Goal: Task Accomplishment & Management: Manage account settings

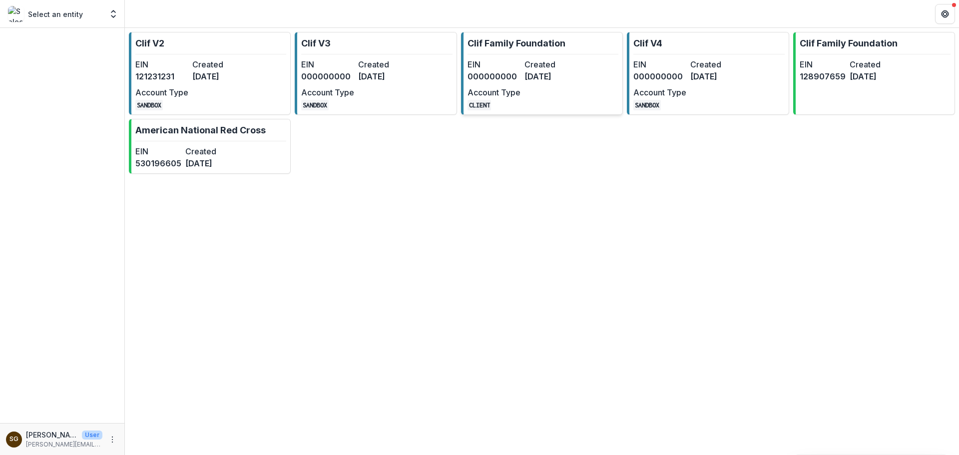
click at [495, 53] on link "Clif Family Foundation EIN 000000000 Created 9 months ago Account Type CLIENT" at bounding box center [542, 73] width 162 height 83
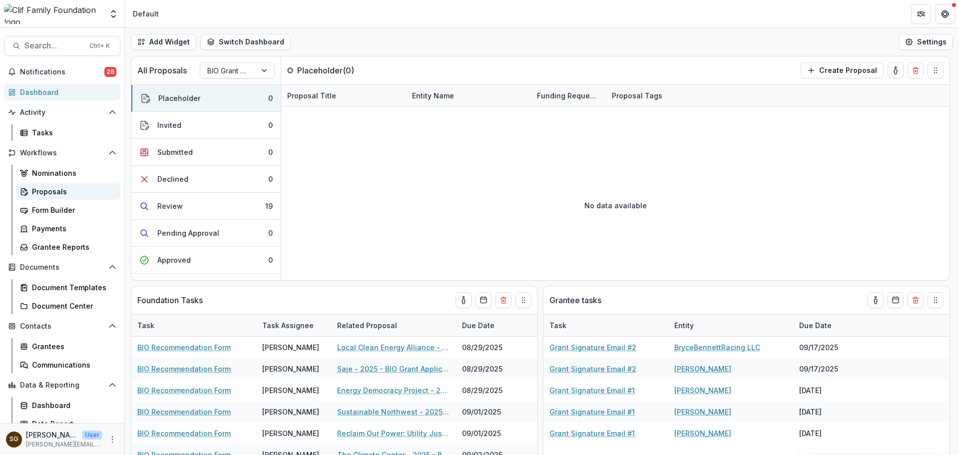
click at [55, 192] on div "Proposals" at bounding box center [72, 191] width 80 height 10
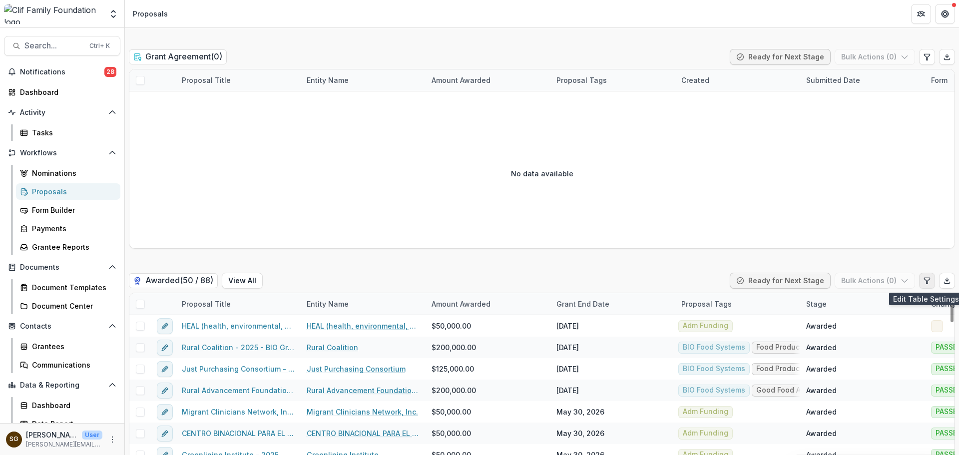
click at [925, 282] on icon "Edit table settings" at bounding box center [927, 281] width 8 height 8
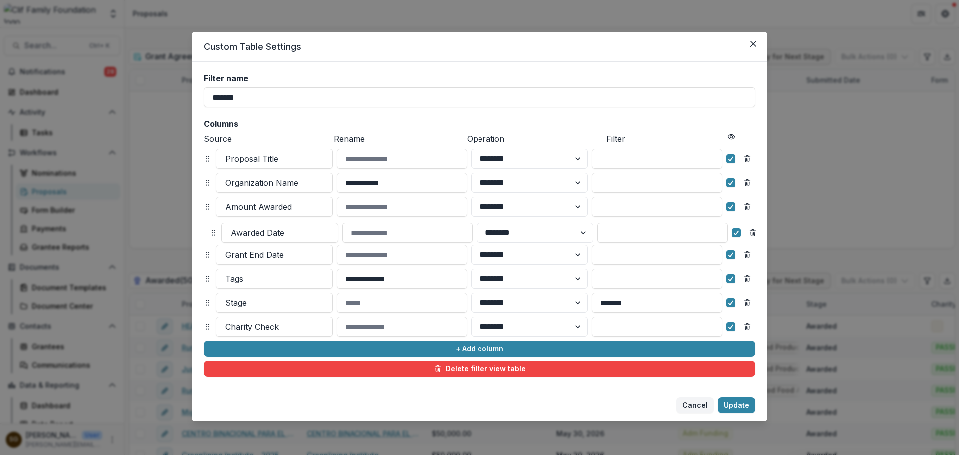
drag, startPoint x: 207, startPoint y: 326, endPoint x: 213, endPoint y: 232, distance: 94.0
click at [213, 232] on icon at bounding box center [213, 233] width 8 height 8
click at [741, 399] on button "Update" at bounding box center [735, 405] width 37 height 16
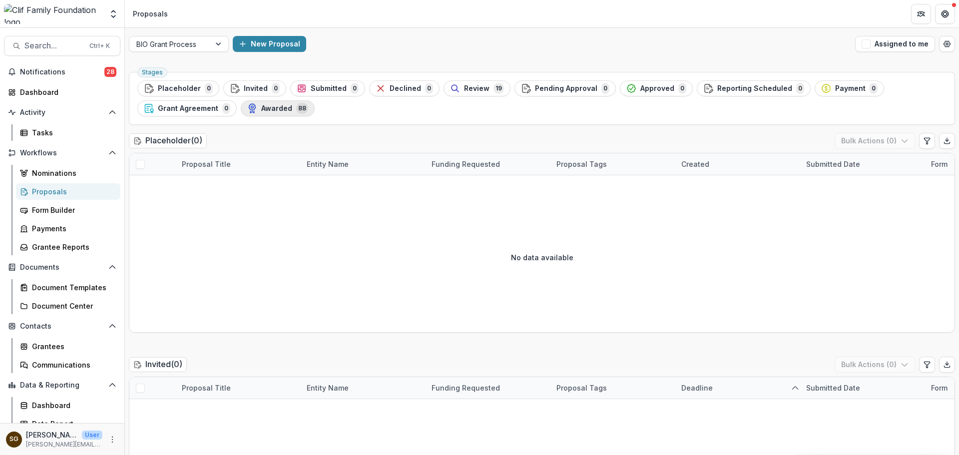
click at [256, 107] on div "Awarded 88" at bounding box center [277, 108] width 61 height 11
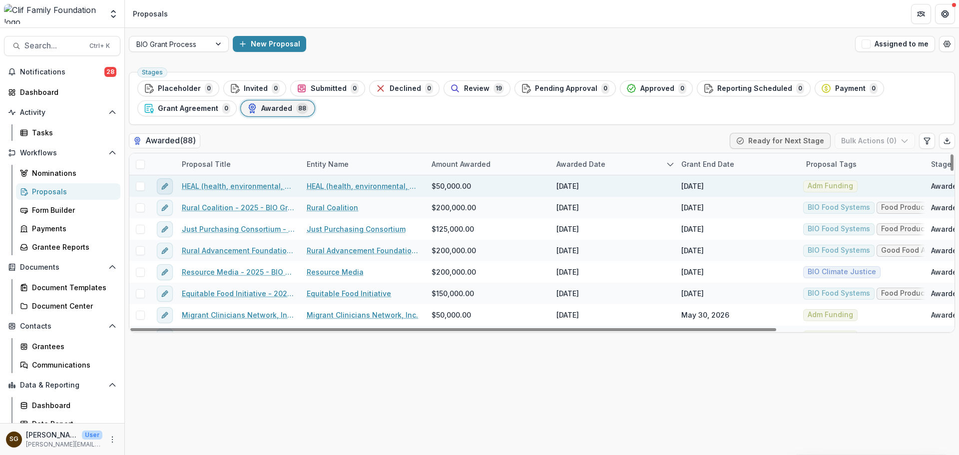
click at [158, 187] on button "edit" at bounding box center [165, 186] width 16 height 16
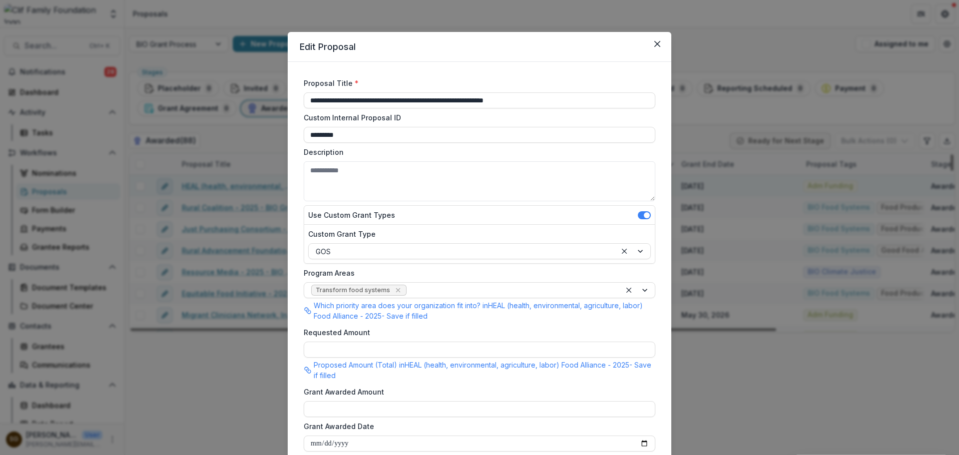
type input "*******"
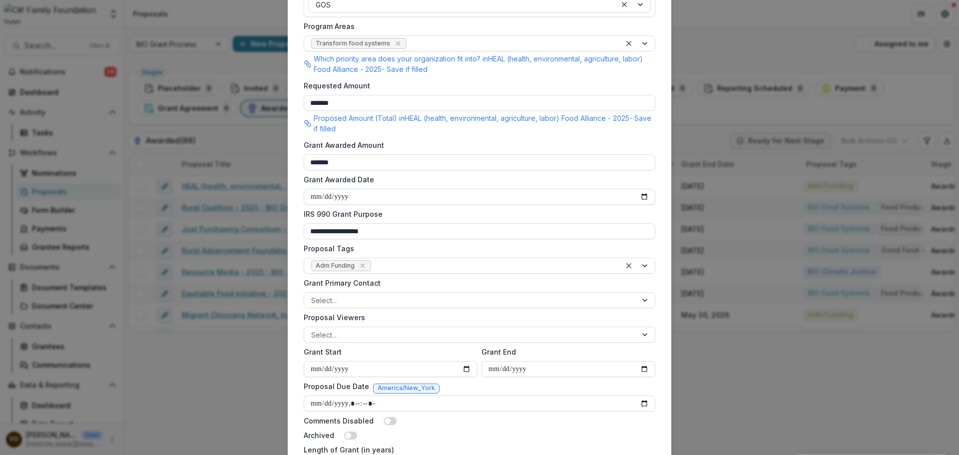
scroll to position [250, 0]
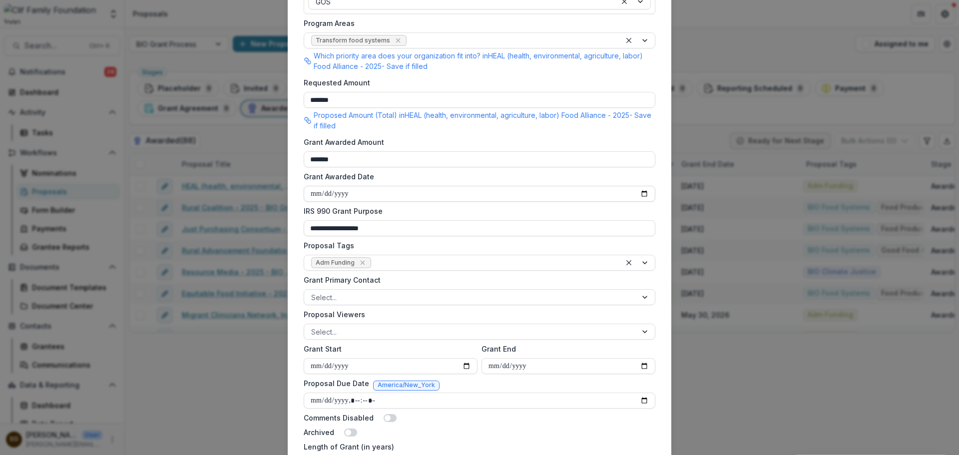
click at [641, 195] on input "**********" at bounding box center [479, 194] width 351 height 16
type input "**********"
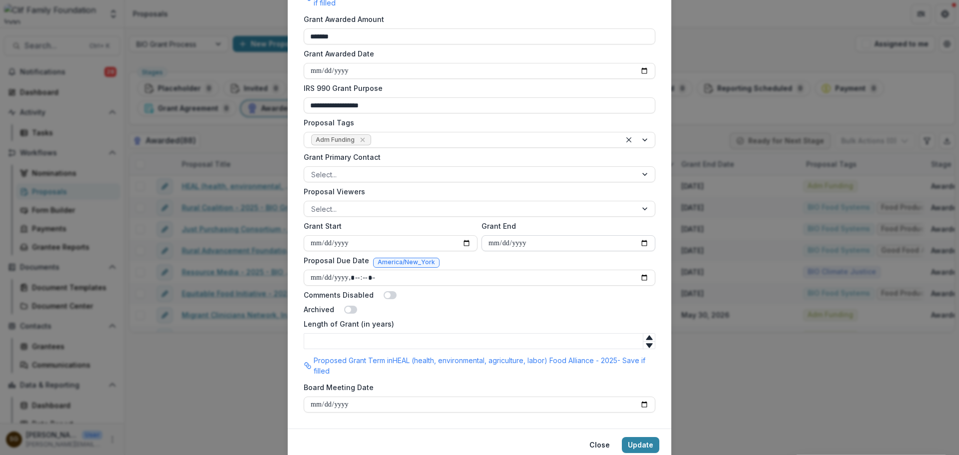
scroll to position [410, 0]
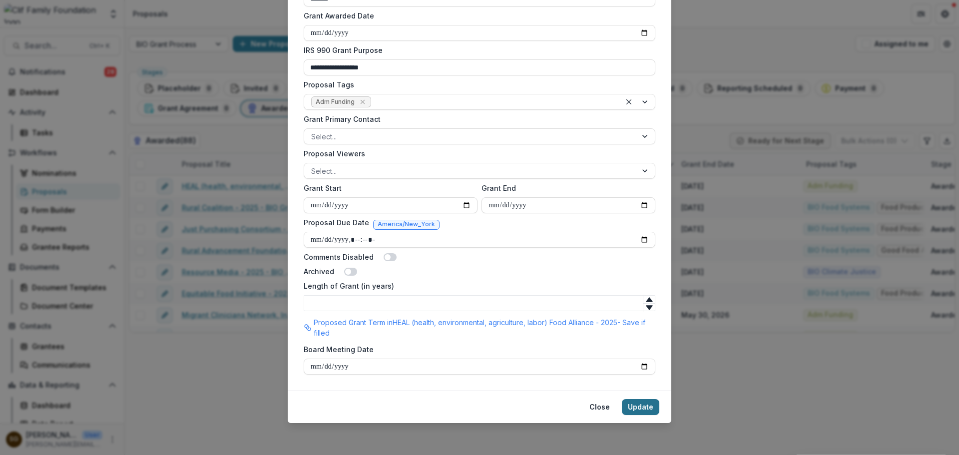
click at [642, 409] on button "Update" at bounding box center [640, 407] width 37 height 16
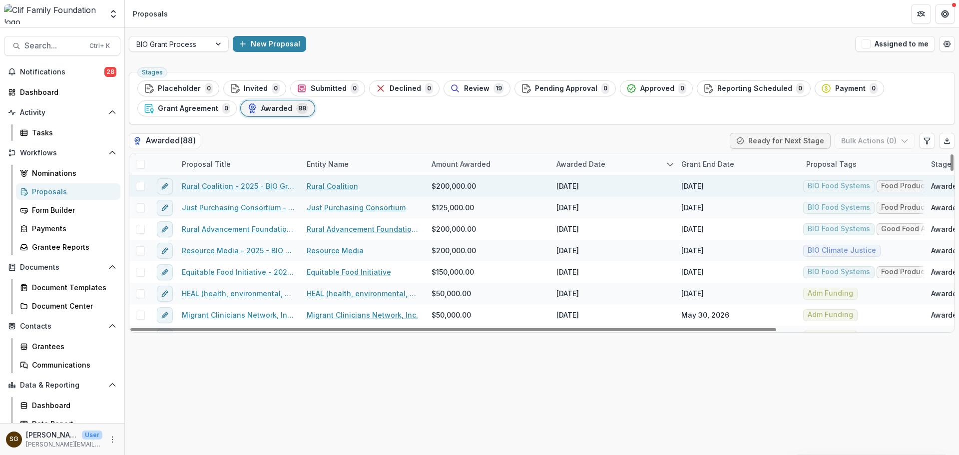
click at [256, 184] on link "Rural Coalition - 2025 - BIO Grant Application" at bounding box center [238, 186] width 113 height 10
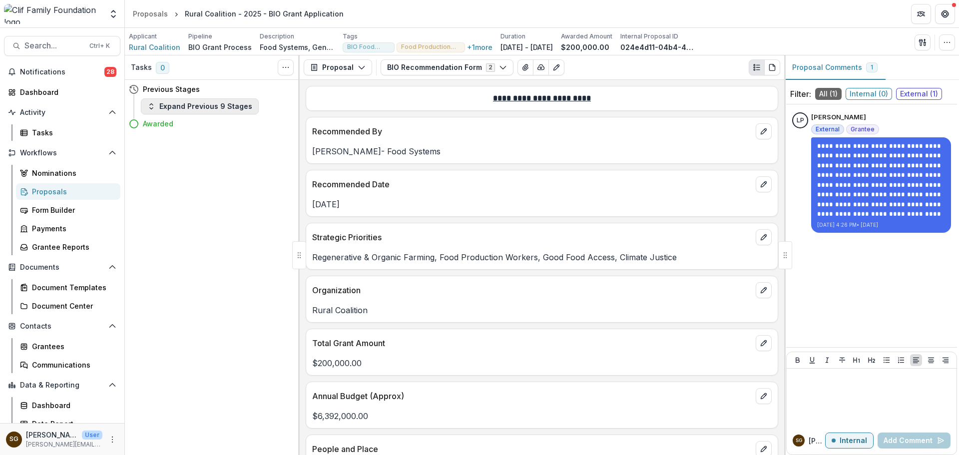
click at [202, 108] on button "Expand Previous 9 Stages" at bounding box center [200, 106] width 118 height 16
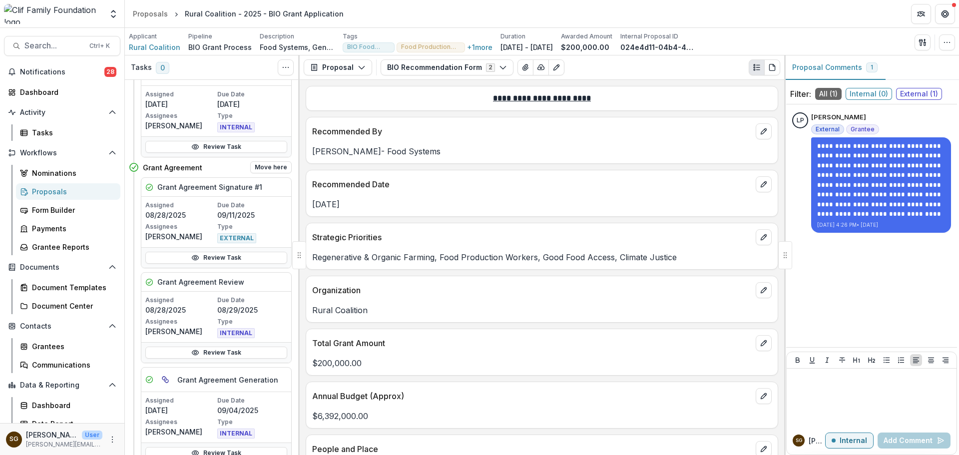
scroll to position [300, 0]
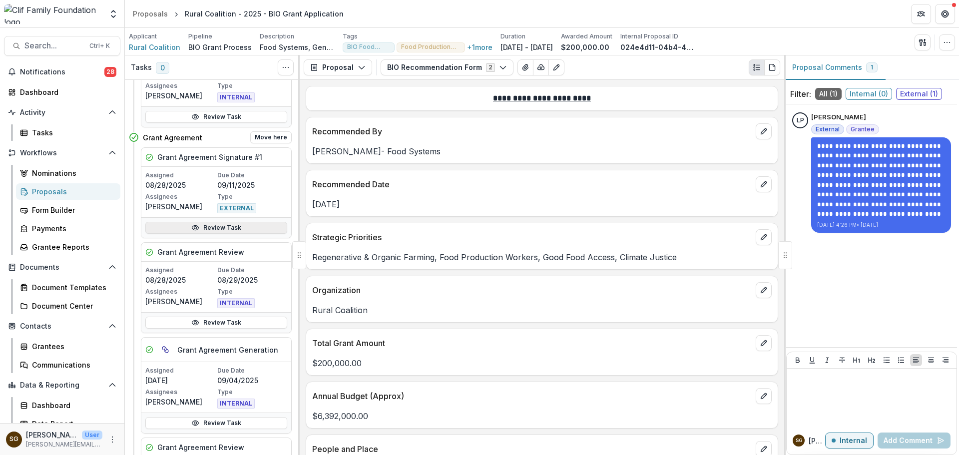
click at [224, 228] on link "Review Task" at bounding box center [216, 228] width 142 height 12
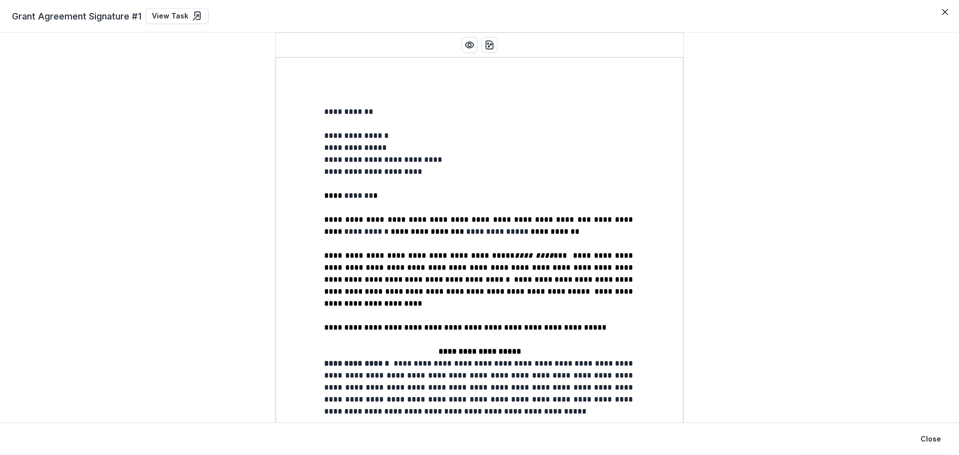
click at [953, 12] on header "Grant Agreement Signature #1 View Task" at bounding box center [479, 16] width 959 height 32
click at [939, 9] on button "Close" at bounding box center [945, 12] width 16 height 16
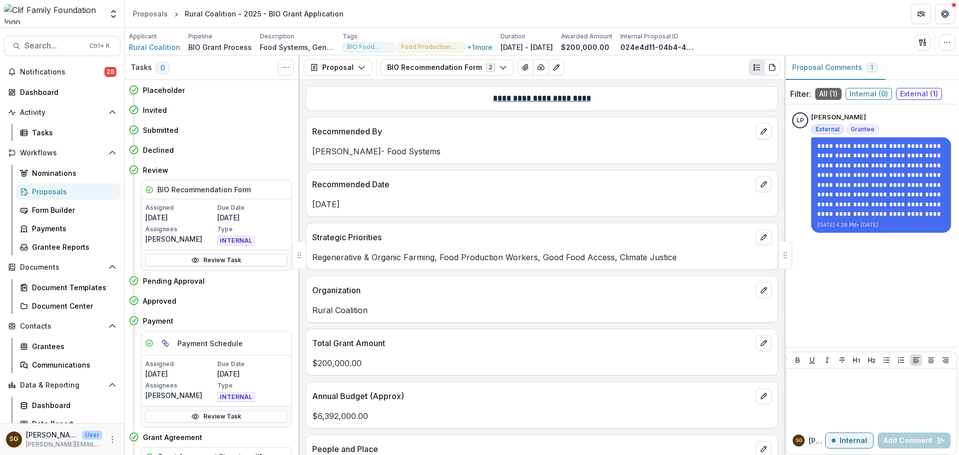
click at [61, 188] on div "Proposals" at bounding box center [72, 191] width 80 height 10
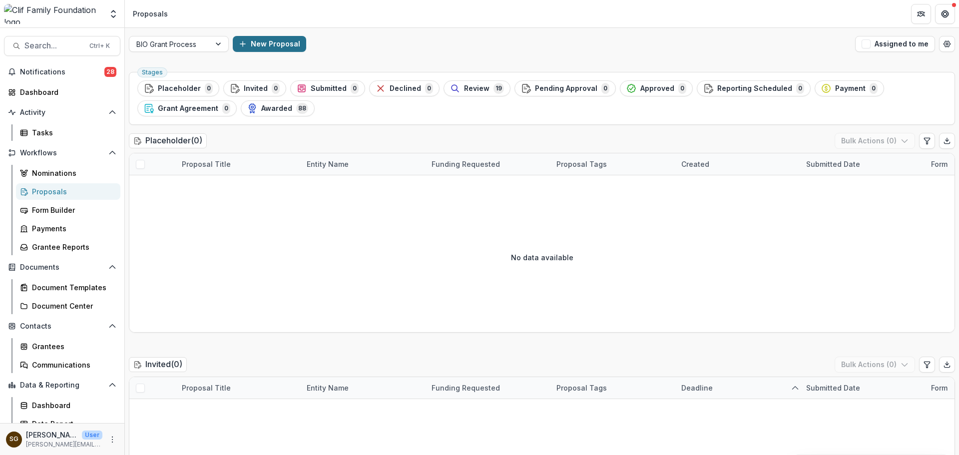
click at [285, 40] on button "New Proposal" at bounding box center [269, 44] width 73 height 16
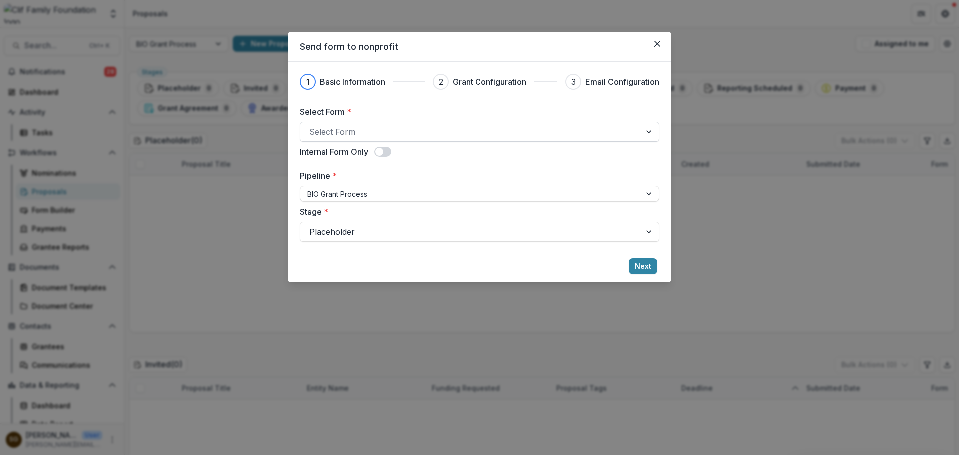
click at [383, 127] on div at bounding box center [470, 132] width 322 height 14
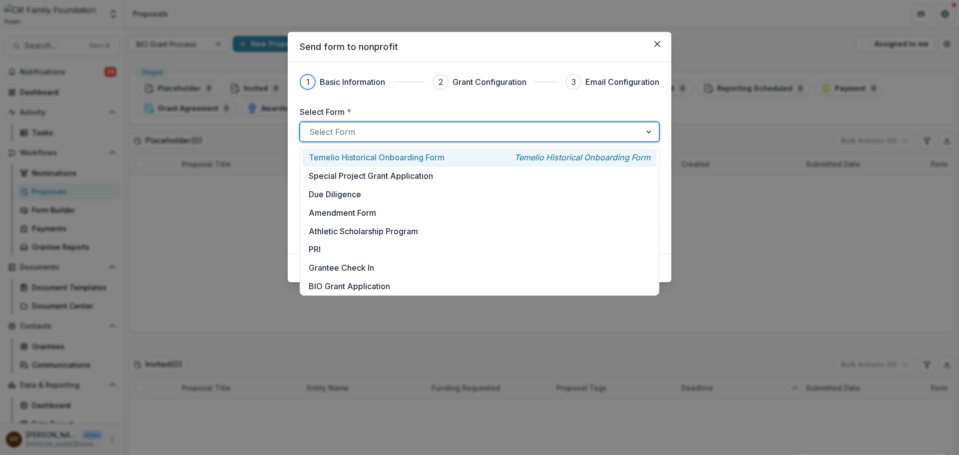
click at [381, 164] on div "Temelio Historical Onboarding Form Temelio Historical Onboarding Form" at bounding box center [479, 157] width 354 height 18
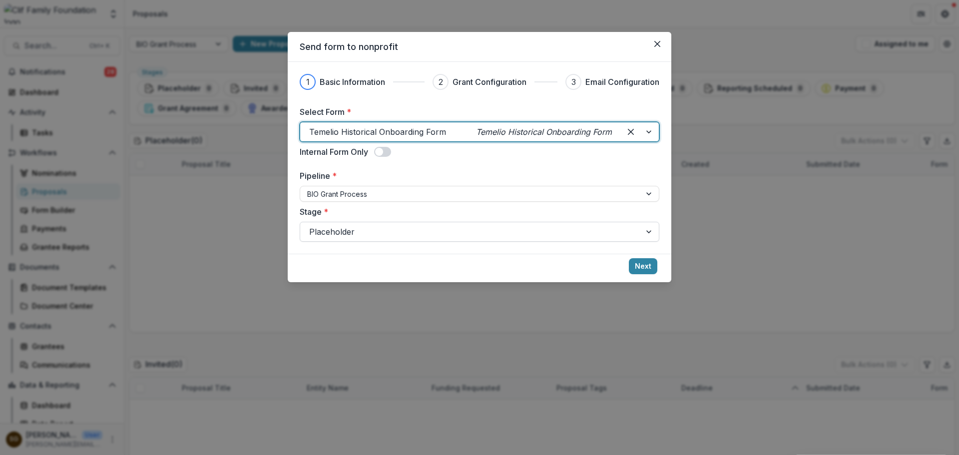
click at [478, 230] on div at bounding box center [470, 232] width 322 height 14
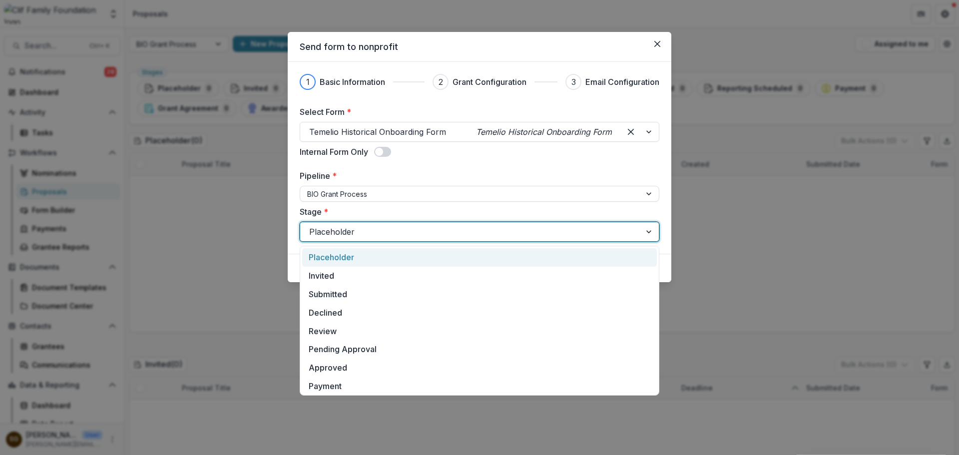
click at [478, 230] on div at bounding box center [470, 232] width 322 height 14
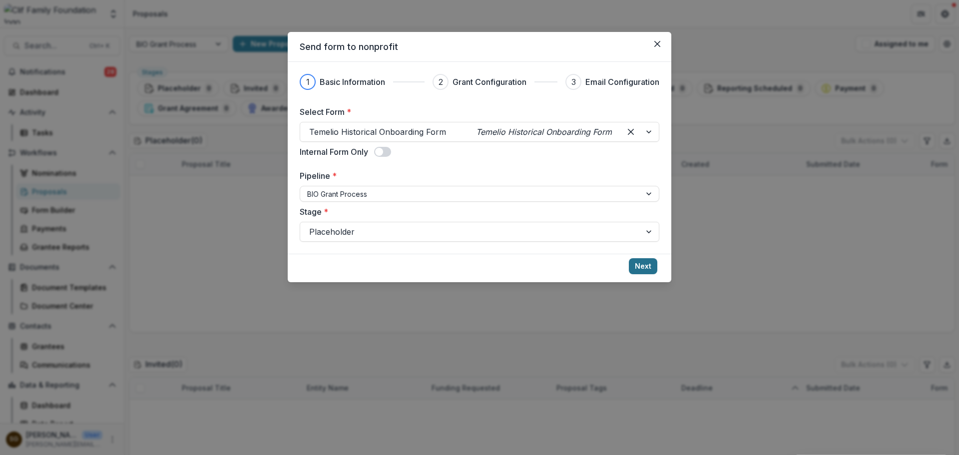
click at [648, 267] on button "Next" at bounding box center [643, 266] width 28 height 16
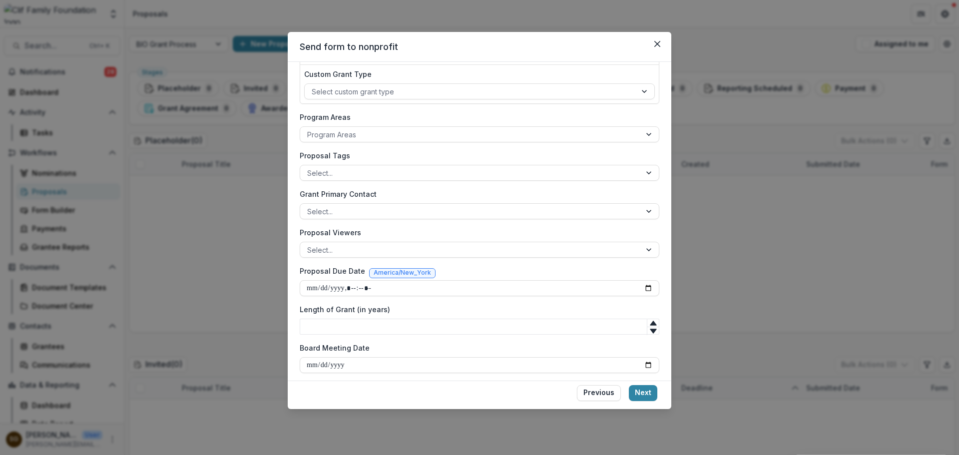
scroll to position [142, 0]
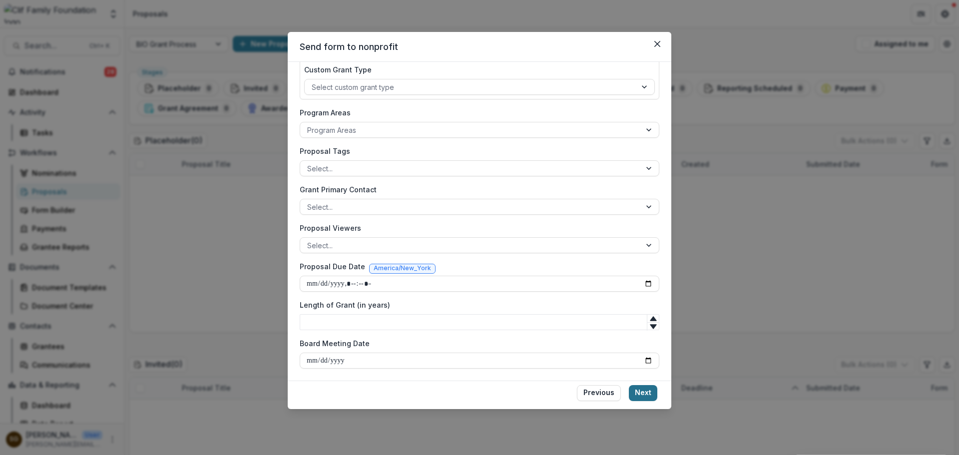
click at [641, 386] on button "Next" at bounding box center [643, 393] width 28 height 16
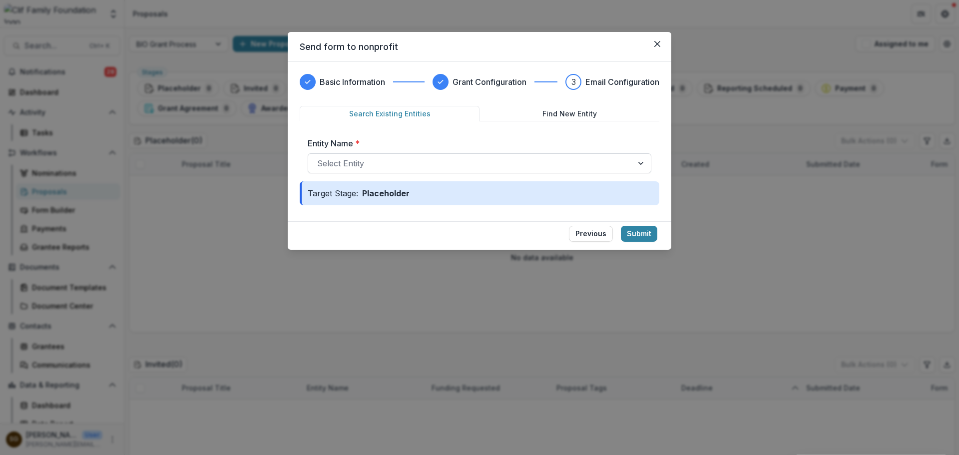
click at [380, 168] on div at bounding box center [470, 163] width 307 height 14
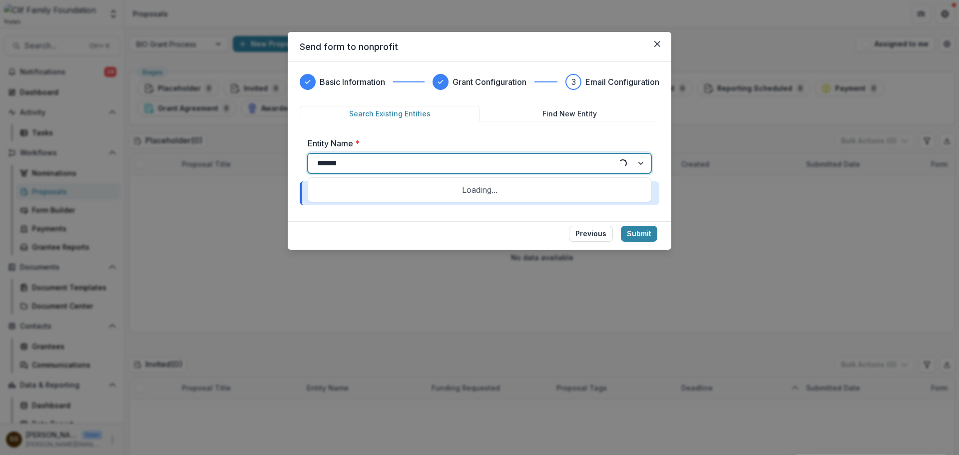
type input "********"
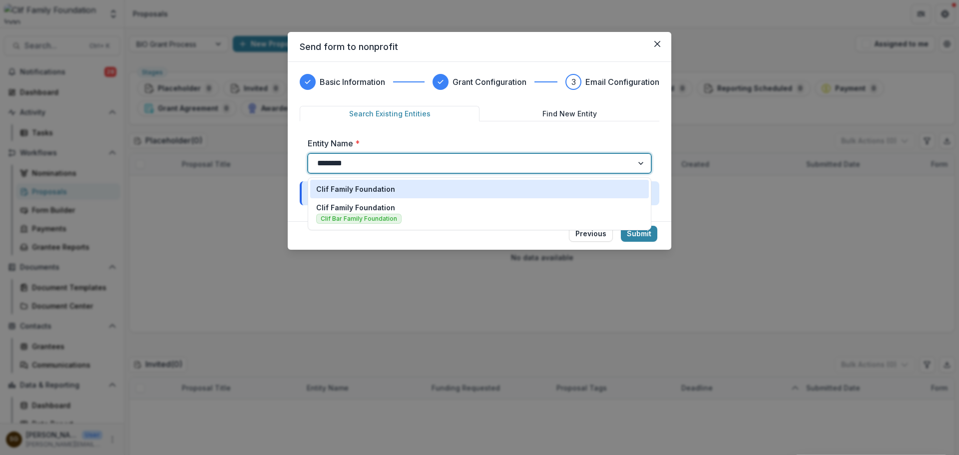
click at [387, 185] on p "Clif Family Foundation" at bounding box center [355, 189] width 79 height 10
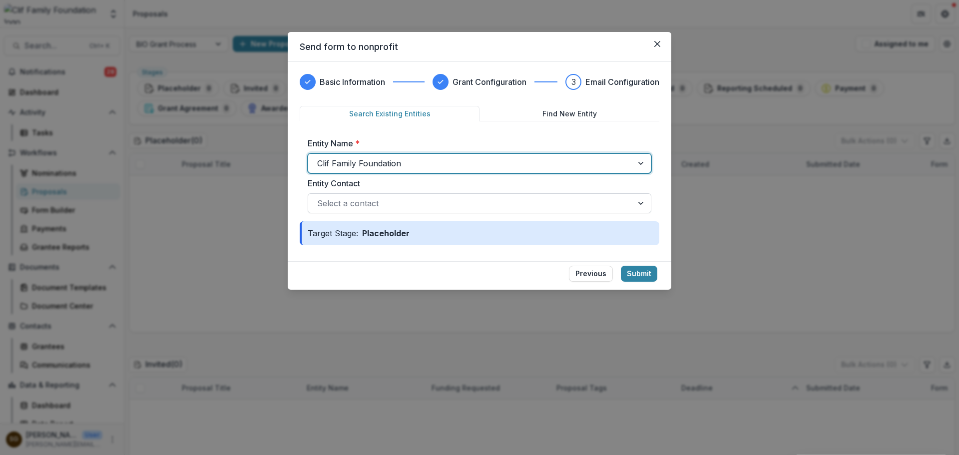
click at [405, 209] on div at bounding box center [470, 203] width 307 height 14
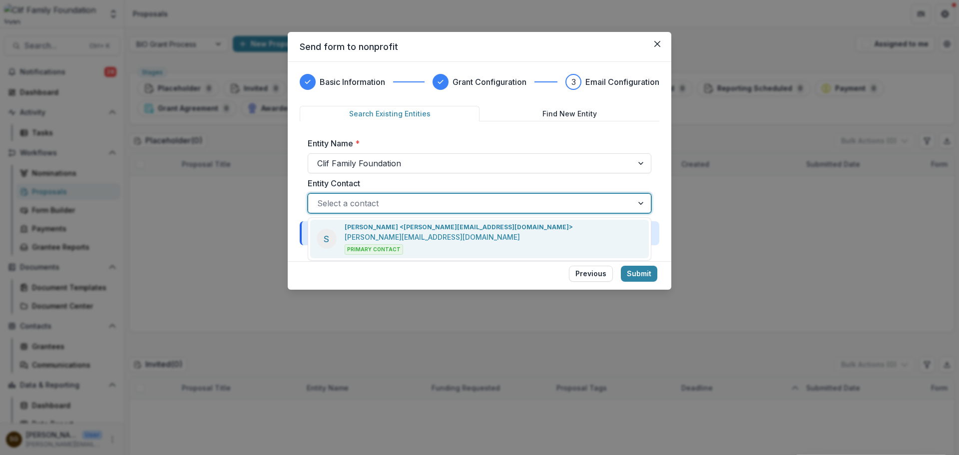
click at [405, 240] on p "[PERSON_NAME][EMAIL_ADDRESS][DOMAIN_NAME]" at bounding box center [431, 237] width 175 height 10
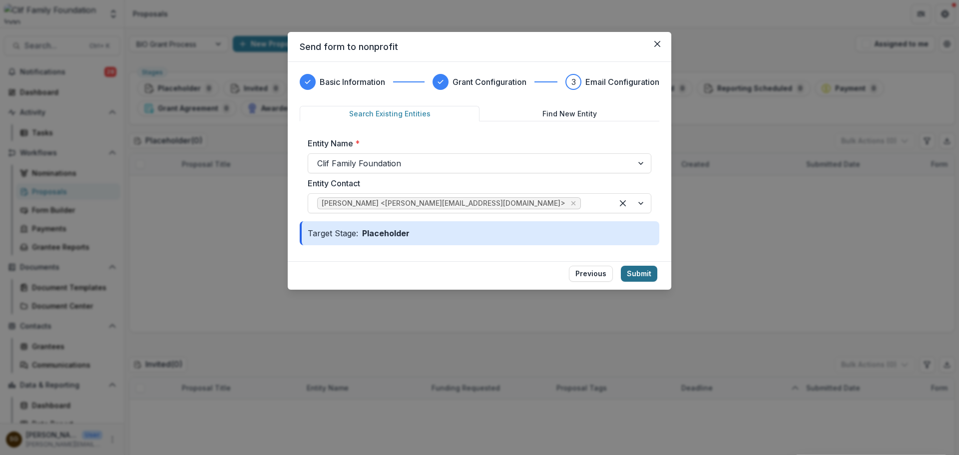
click at [647, 273] on button "Submit" at bounding box center [639, 274] width 36 height 16
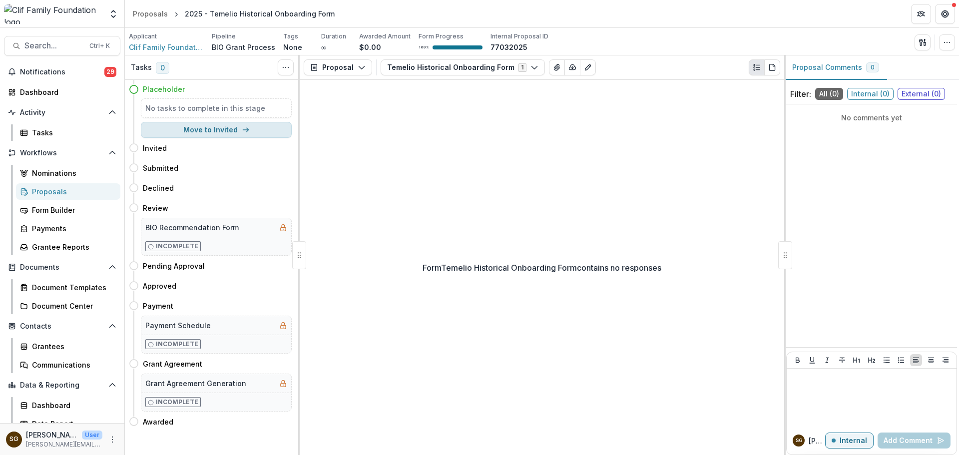
click at [208, 123] on button "Move to Invited" at bounding box center [216, 130] width 151 height 16
select select "*******"
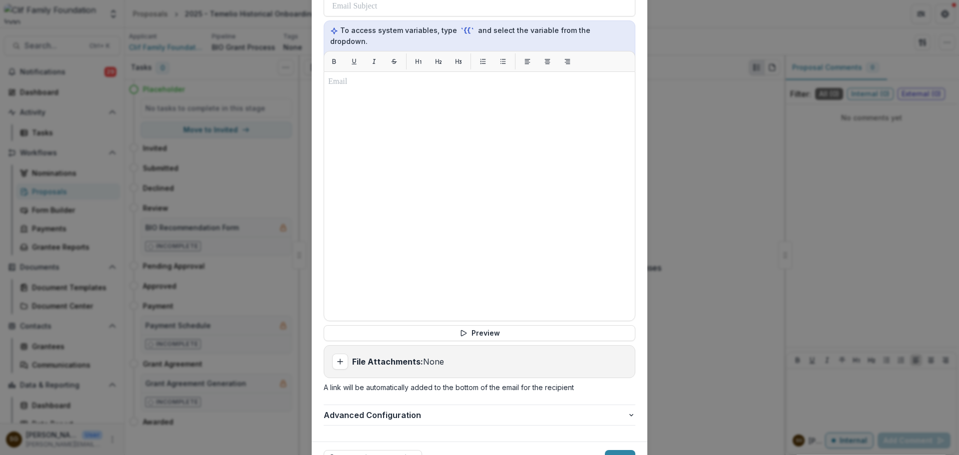
scroll to position [381, 0]
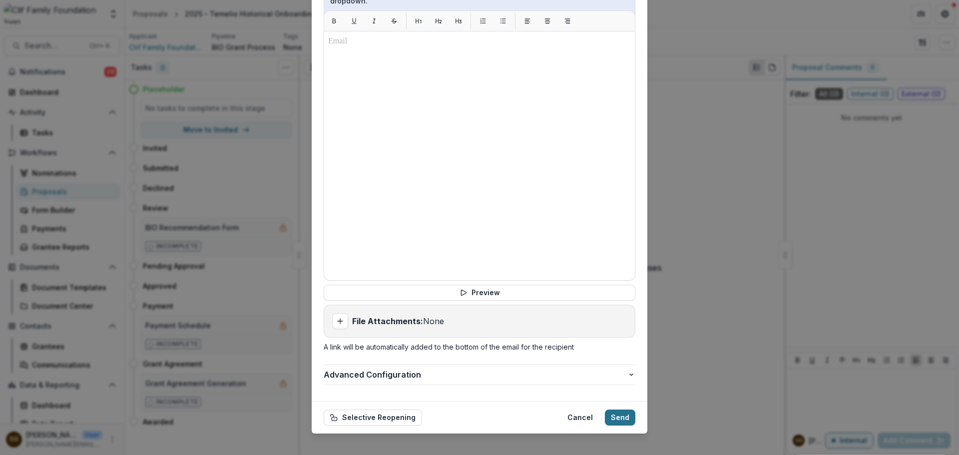
click at [614, 409] on button "Send" at bounding box center [620, 417] width 30 height 16
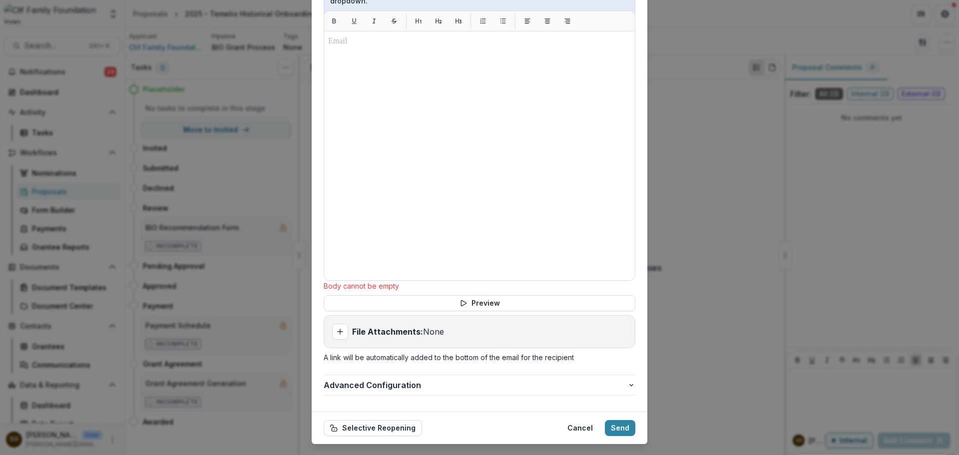
scroll to position [94, 0]
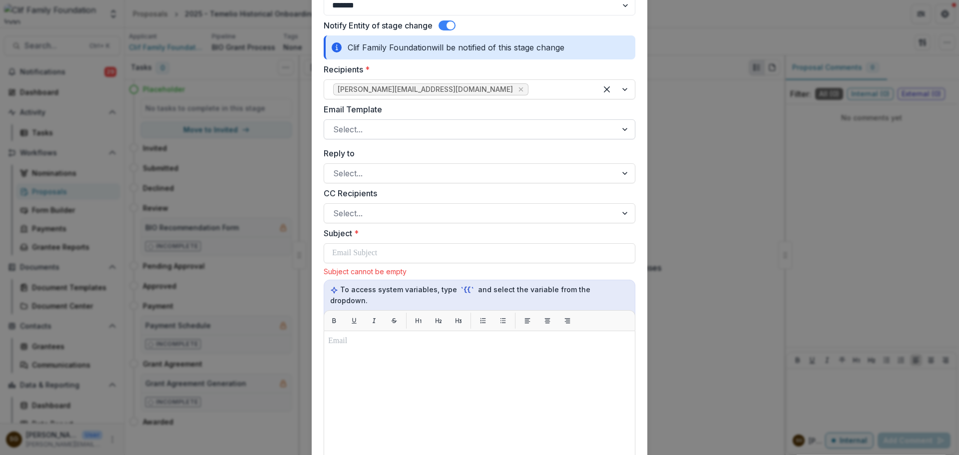
click at [484, 128] on div at bounding box center [470, 129] width 275 height 14
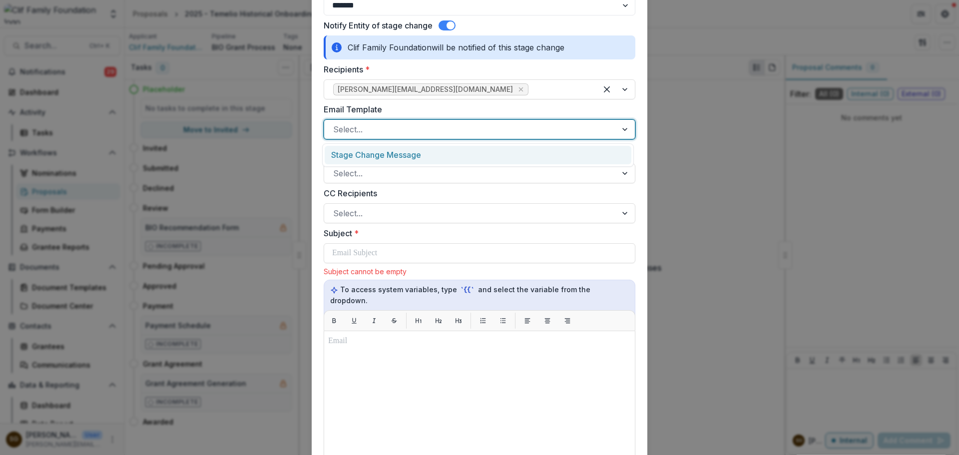
click at [476, 155] on div "Stage Change Message" at bounding box center [477, 155] width 307 height 18
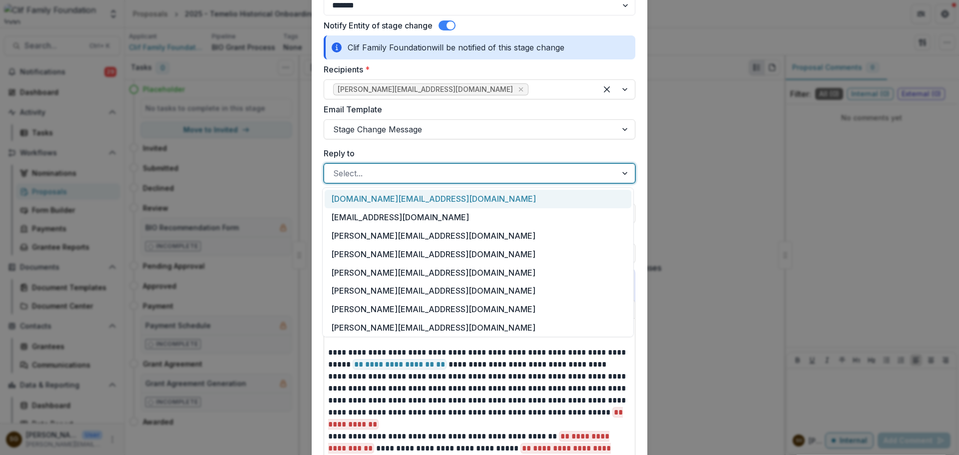
click at [476, 173] on div at bounding box center [470, 173] width 275 height 14
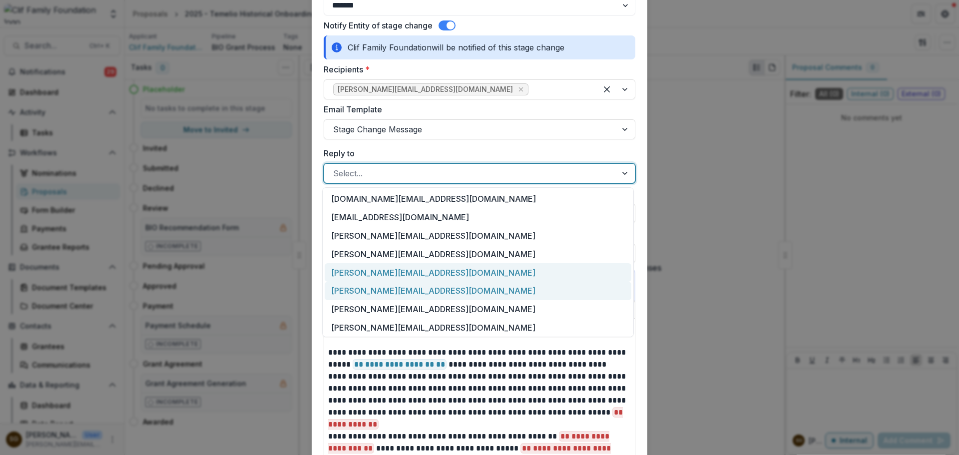
scroll to position [2, 0]
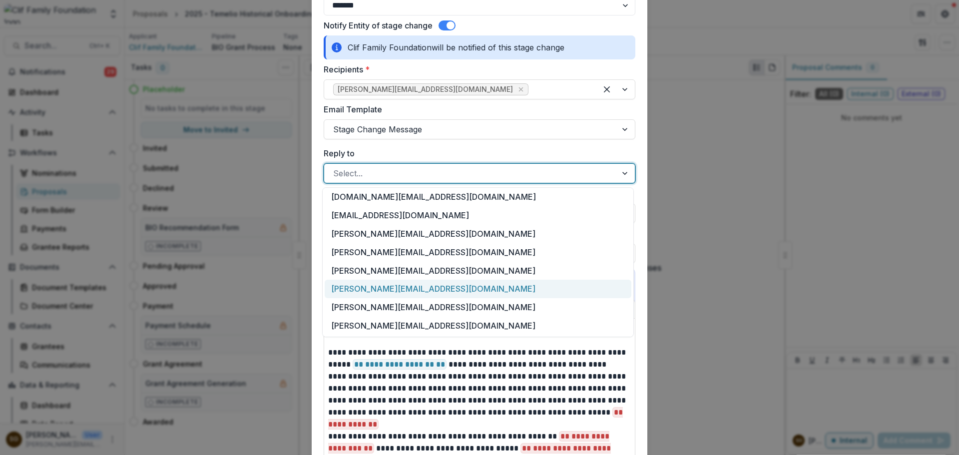
click at [425, 297] on div "[PERSON_NAME][EMAIL_ADDRESS][DOMAIN_NAME]" at bounding box center [477, 289] width 307 height 18
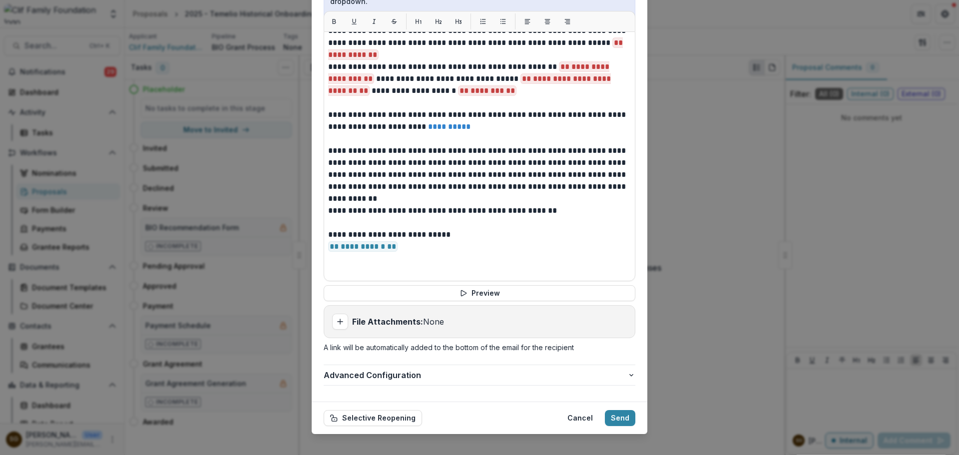
scroll to position [381, 0]
click at [623, 409] on button "Send" at bounding box center [620, 417] width 30 height 16
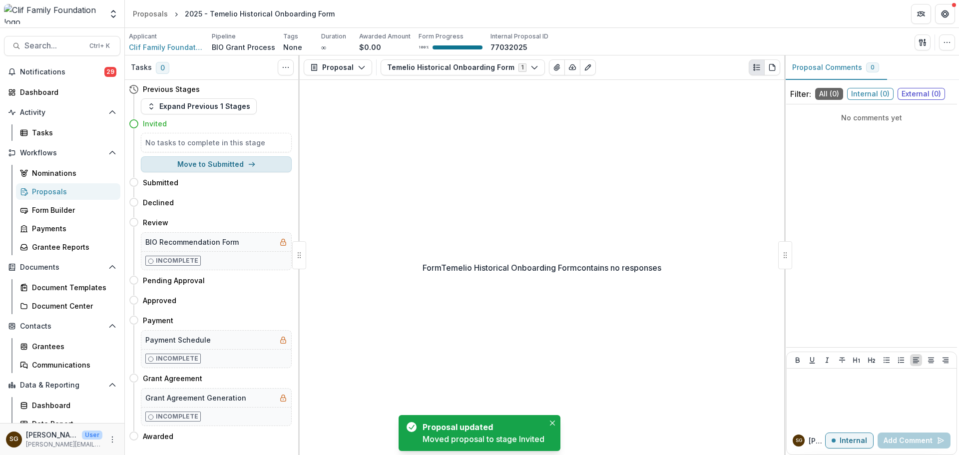
click at [177, 165] on button "Move to Submitted" at bounding box center [216, 164] width 151 height 16
select select "*********"
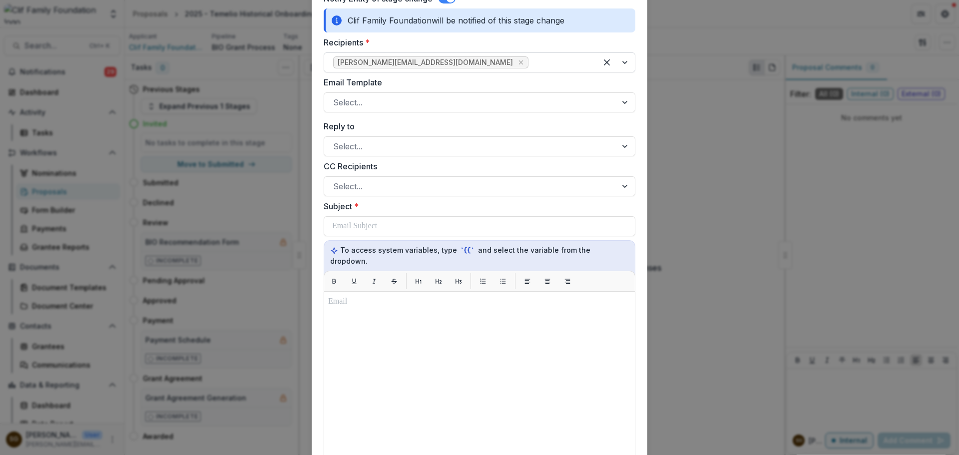
scroll to position [0, 0]
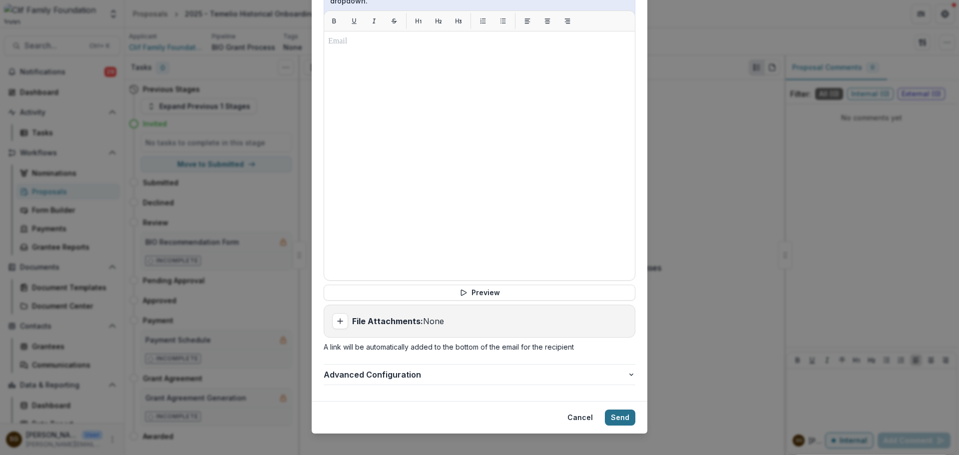
click at [617, 410] on button "Send" at bounding box center [620, 417] width 30 height 16
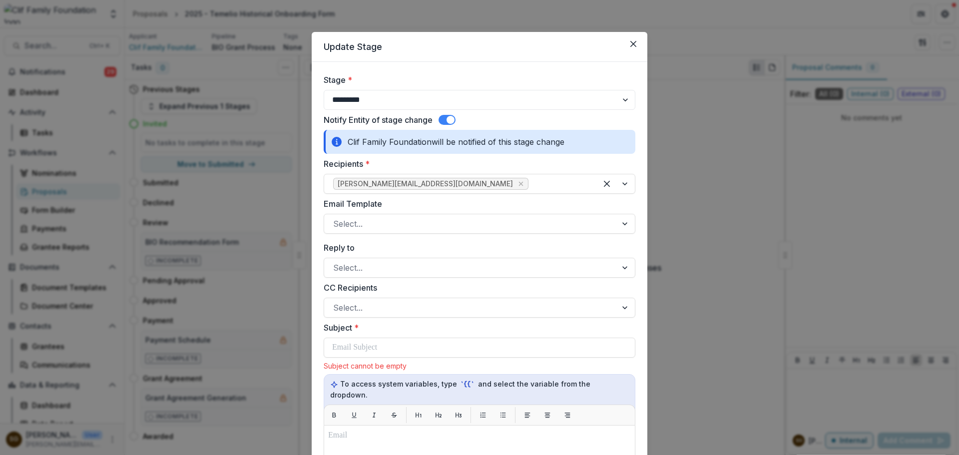
click at [443, 117] on span at bounding box center [446, 120] width 17 height 10
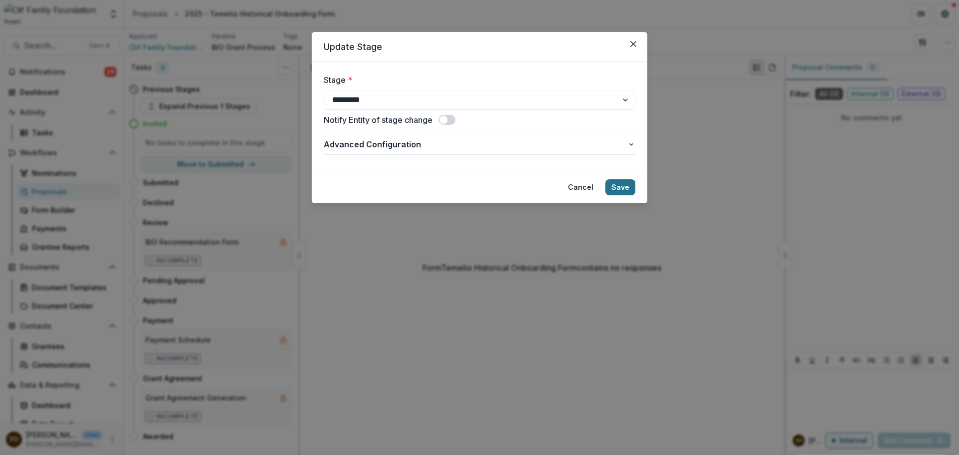
click at [624, 185] on button "Save" at bounding box center [620, 187] width 30 height 16
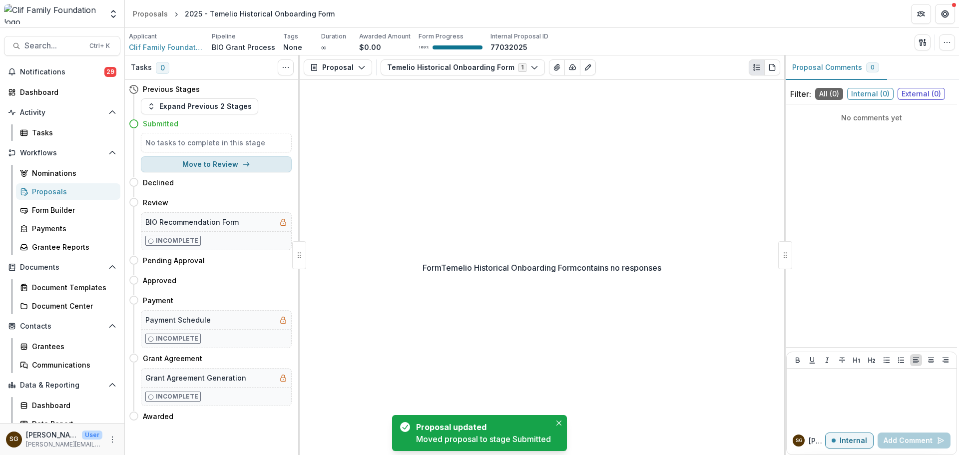
click at [212, 168] on button "Move to Review" at bounding box center [216, 164] width 151 height 16
select select "******"
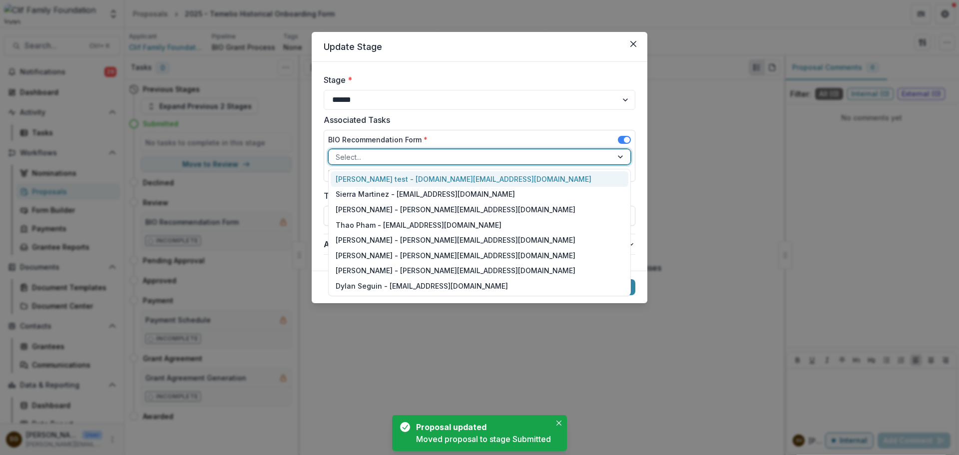
click at [474, 161] on div at bounding box center [470, 157] width 270 height 12
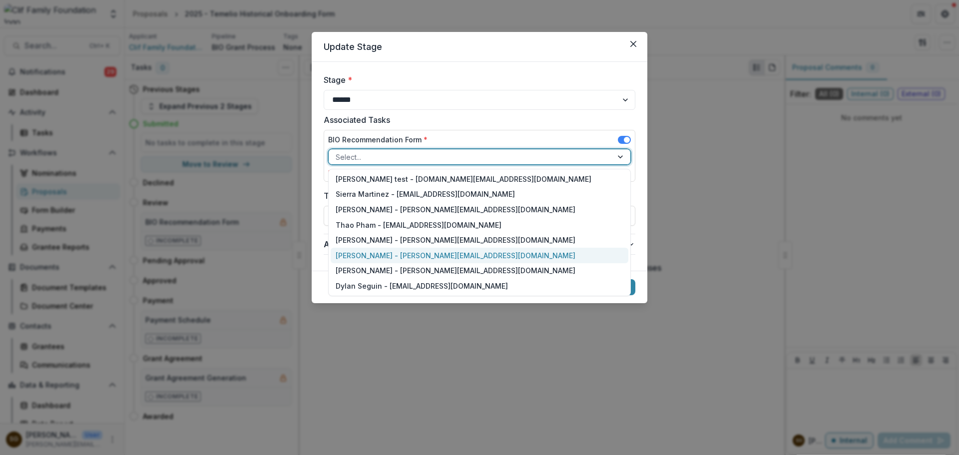
click at [422, 255] on div "Sarah Grady - sarah@cliffamilyfoundation.org" at bounding box center [479, 255] width 298 height 15
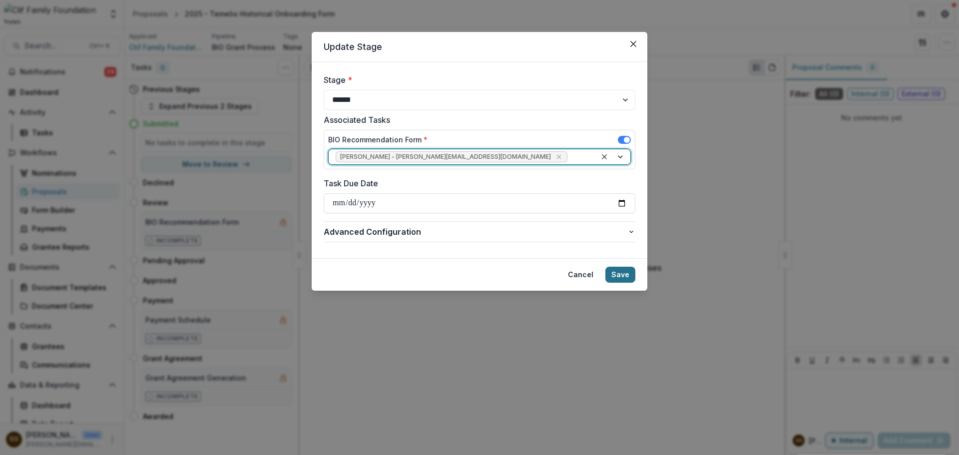
click at [628, 272] on button "Save" at bounding box center [620, 275] width 30 height 16
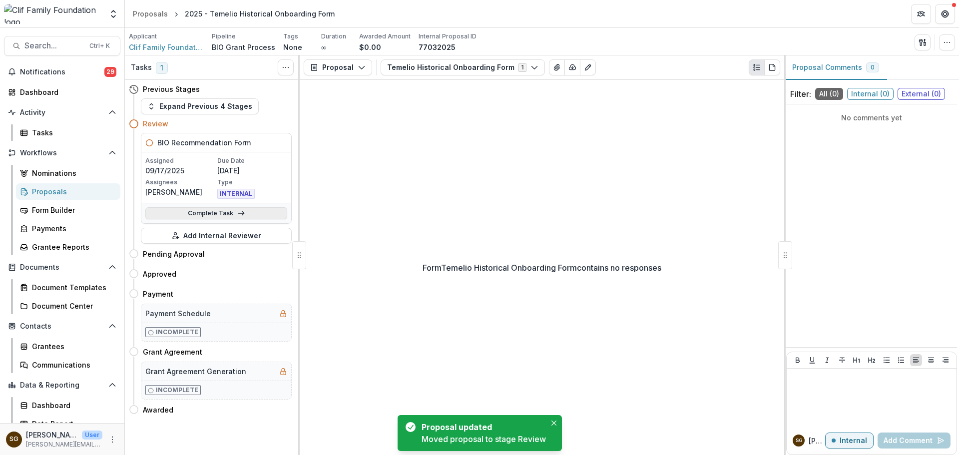
click at [217, 217] on link "Complete Task" at bounding box center [216, 213] width 142 height 12
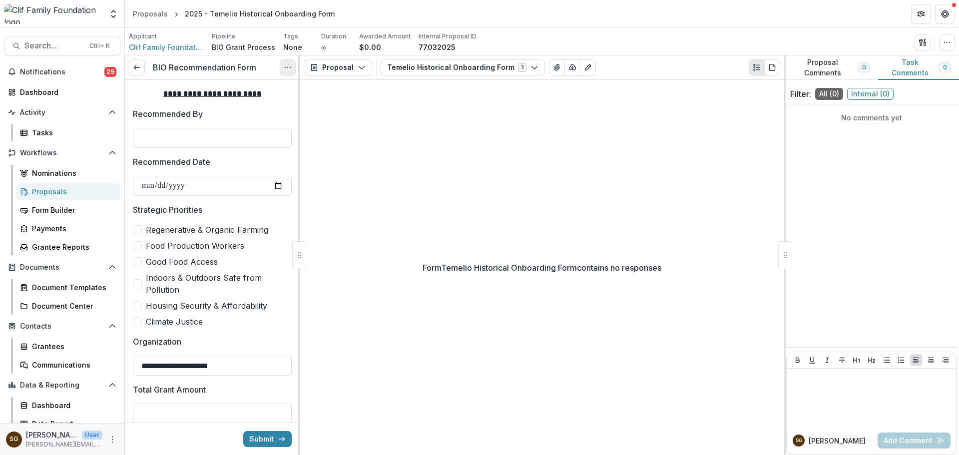
click at [281, 67] on button "Options" at bounding box center [288, 67] width 16 height 16
click at [256, 117] on button "Cancel Task" at bounding box center [239, 111] width 107 height 16
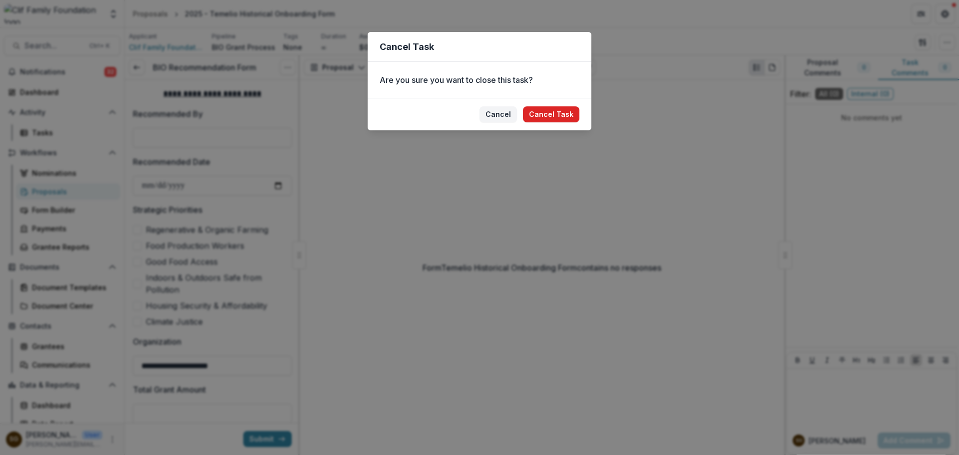
click at [538, 112] on button "Cancel Task" at bounding box center [551, 114] width 56 height 16
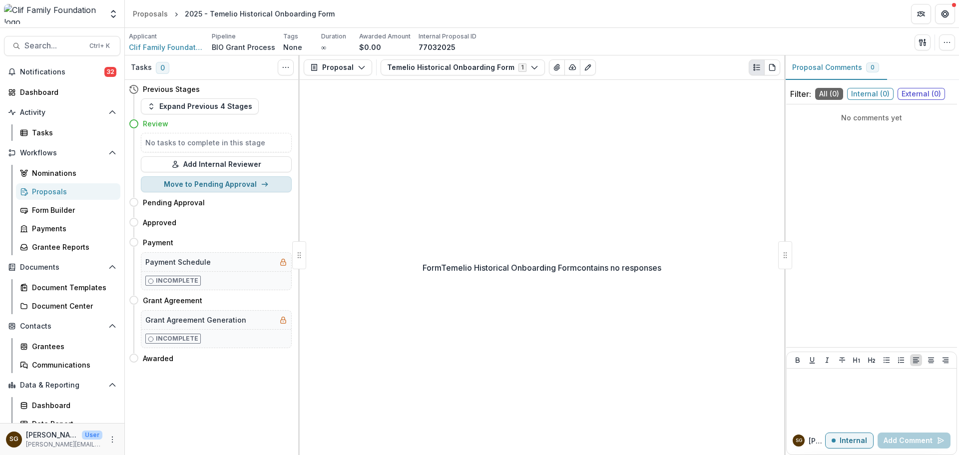
click at [250, 183] on button "Move to Pending Approval" at bounding box center [216, 184] width 151 height 16
select select "**********"
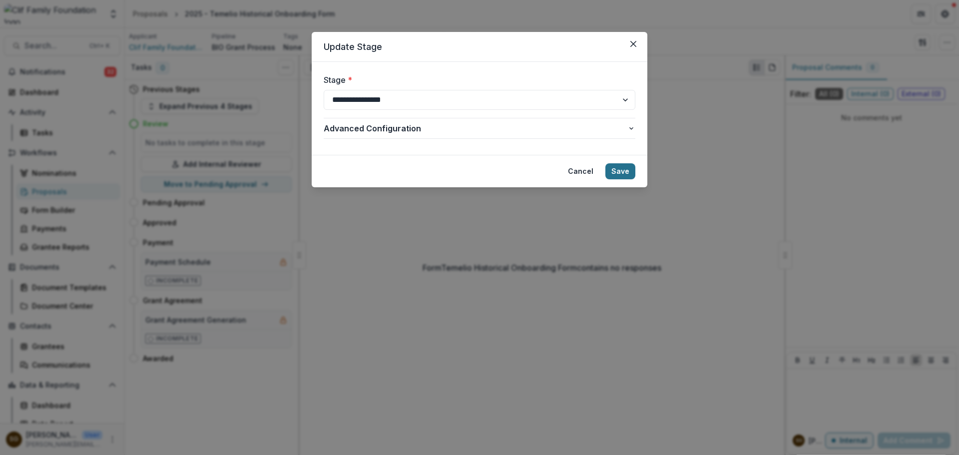
click at [615, 164] on button "Save" at bounding box center [620, 171] width 30 height 16
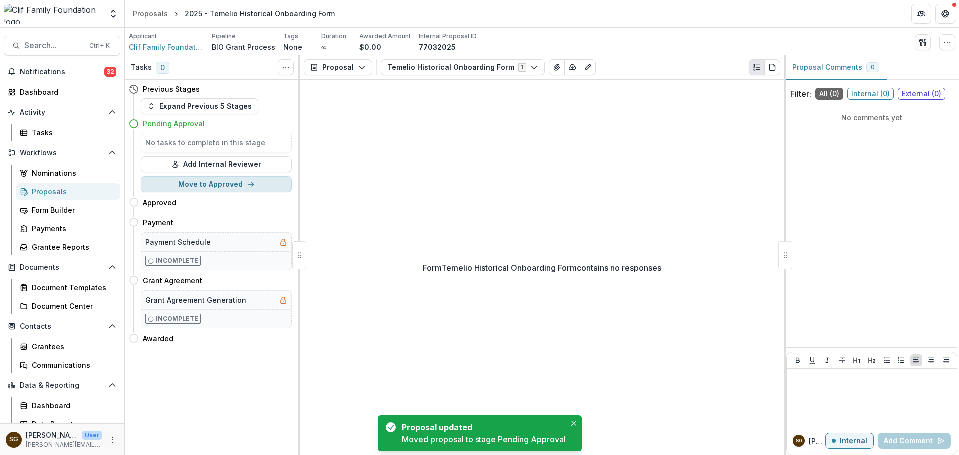
click at [216, 186] on button "Move to Approved" at bounding box center [216, 184] width 151 height 16
select select "********"
select select
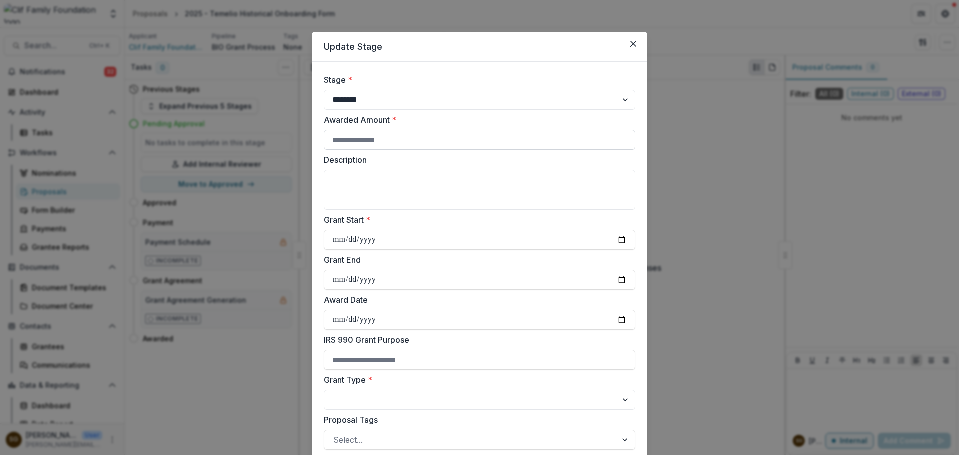
click at [415, 145] on input "Awarded Amount *" at bounding box center [479, 140] width 312 height 20
type input "*"
click at [616, 240] on input "Grant Start *" at bounding box center [479, 240] width 312 height 20
type input "**********"
click at [624, 280] on input "Grant End" at bounding box center [479, 280] width 312 height 20
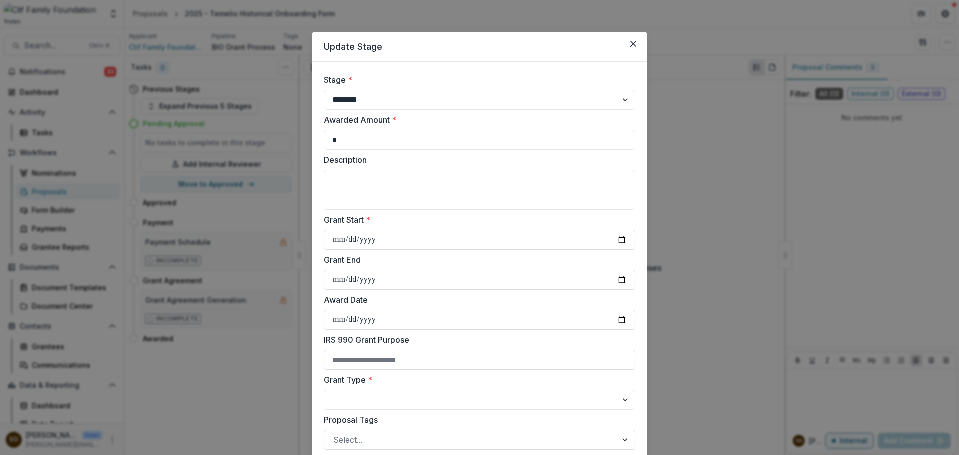
type input "**********"
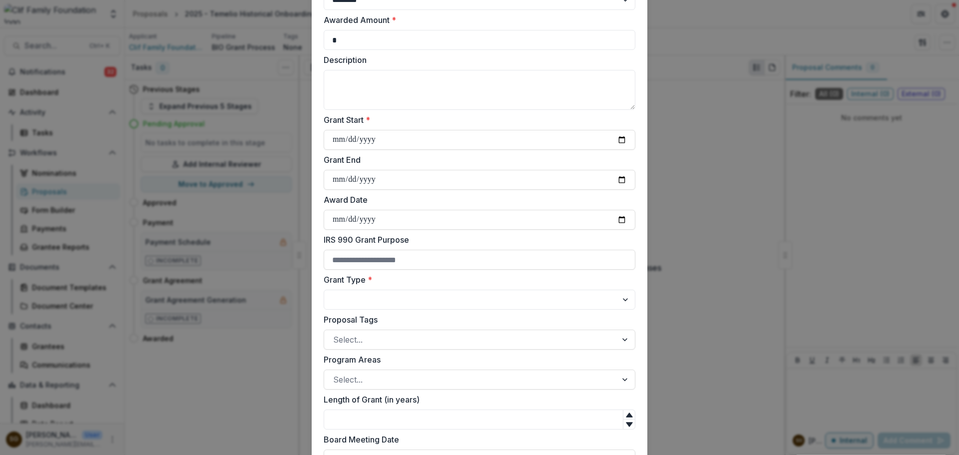
scroll to position [250, 0]
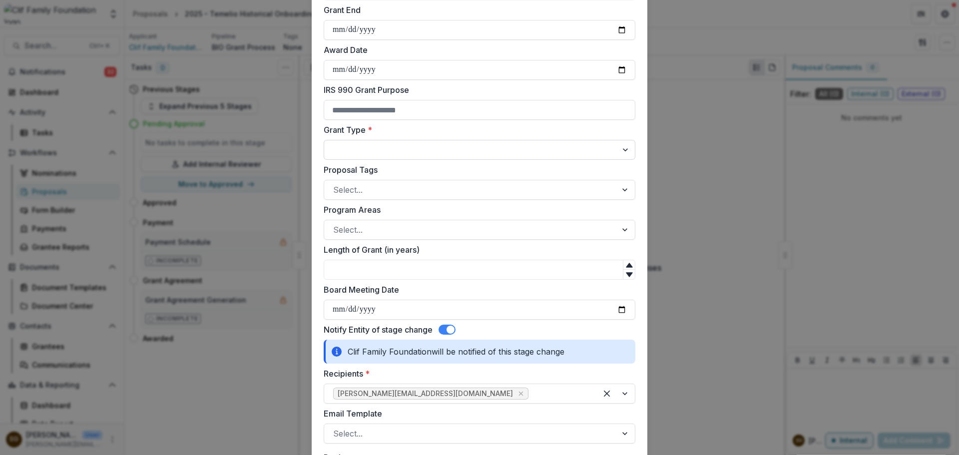
click at [444, 156] on select "**********" at bounding box center [479, 150] width 312 height 20
select select "**********"
click at [323, 140] on select "**********" at bounding box center [479, 150] width 312 height 20
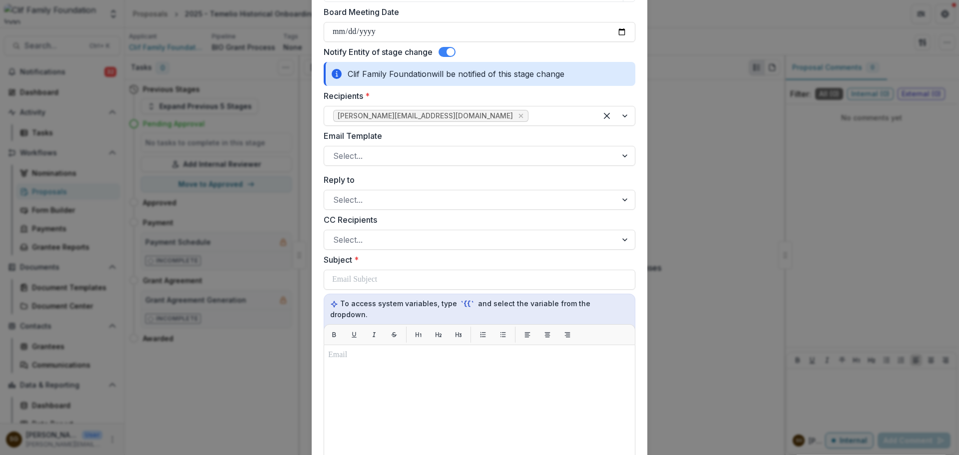
scroll to position [549, 0]
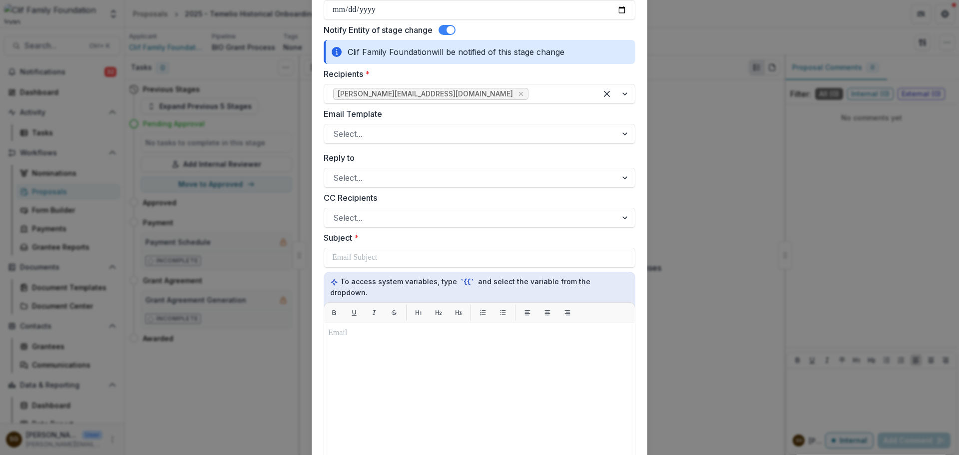
click at [451, 30] on span at bounding box center [450, 30] width 8 height 8
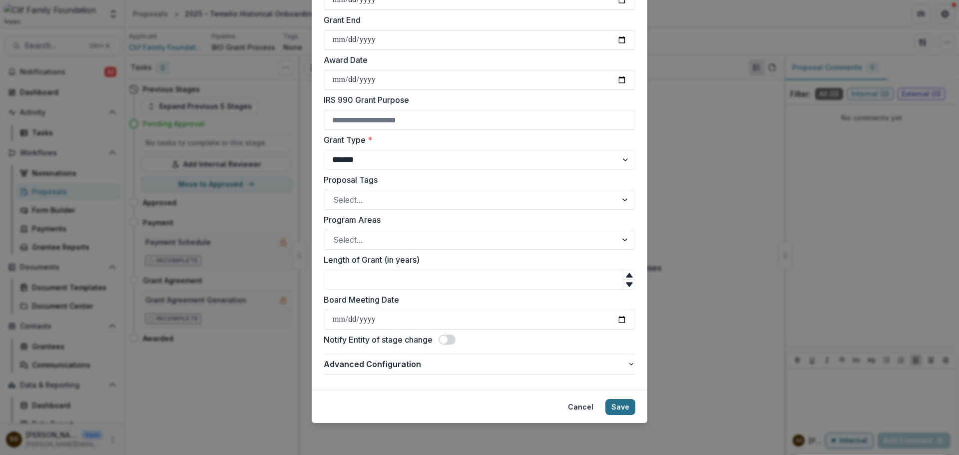
click at [608, 407] on button "Save" at bounding box center [620, 407] width 30 height 16
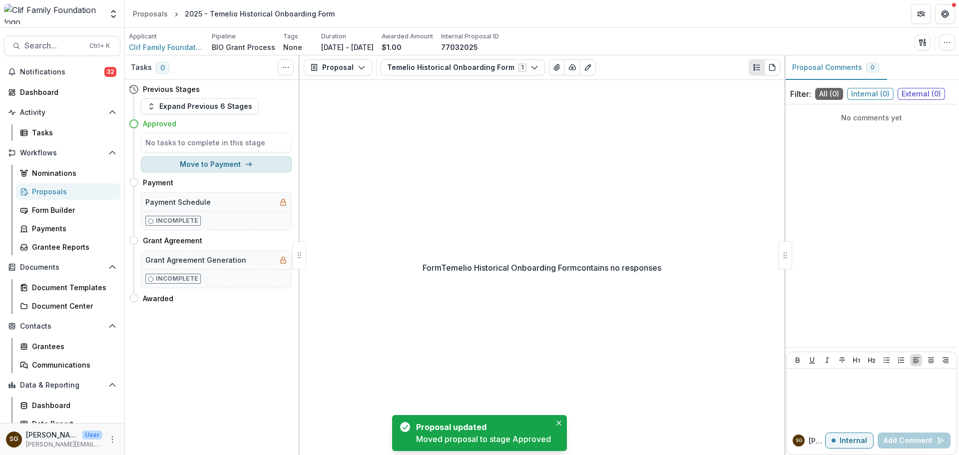
click at [219, 159] on button "Move to Payment" at bounding box center [216, 164] width 151 height 16
select select "*******"
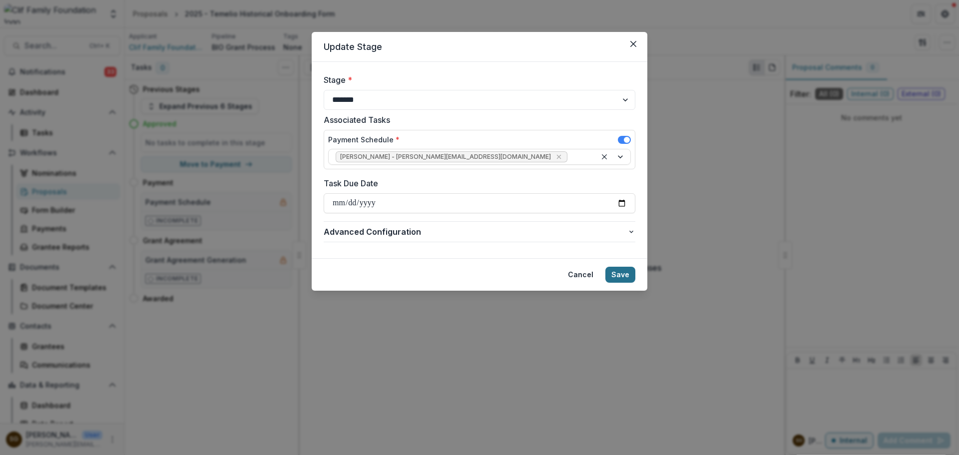
click at [621, 273] on button "Save" at bounding box center [620, 275] width 30 height 16
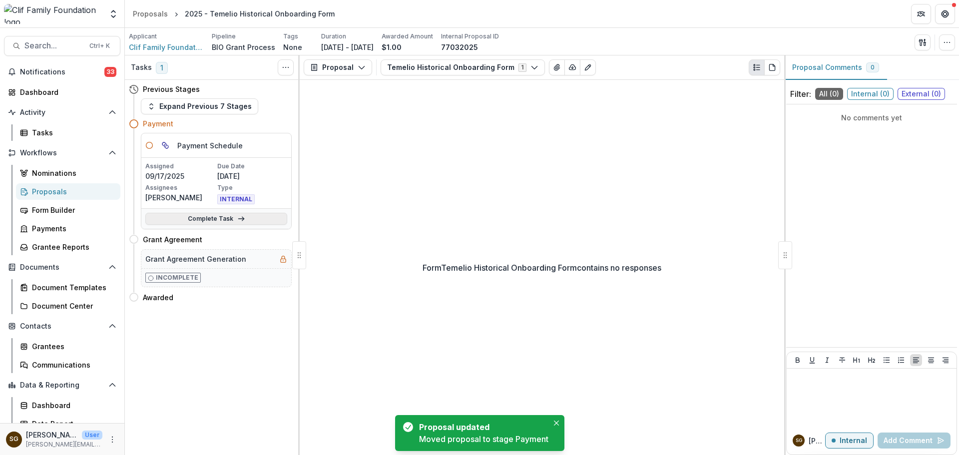
click at [235, 220] on link "Complete Task" at bounding box center [216, 219] width 142 height 12
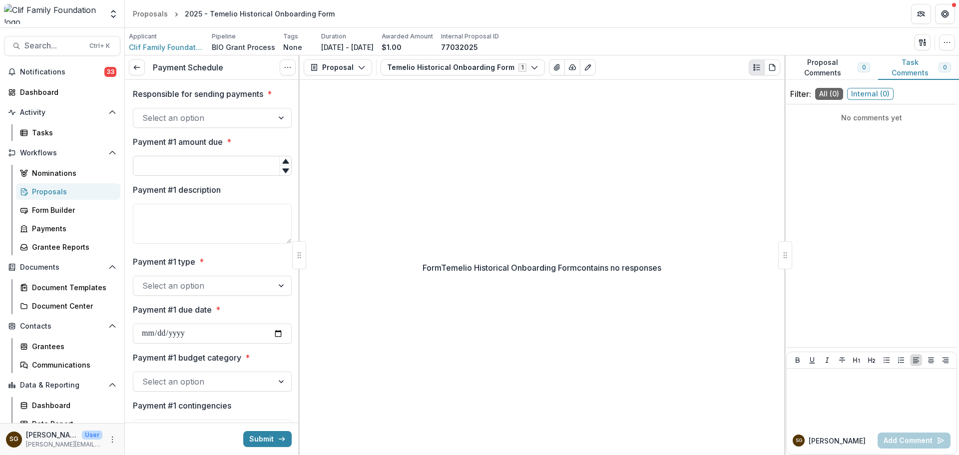
click at [218, 162] on input "Payment #1 amount due *" at bounding box center [212, 166] width 159 height 20
type input "*"
click at [207, 116] on div at bounding box center [203, 118] width 122 height 14
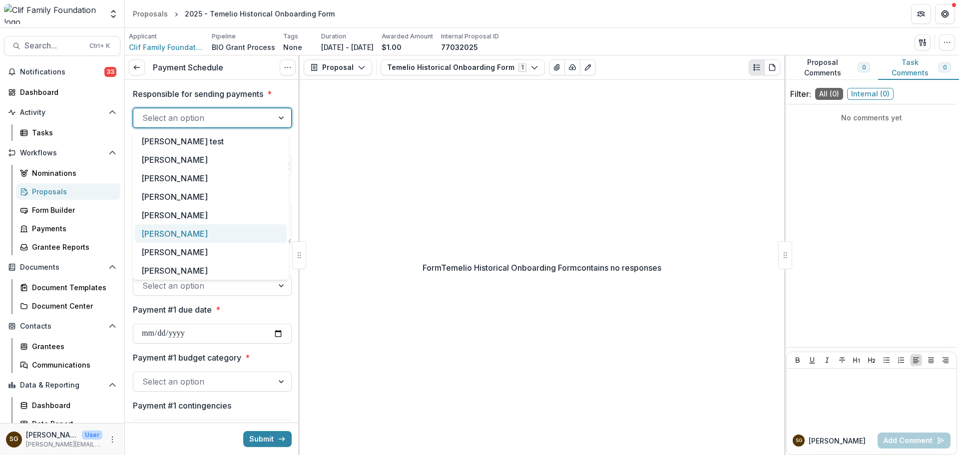
click at [187, 231] on div "[PERSON_NAME]" at bounding box center [211, 233] width 152 height 18
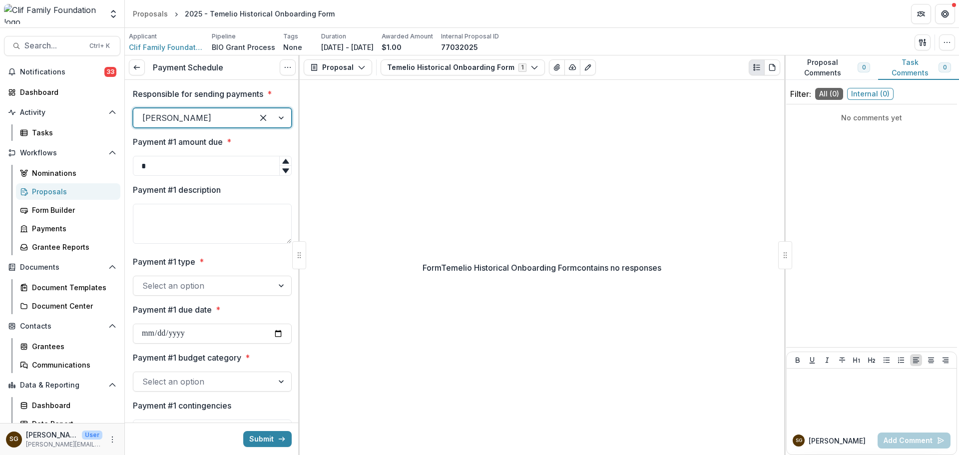
click at [190, 284] on div at bounding box center [203, 286] width 122 height 14
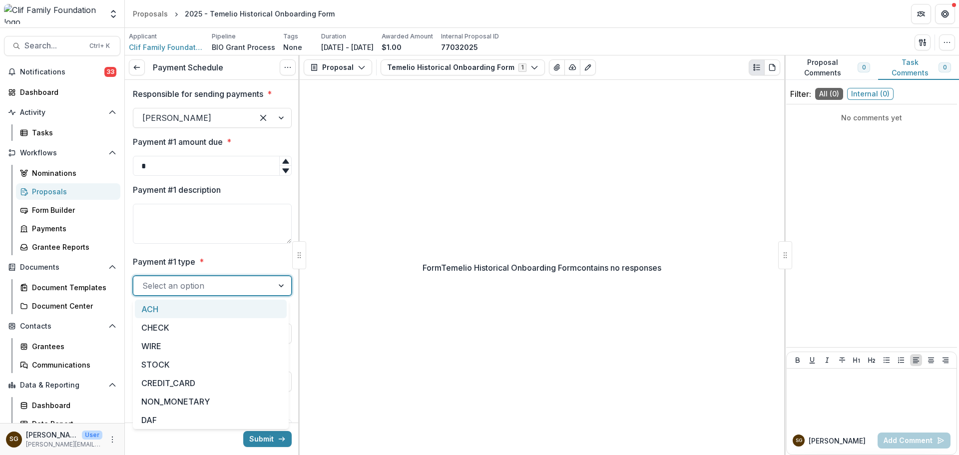
click at [188, 306] on div "ACH" at bounding box center [211, 309] width 152 height 18
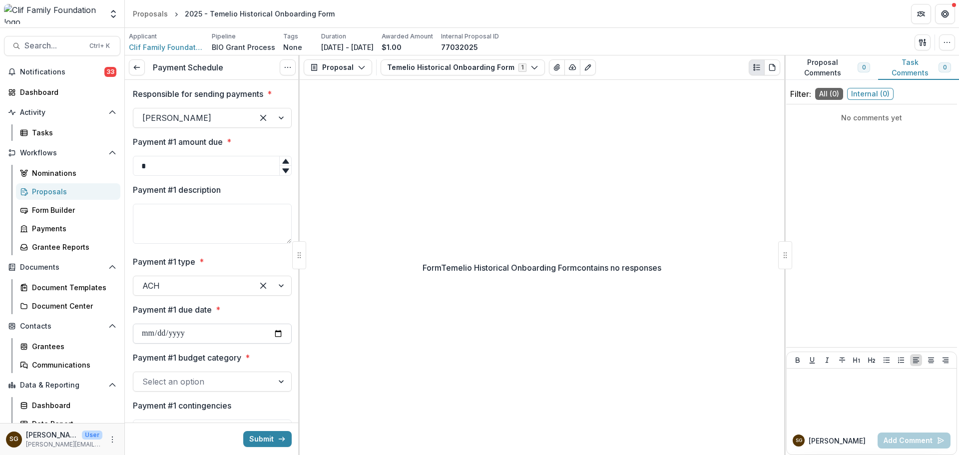
click at [273, 334] on input "Payment #1 due date *" at bounding box center [212, 333] width 159 height 20
type input "**********"
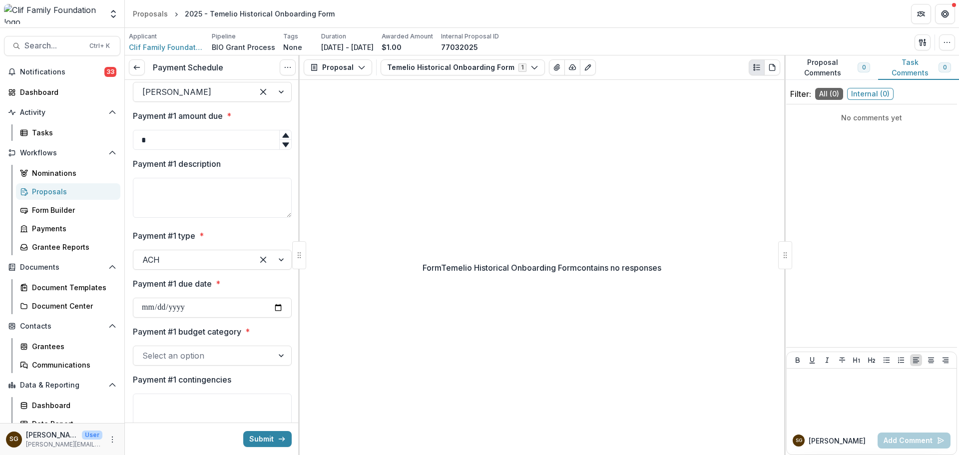
scroll to position [50, 0]
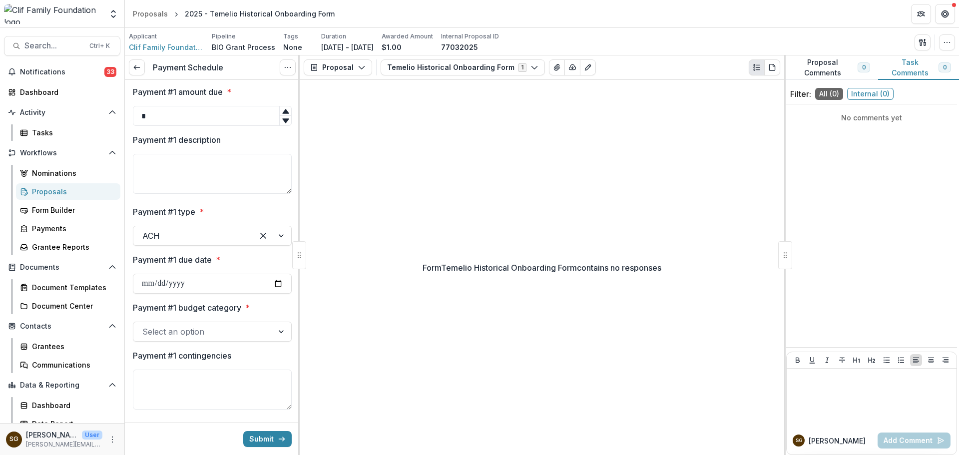
click at [209, 328] on div at bounding box center [203, 331] width 122 height 14
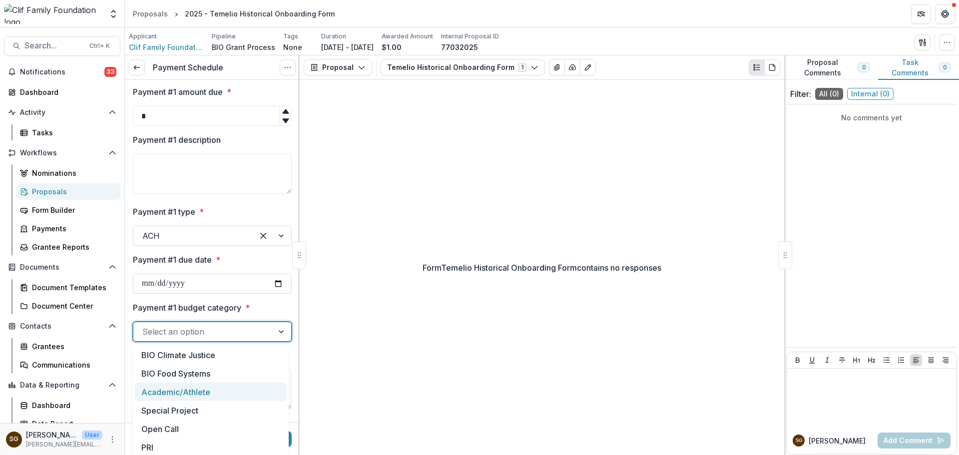
click at [186, 395] on div "Academic/Athlete" at bounding box center [211, 391] width 152 height 18
click at [222, 326] on div at bounding box center [193, 331] width 102 height 14
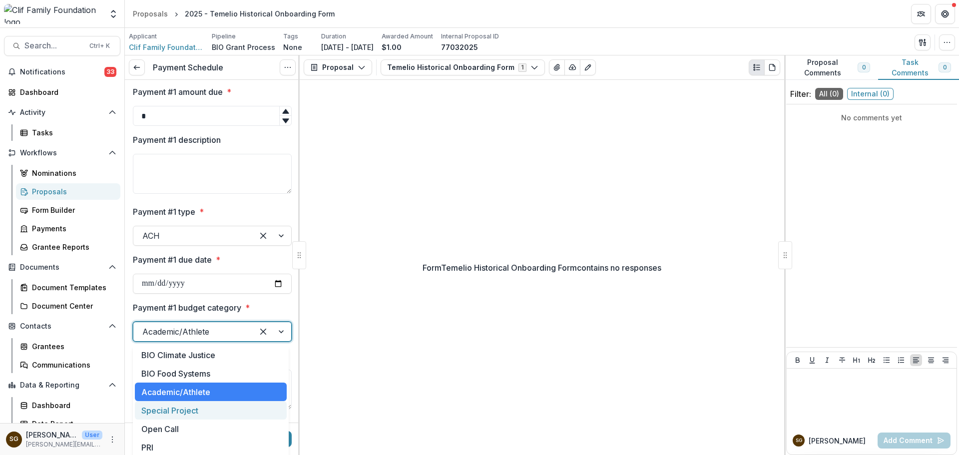
click at [203, 413] on div "Special Project" at bounding box center [211, 410] width 152 height 18
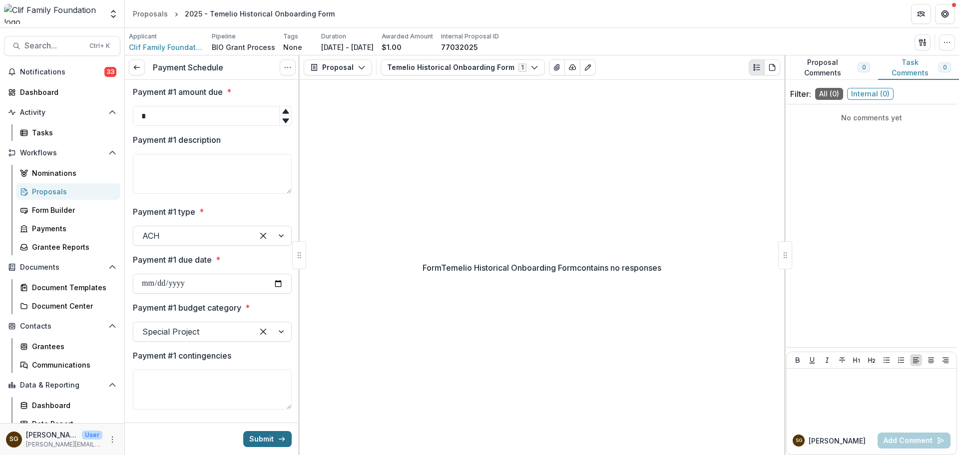
click at [265, 441] on button "Submit" at bounding box center [267, 439] width 48 height 16
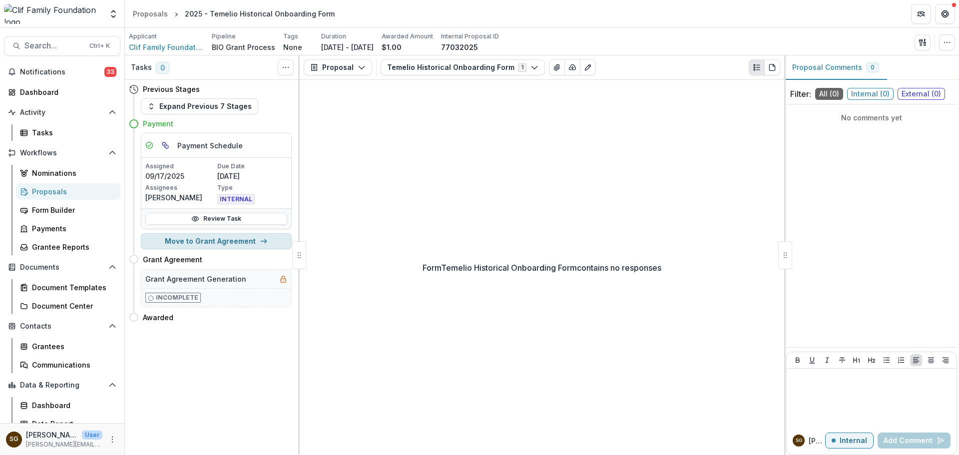
click at [232, 241] on button "Move to Grant Agreement" at bounding box center [216, 241] width 151 height 16
select select "**********"
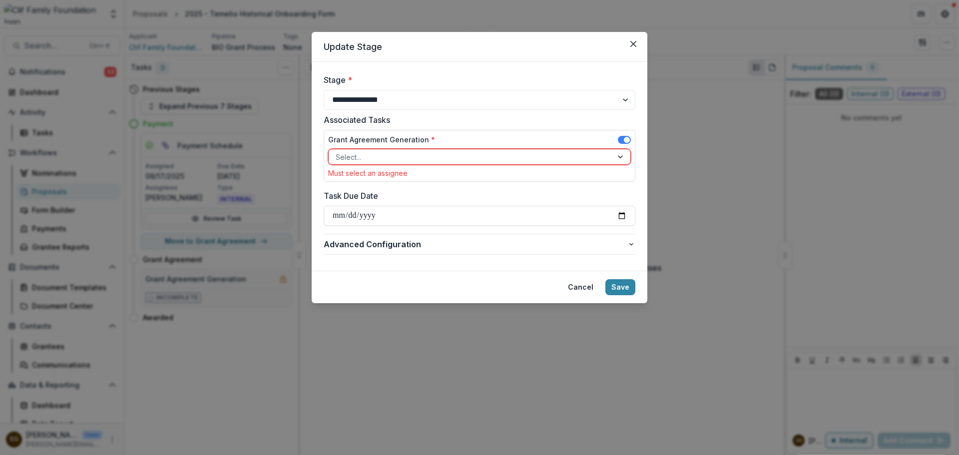
click at [449, 154] on div at bounding box center [470, 157] width 270 height 12
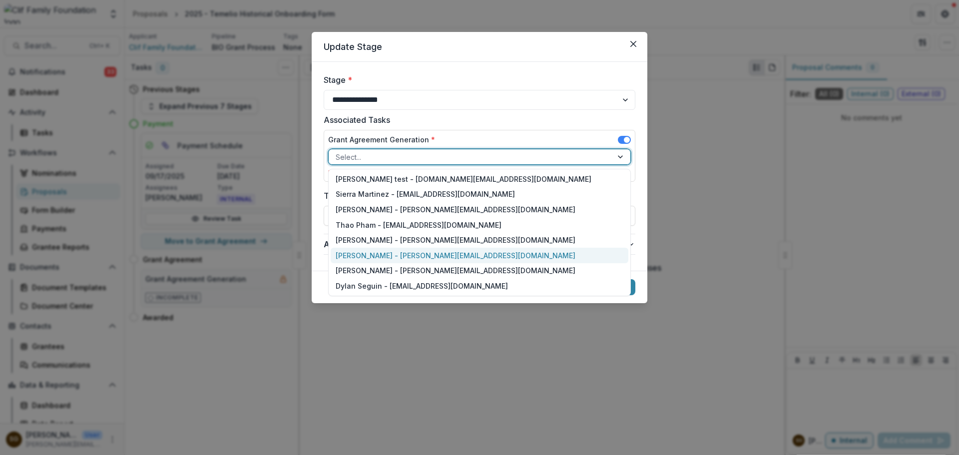
click at [412, 253] on div "Sarah Grady - sarah@cliffamilyfoundation.org" at bounding box center [479, 255] width 298 height 15
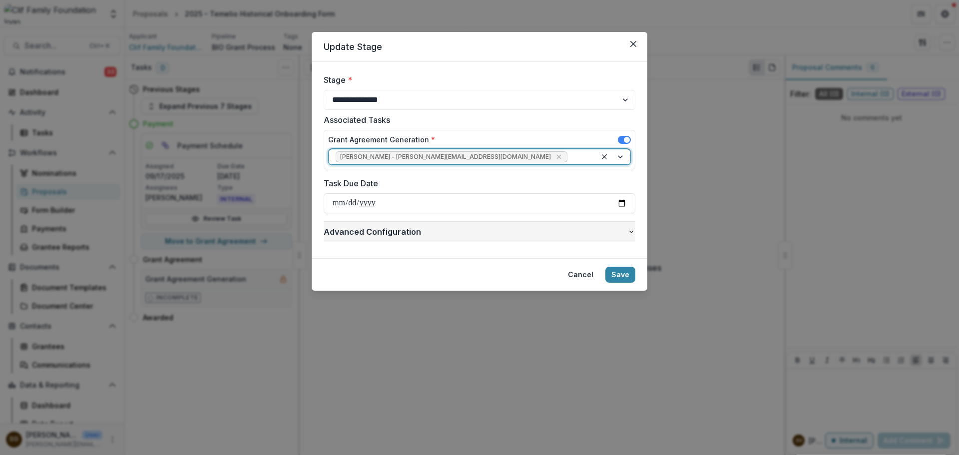
click at [612, 233] on span "Advanced Configuration" at bounding box center [475, 232] width 304 height 12
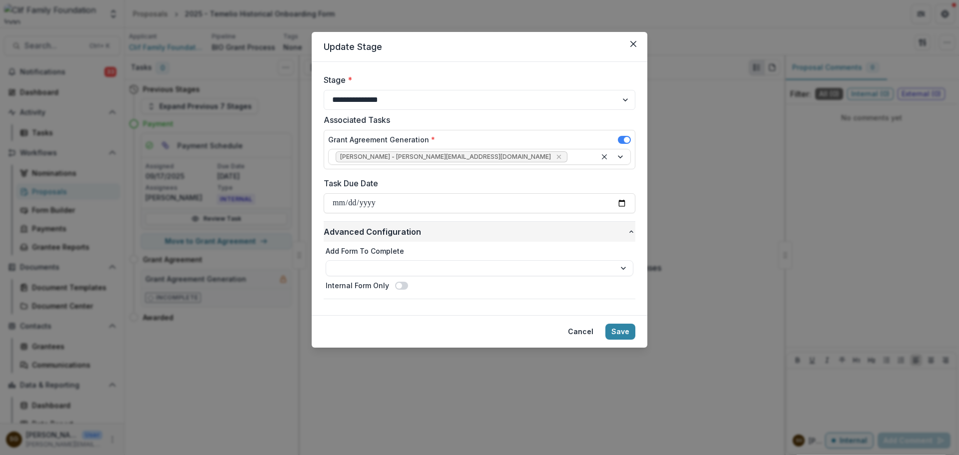
click at [612, 233] on span "Advanced Configuration" at bounding box center [475, 232] width 304 height 12
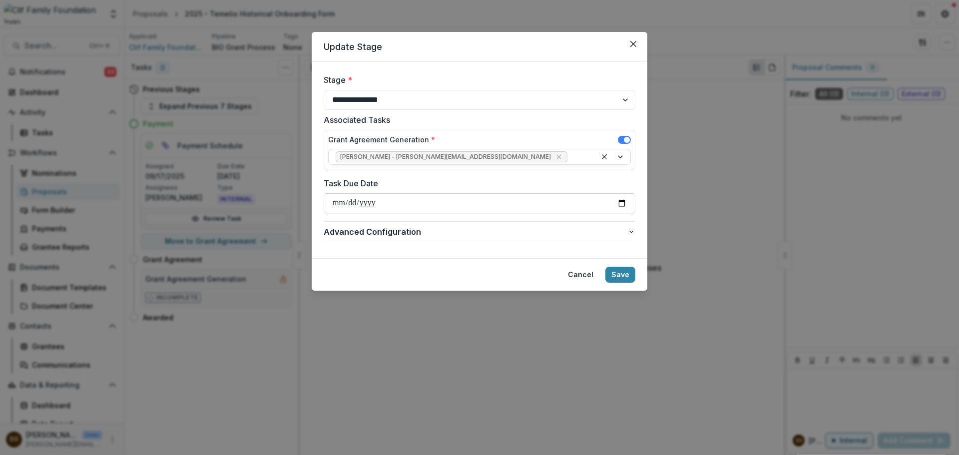
click at [623, 203] on input "Task Due Date" at bounding box center [479, 203] width 312 height 20
type input "**********"
click at [628, 272] on button "Save" at bounding box center [620, 275] width 30 height 16
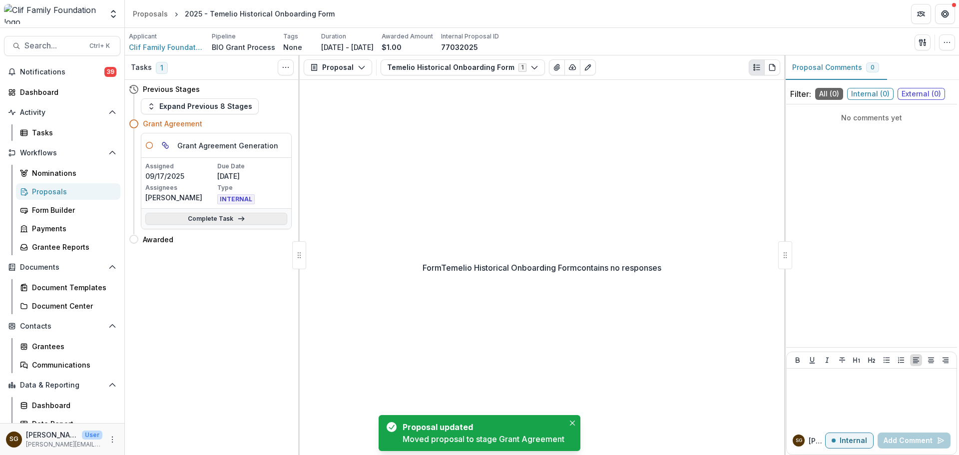
click at [192, 222] on link "Complete Task" at bounding box center [216, 219] width 142 height 12
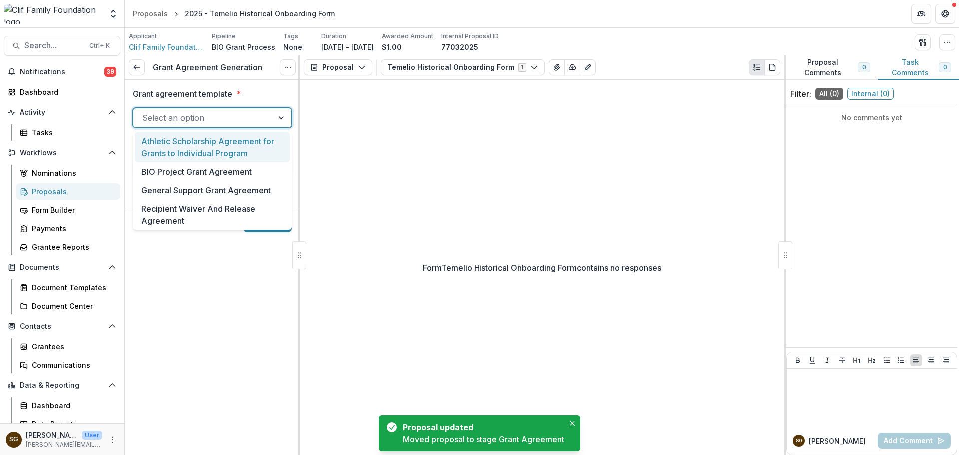
click at [203, 113] on div at bounding box center [203, 118] width 122 height 14
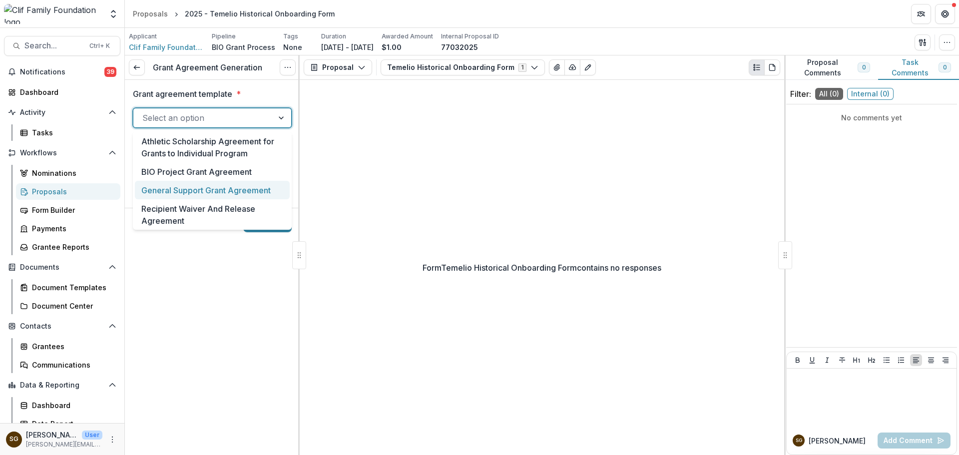
click at [195, 188] on div "General Support Grant Agreement" at bounding box center [212, 190] width 155 height 18
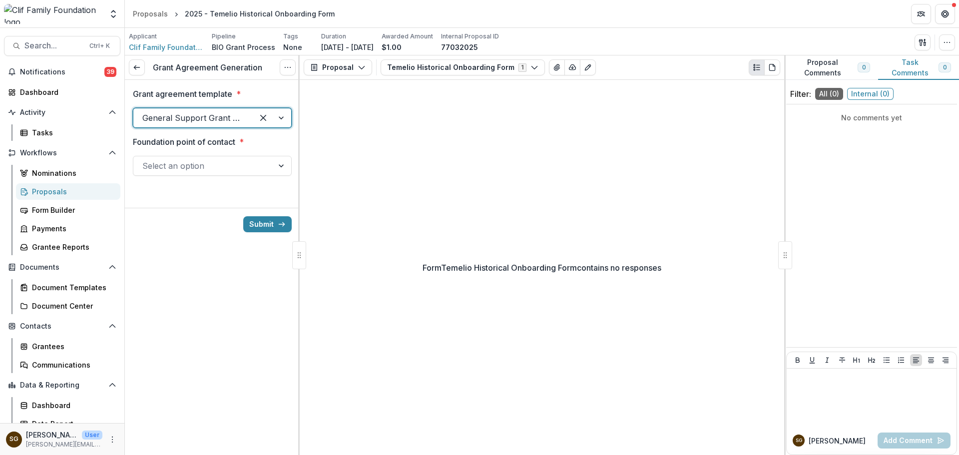
click at [200, 168] on div at bounding box center [203, 166] width 122 height 14
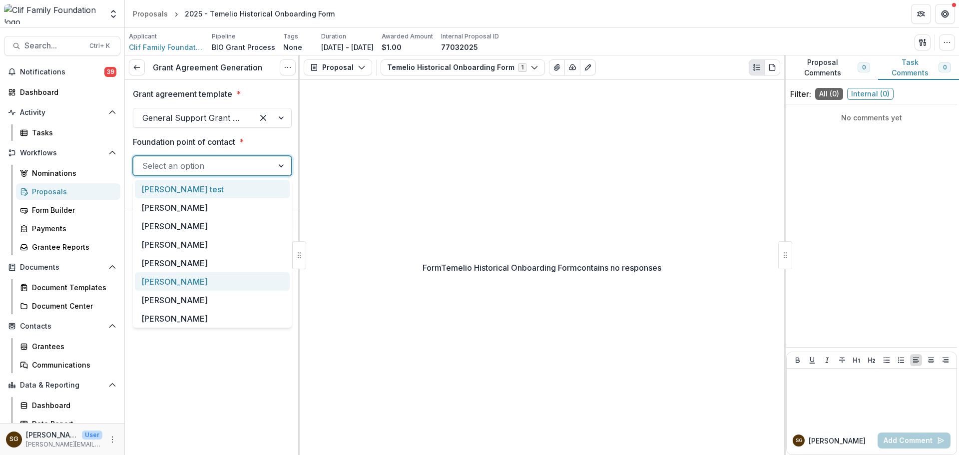
click at [194, 282] on div "[PERSON_NAME]" at bounding box center [212, 281] width 155 height 18
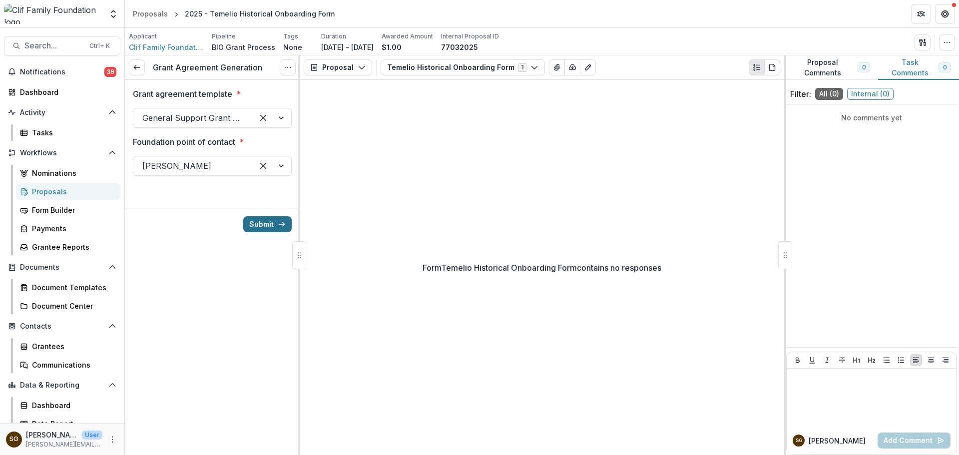
click at [275, 226] on button "Submit" at bounding box center [267, 224] width 48 height 16
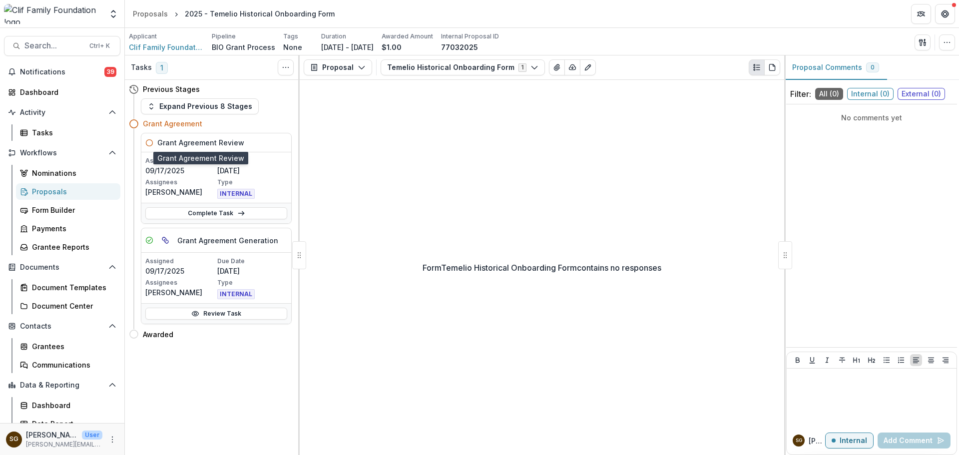
click at [236, 144] on h5 "Grant Agreement Review" at bounding box center [200, 142] width 87 height 10
click at [226, 212] on link "Complete Task" at bounding box center [216, 213] width 142 height 12
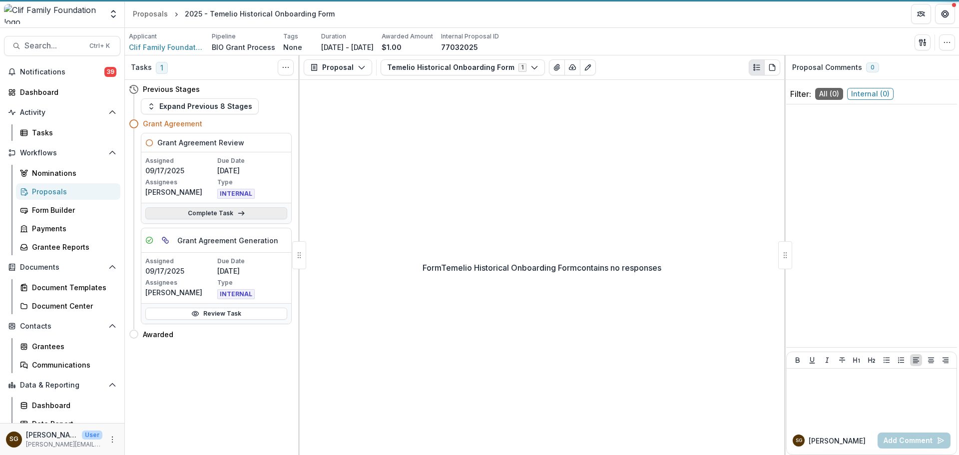
select select "**********"
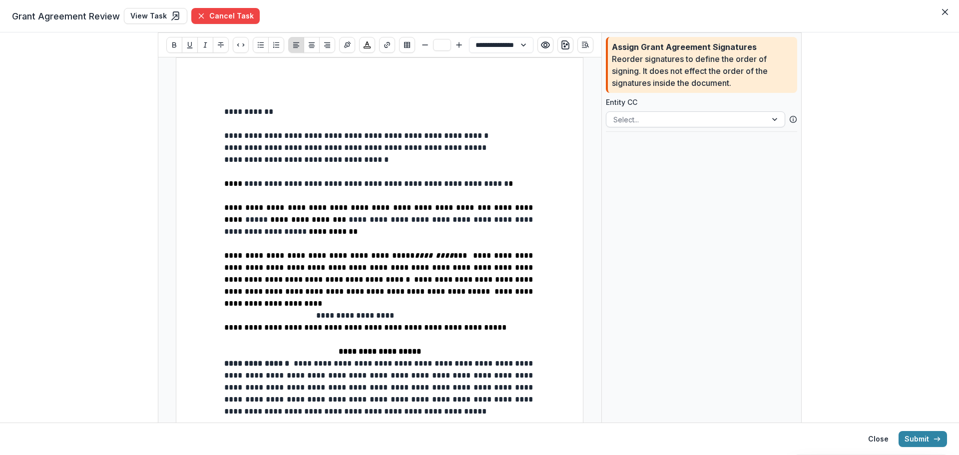
click at [706, 123] on div at bounding box center [686, 119] width 146 height 12
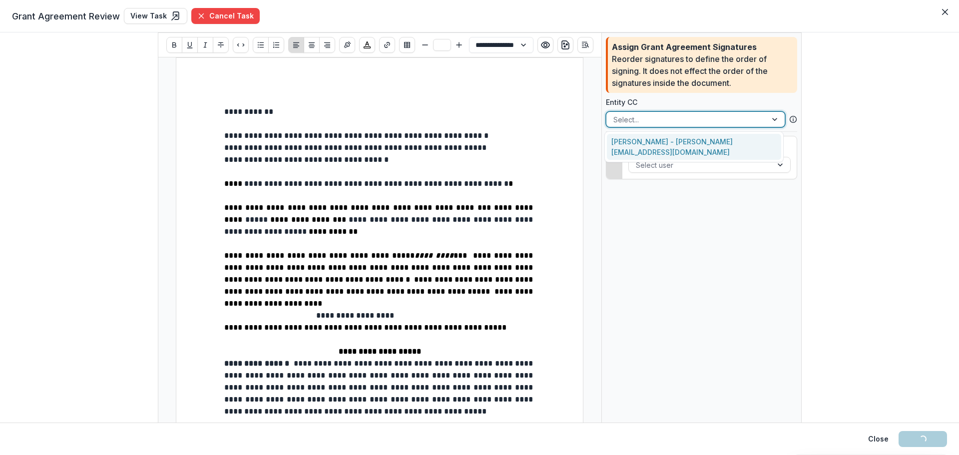
click at [690, 146] on div "Sarah Grady - sarah@cliffamilyfoundation.org" at bounding box center [694, 147] width 174 height 26
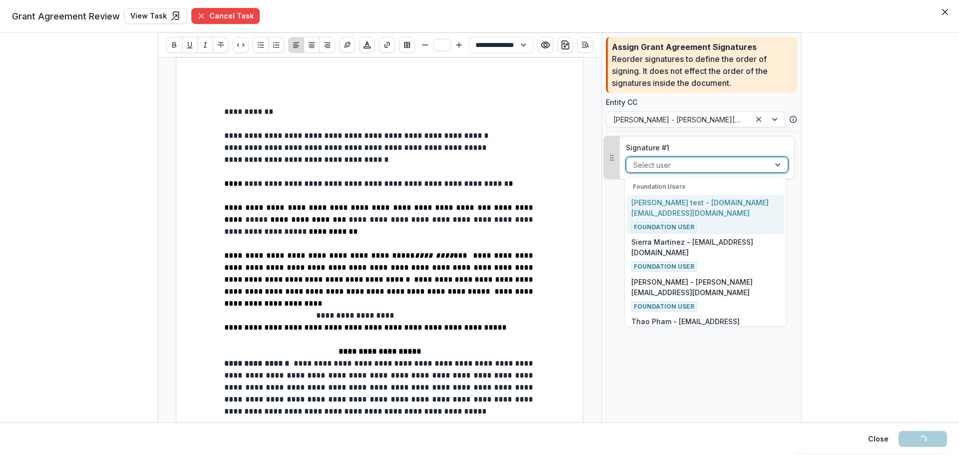
click at [687, 165] on div at bounding box center [697, 165] width 129 height 12
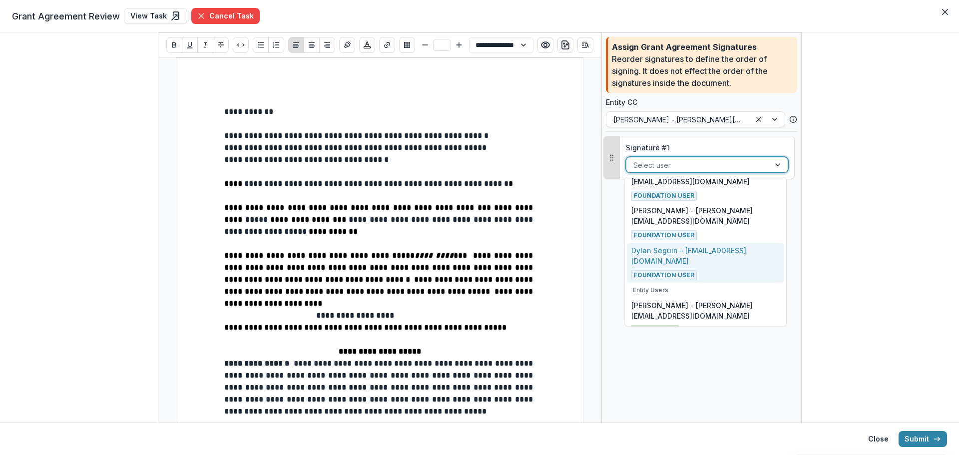
scroll to position [244, 0]
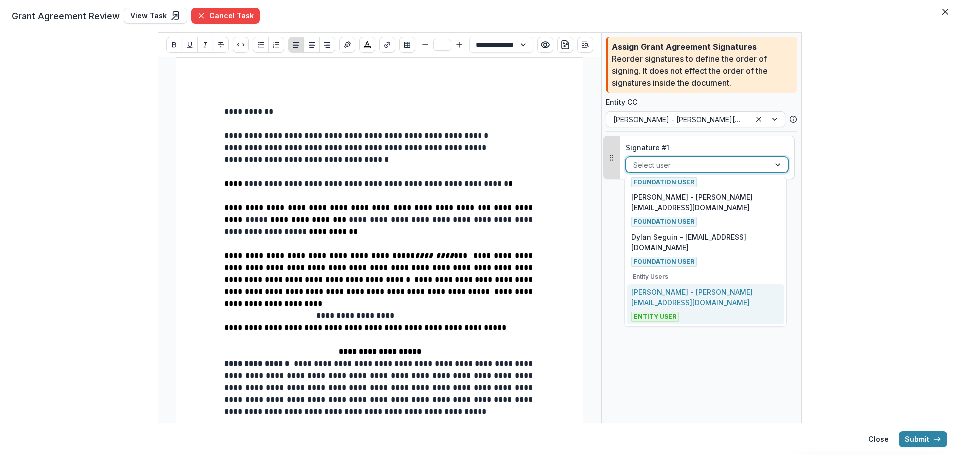
click at [683, 299] on p "Sarah Grady - sarah@cliffamilyfoundation.org" at bounding box center [705, 297] width 148 height 21
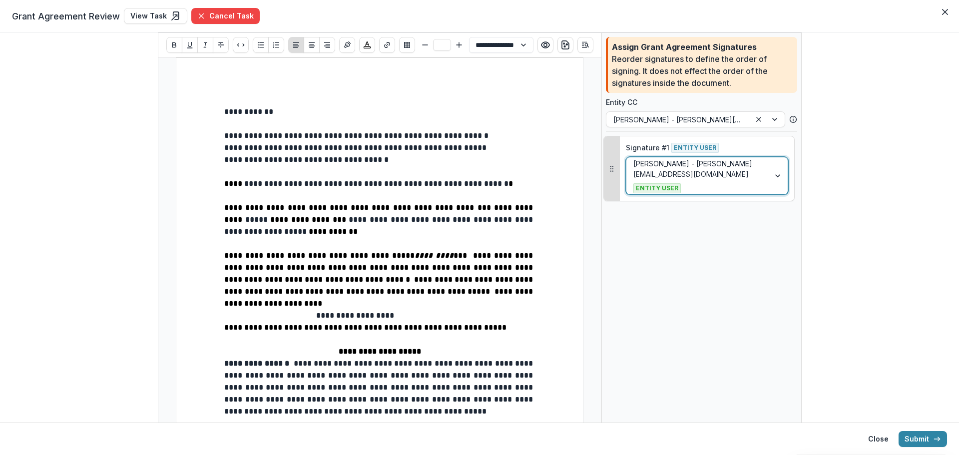
click at [517, 300] on p "**********" at bounding box center [379, 280] width 311 height 60
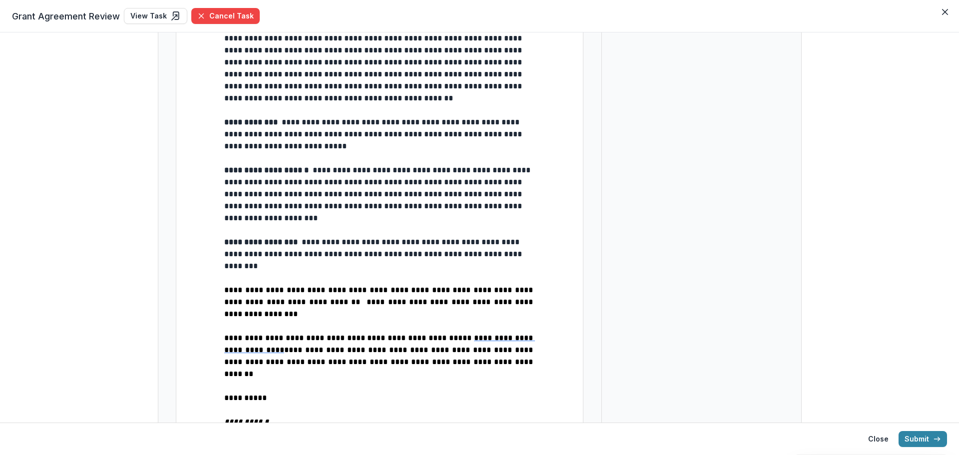
scroll to position [2011, 0]
click at [917, 436] on button "Submit" at bounding box center [922, 439] width 48 height 16
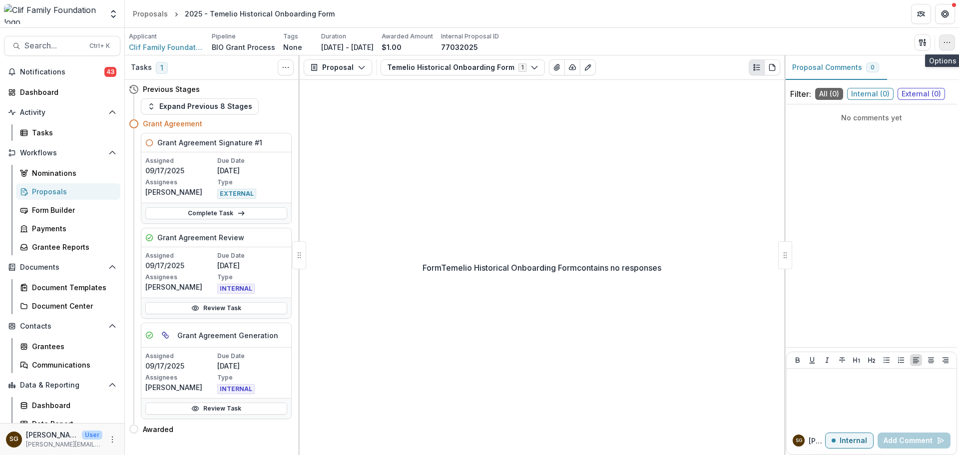
click at [941, 41] on button "button" at bounding box center [947, 42] width 16 height 16
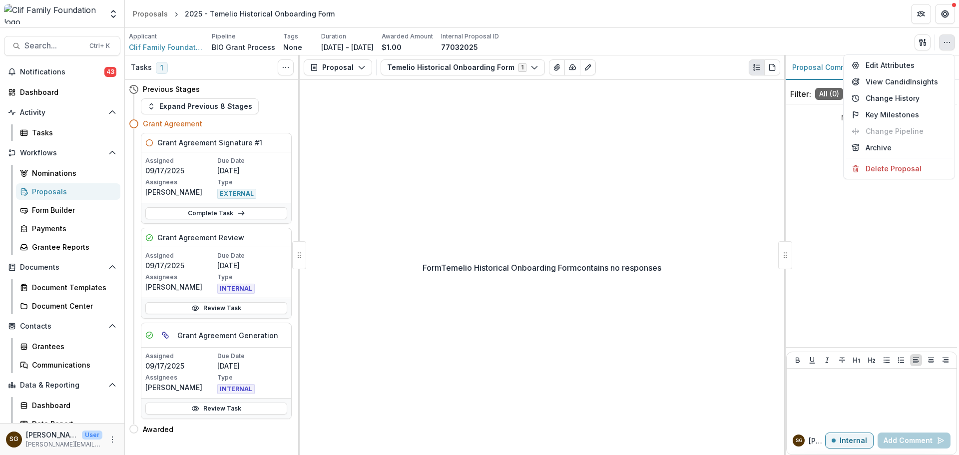
click at [431, 208] on div "Form Temelio Historical Onboarding Form contains no responses" at bounding box center [542, 267] width 484 height 375
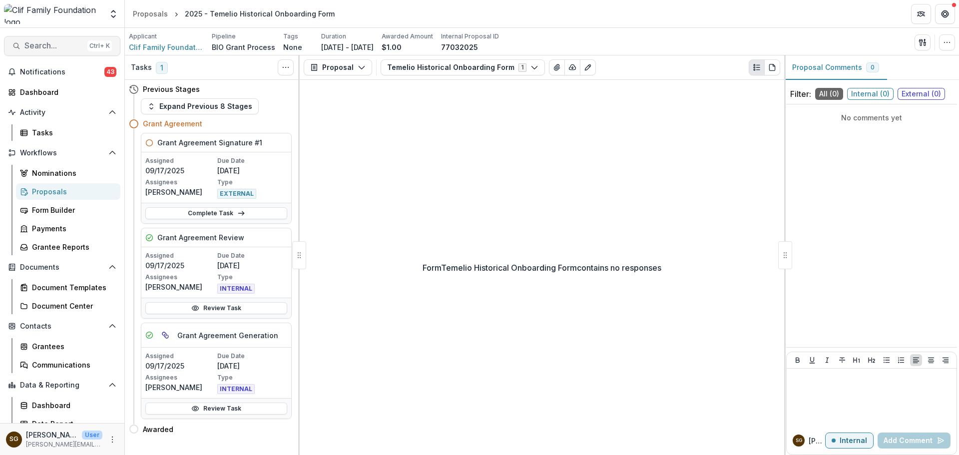
click at [48, 44] on span "Search..." at bounding box center [53, 45] width 59 height 9
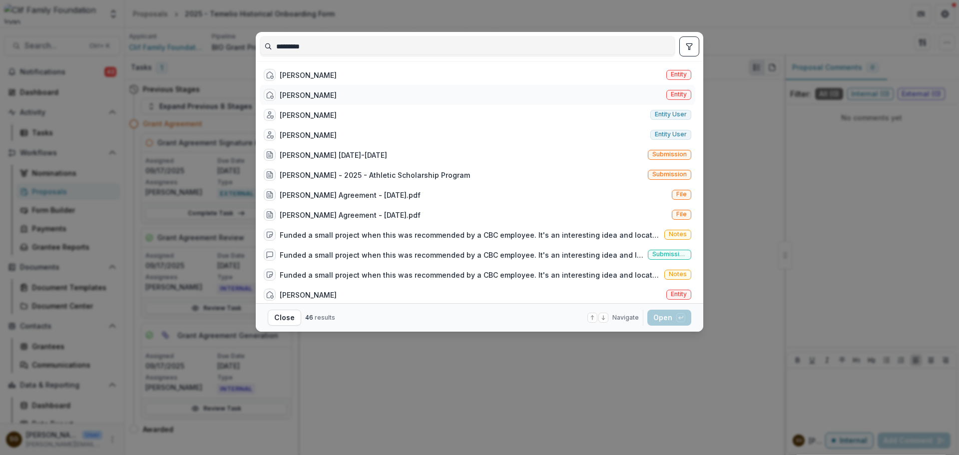
type input "*********"
click at [392, 98] on div "Sam Morse Entity" at bounding box center [477, 95] width 435 height 20
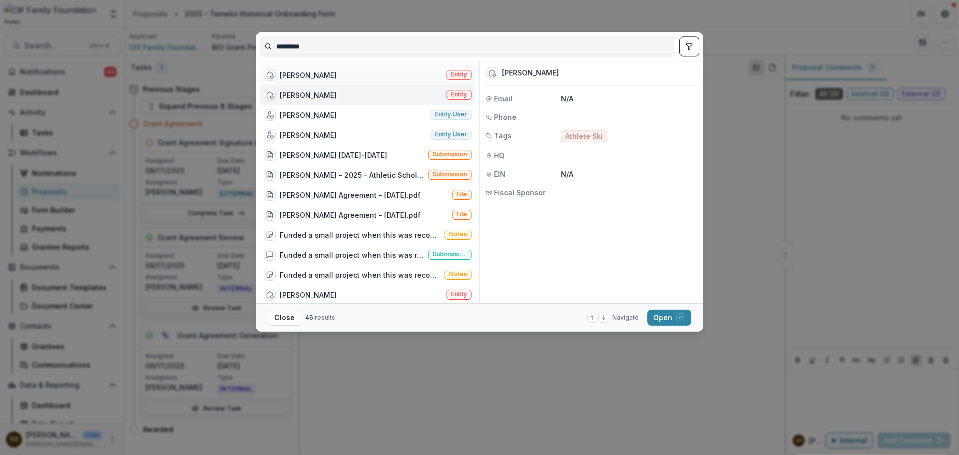
click at [388, 77] on div "Sam Morse Entity" at bounding box center [368, 75] width 216 height 20
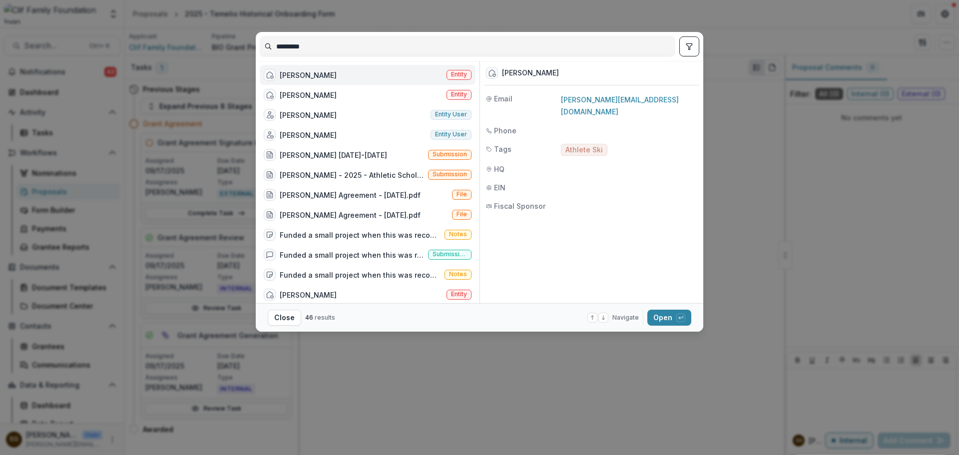
click at [696, 42] on button "toggle filters" at bounding box center [689, 46] width 20 height 20
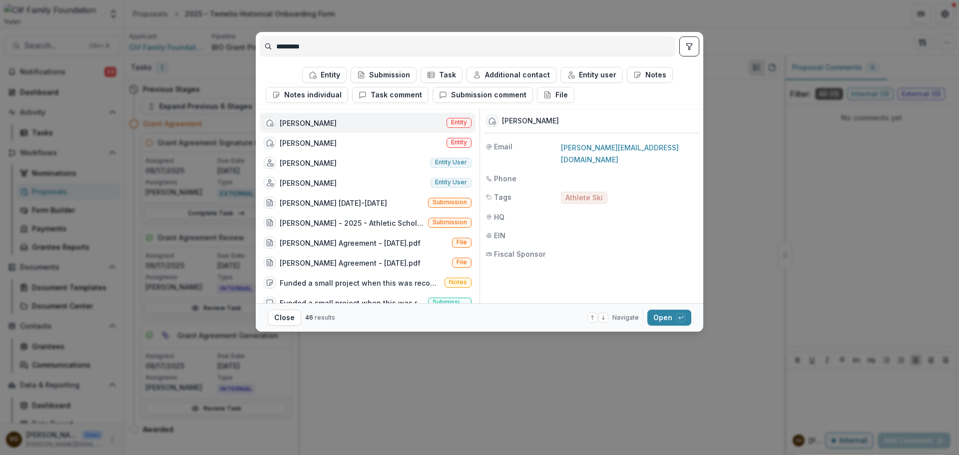
click at [712, 100] on div "********* All Entity Submission Task Additional contact Entity user Notes Notes…" at bounding box center [479, 227] width 959 height 455
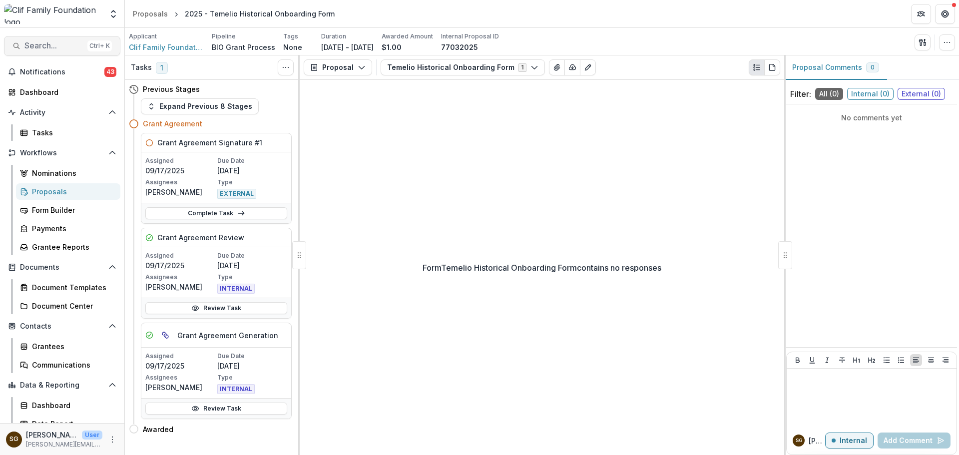
click at [69, 46] on span "Search..." at bounding box center [53, 45] width 59 height 9
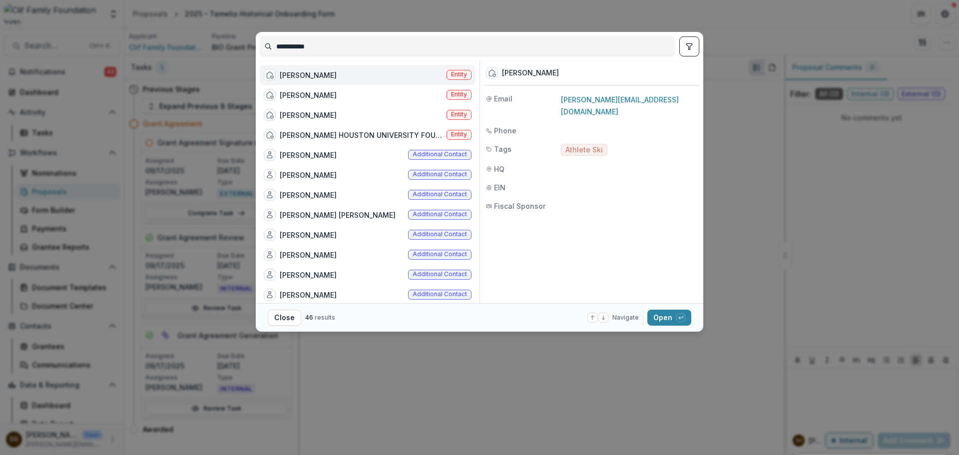
type input "**********"
click at [346, 75] on div "Sam Morse Entity" at bounding box center [368, 75] width 216 height 20
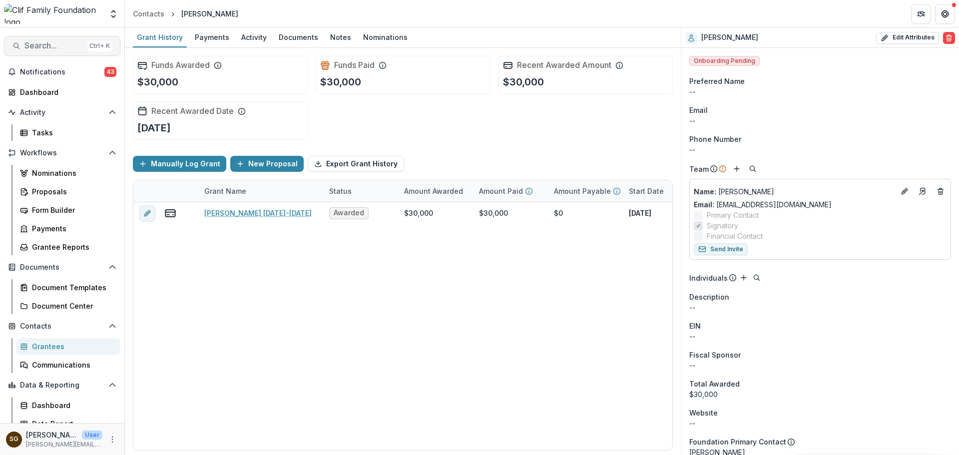
click at [51, 45] on span "Search..." at bounding box center [53, 45] width 59 height 9
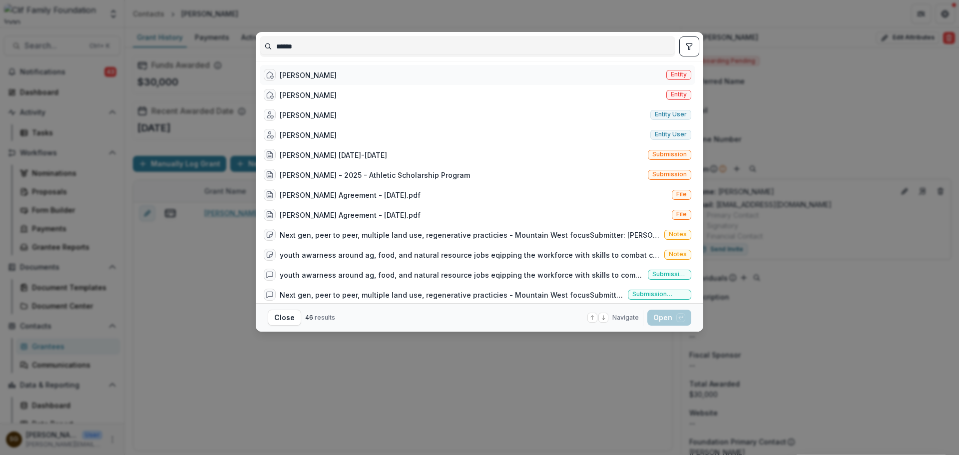
type input "******"
click at [434, 75] on div "Sam Morse Entity" at bounding box center [477, 75] width 435 height 20
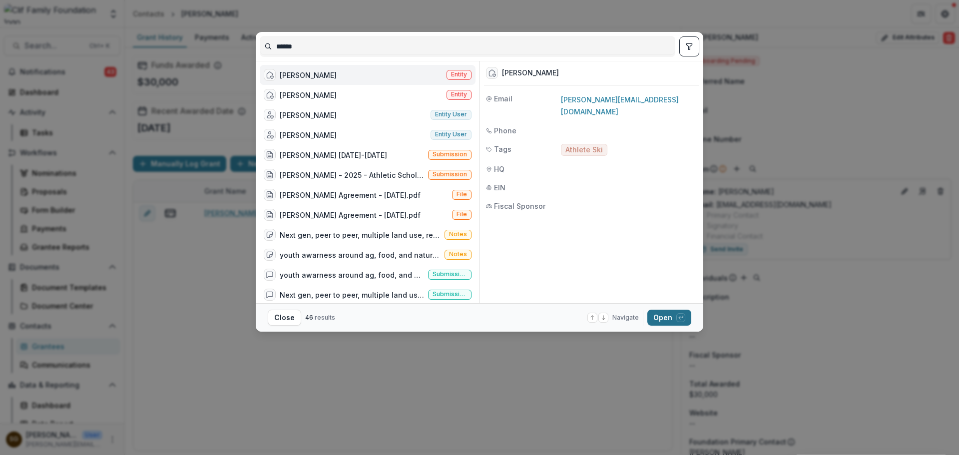
click at [672, 318] on button "Open with enter key" at bounding box center [669, 318] width 44 height 16
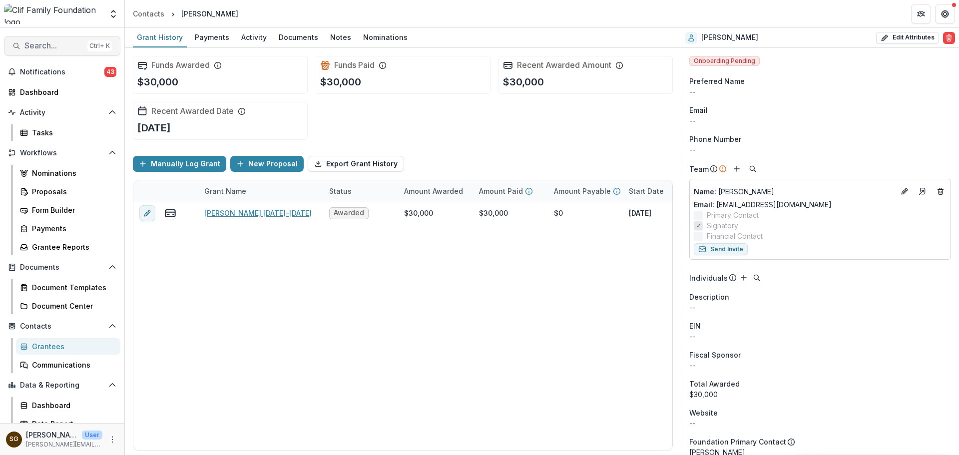
click at [59, 47] on span "Search..." at bounding box center [53, 45] width 59 height 9
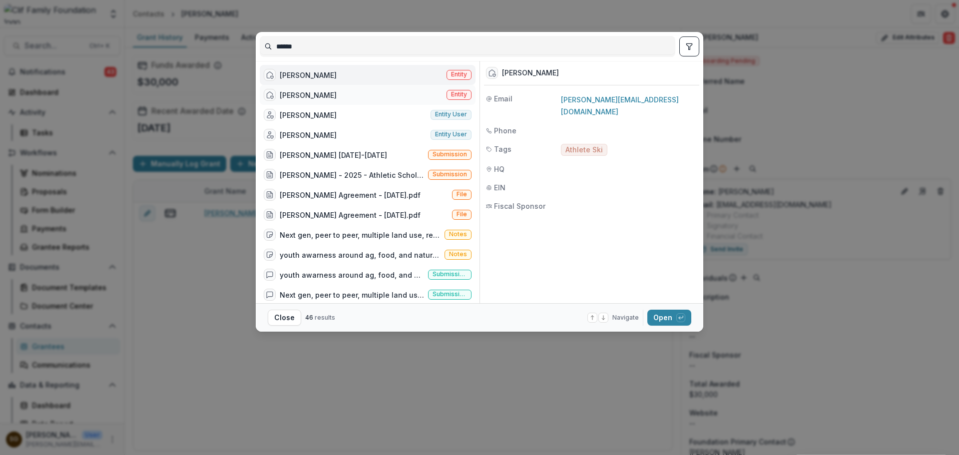
click at [319, 90] on div "Sam Morse Entity" at bounding box center [368, 95] width 216 height 20
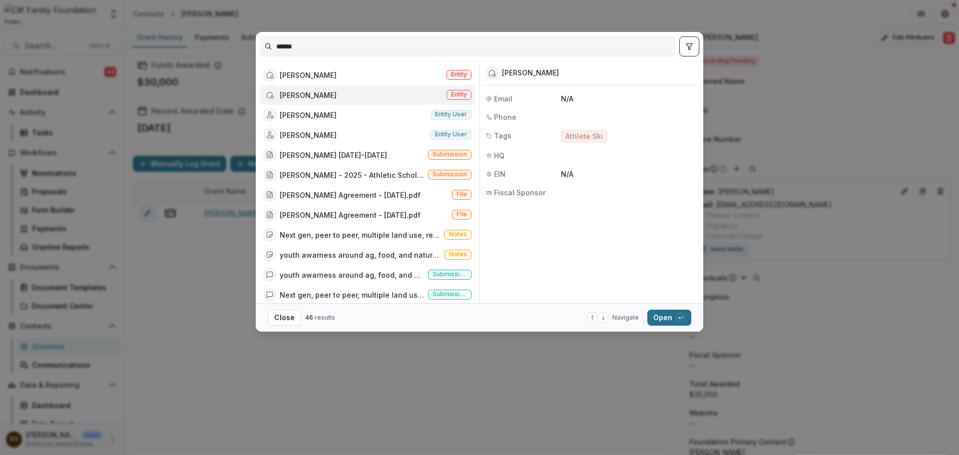
click at [671, 316] on button "Open with enter key" at bounding box center [669, 318] width 44 height 16
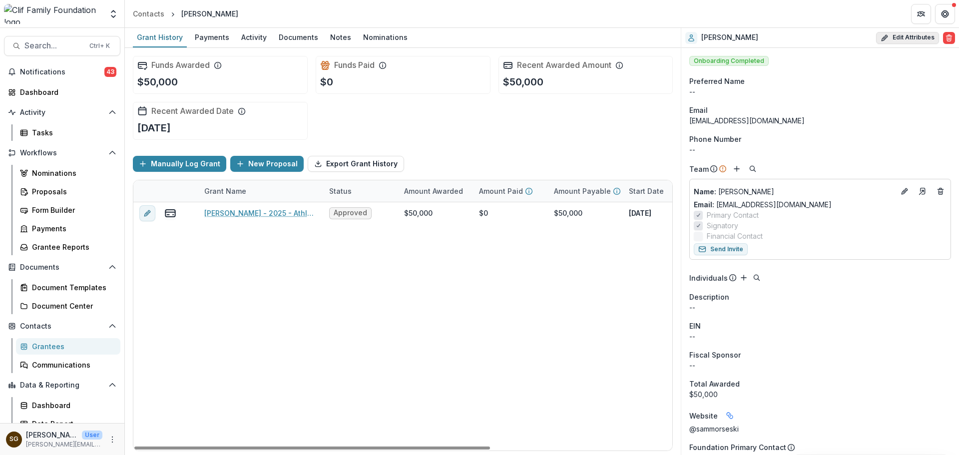
click at [889, 33] on button "Edit Attributes" at bounding box center [907, 38] width 63 height 12
select select
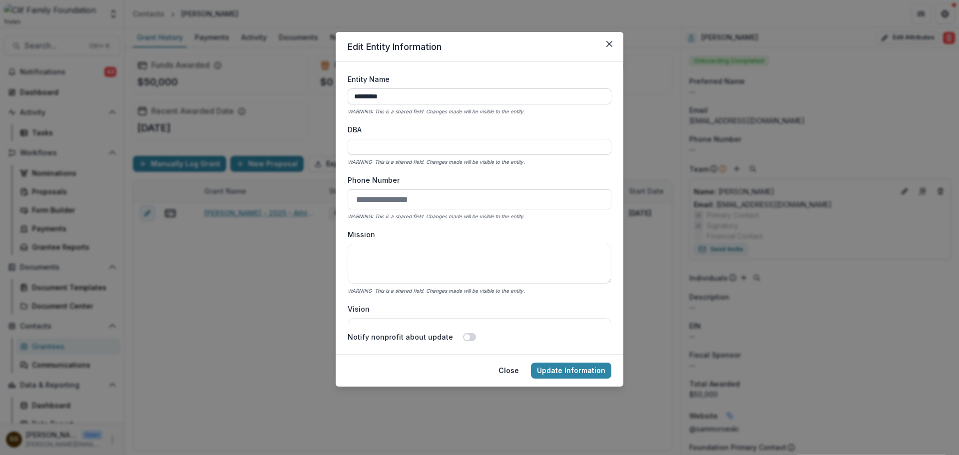
click at [444, 94] on input "*********" at bounding box center [479, 96] width 264 height 16
type input "**********"
click at [585, 375] on button "Update Information" at bounding box center [571, 370] width 80 height 16
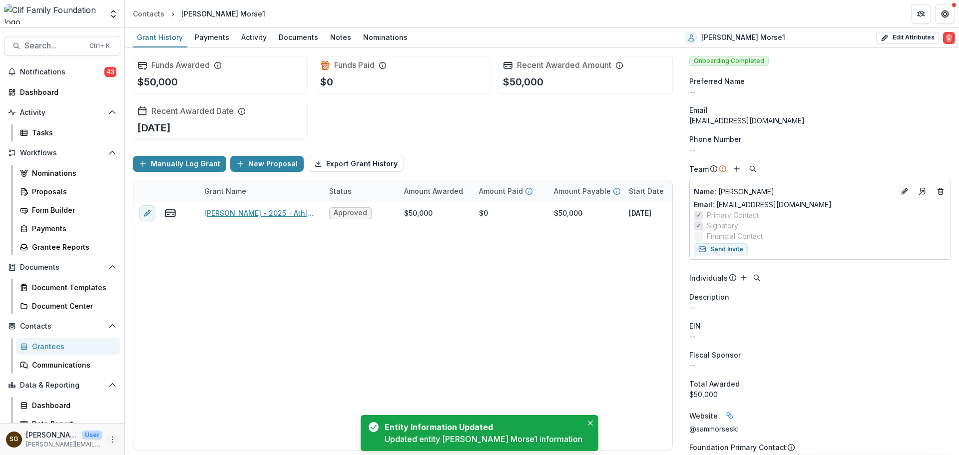
click at [110, 440] on icon "More" at bounding box center [112, 439] width 8 height 8
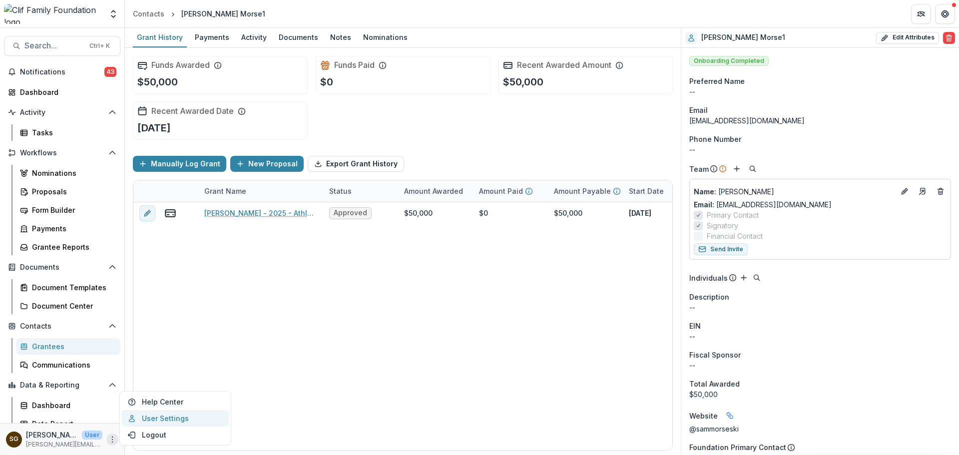
click at [152, 421] on link "User Settings" at bounding box center [175, 418] width 107 height 16
select select "****"
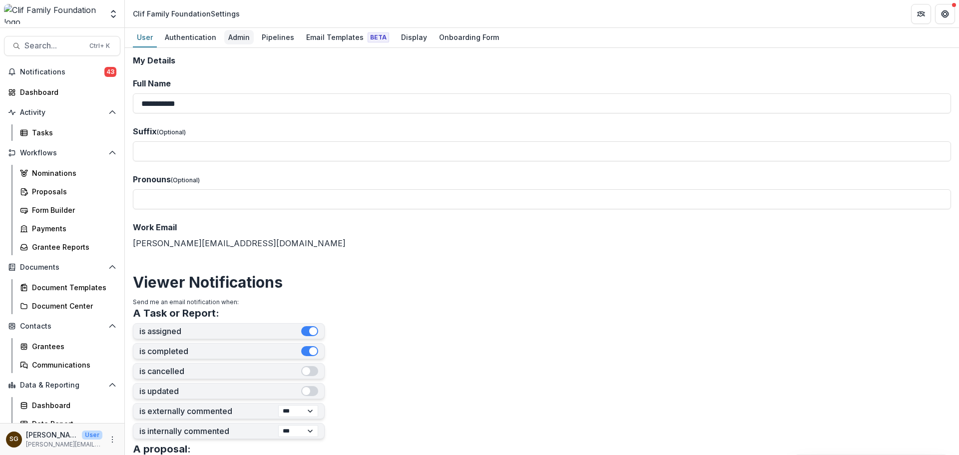
click at [235, 36] on div "Admin" at bounding box center [238, 37] width 29 height 14
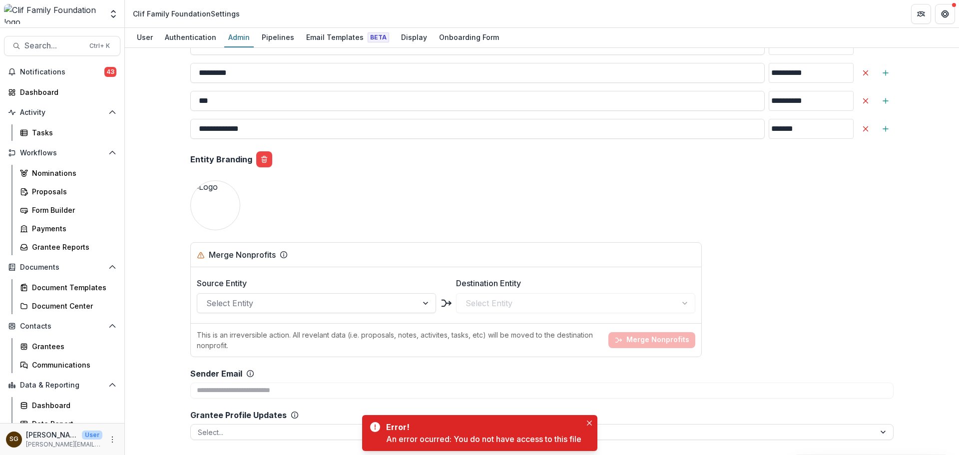
scroll to position [1268, 0]
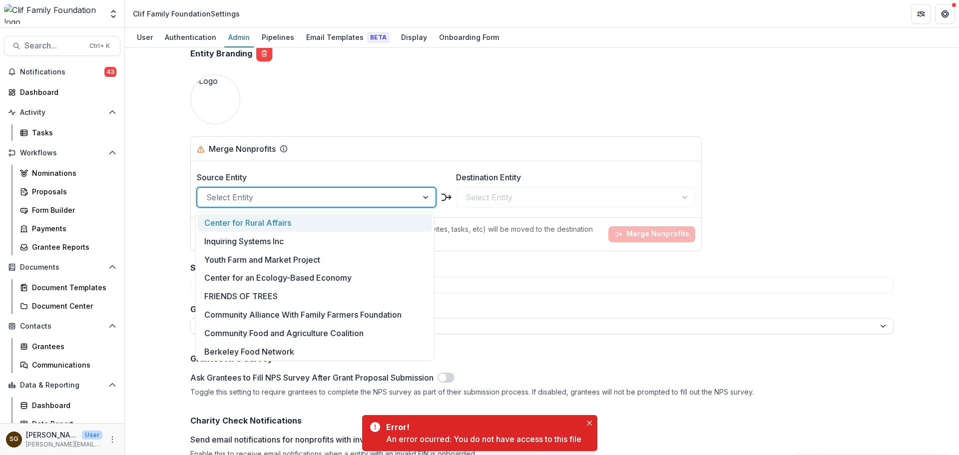
click at [230, 205] on div "Select Entity" at bounding box center [307, 197] width 220 height 16
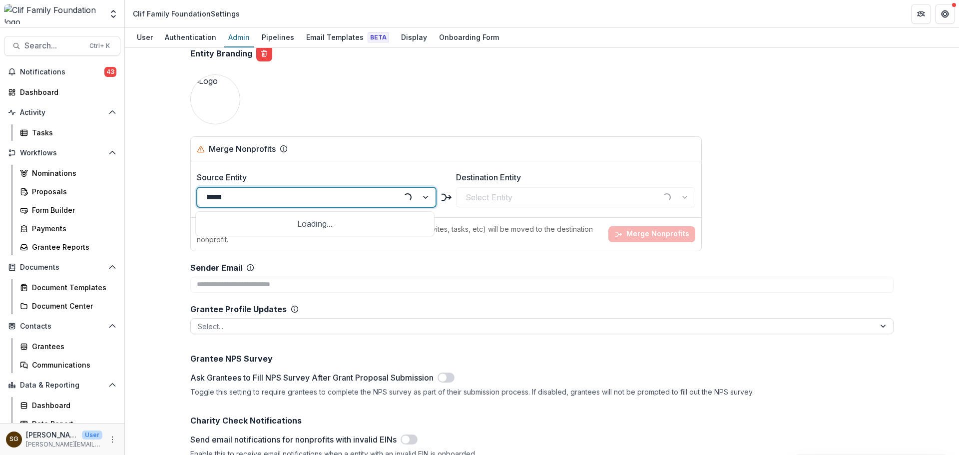
type input "******"
click at [236, 219] on div "[PERSON_NAME]" at bounding box center [315, 223] width 234 height 18
click at [495, 186] on div "Destination Entity Select Entity" at bounding box center [575, 189] width 239 height 36
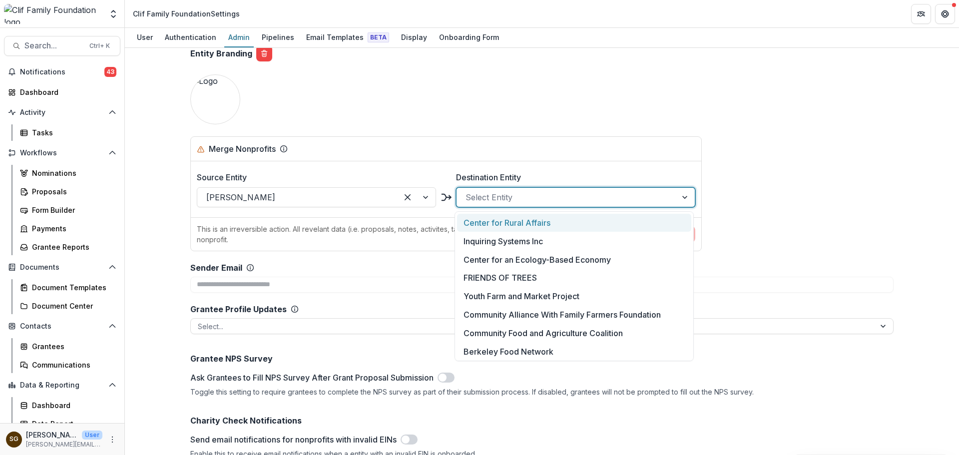
click at [494, 194] on div at bounding box center [566, 197] width 202 height 14
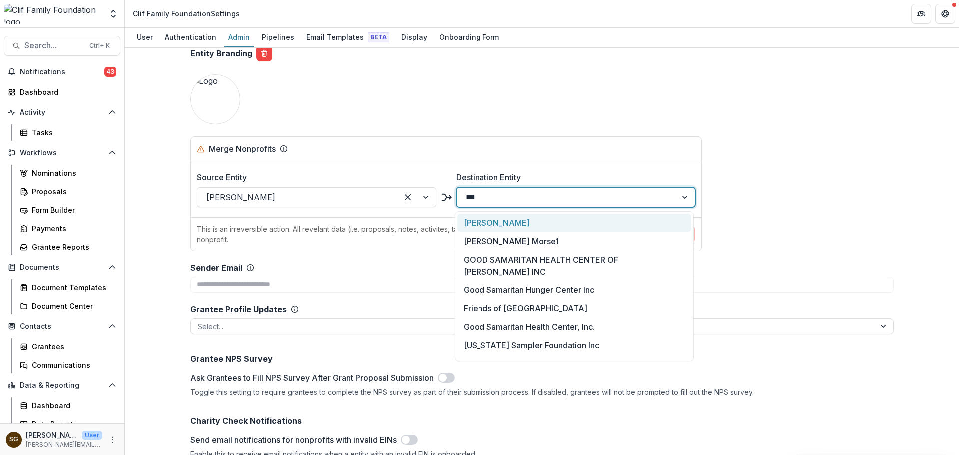
type input "***"
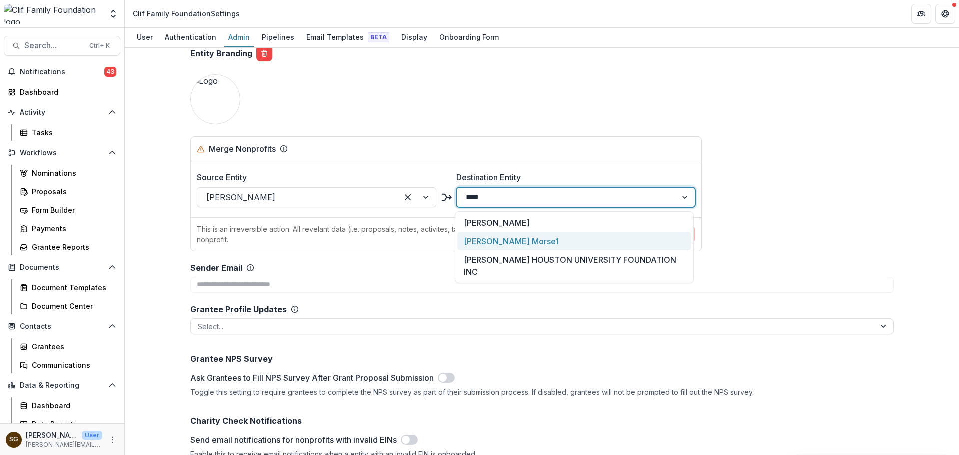
click at [500, 236] on div "Sam Morse1" at bounding box center [574, 241] width 234 height 18
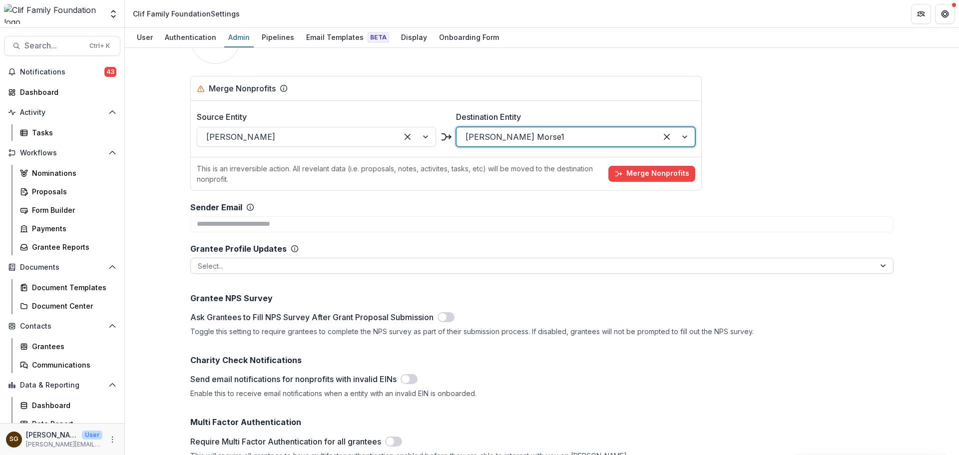
scroll to position [1418, 0]
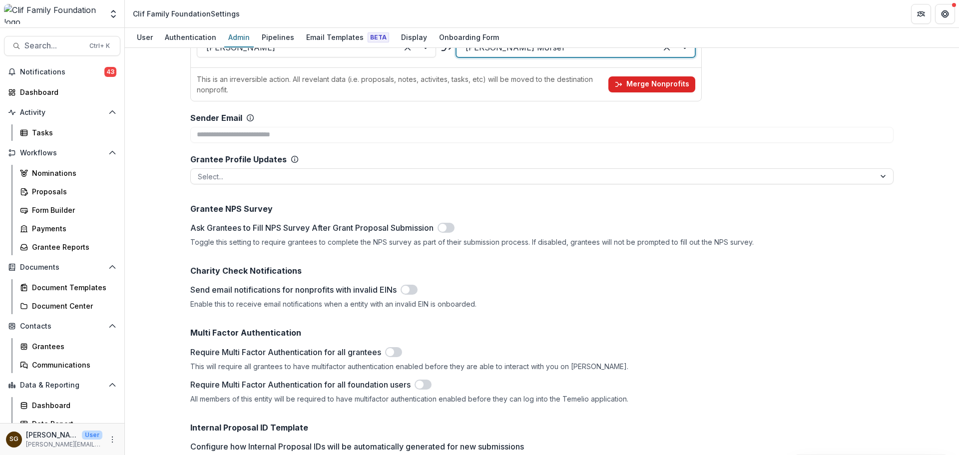
click at [639, 81] on button "Merge Nonprofits" at bounding box center [651, 84] width 87 height 16
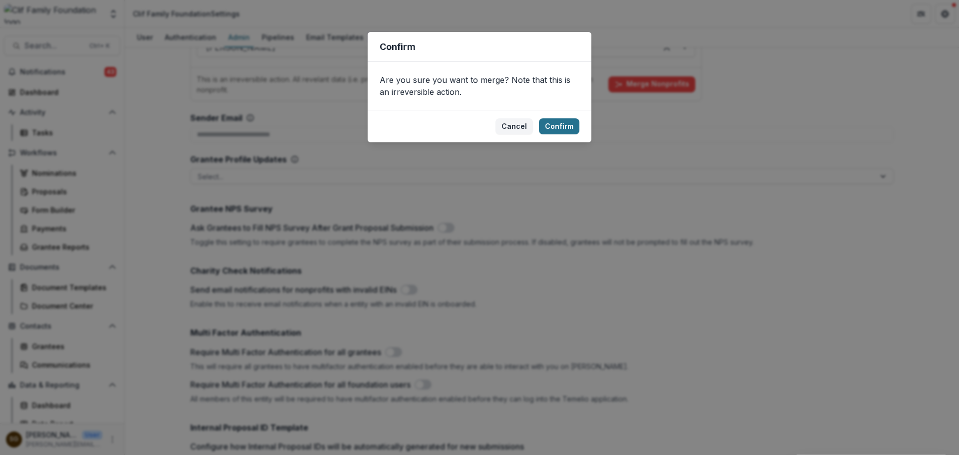
click at [571, 120] on button "Confirm" at bounding box center [559, 126] width 40 height 16
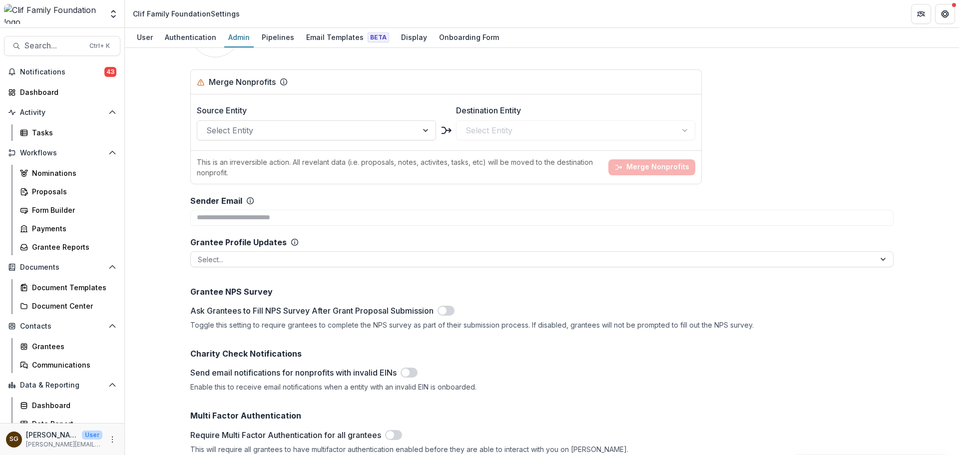
scroll to position [1218, 0]
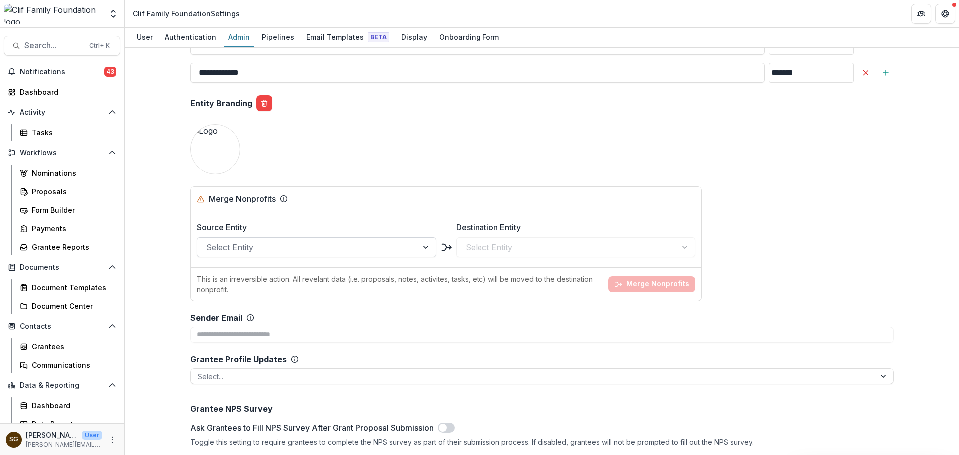
click at [251, 246] on div at bounding box center [307, 247] width 202 height 14
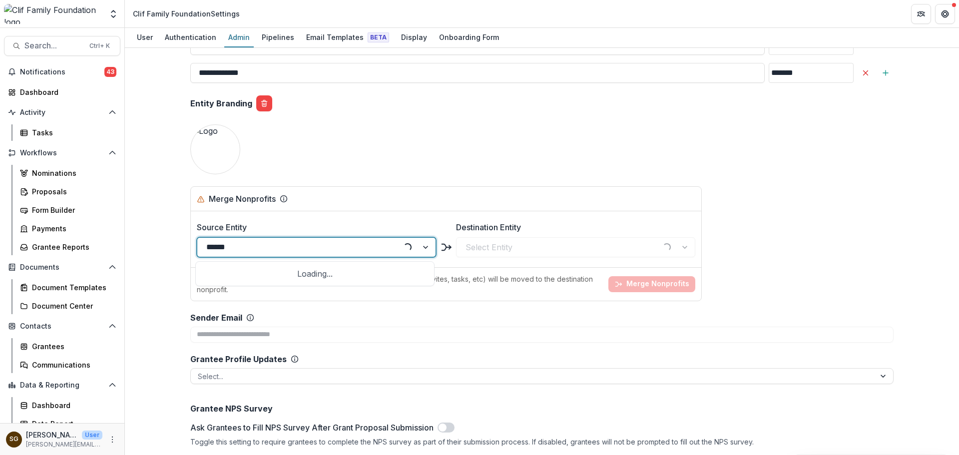
type input "******"
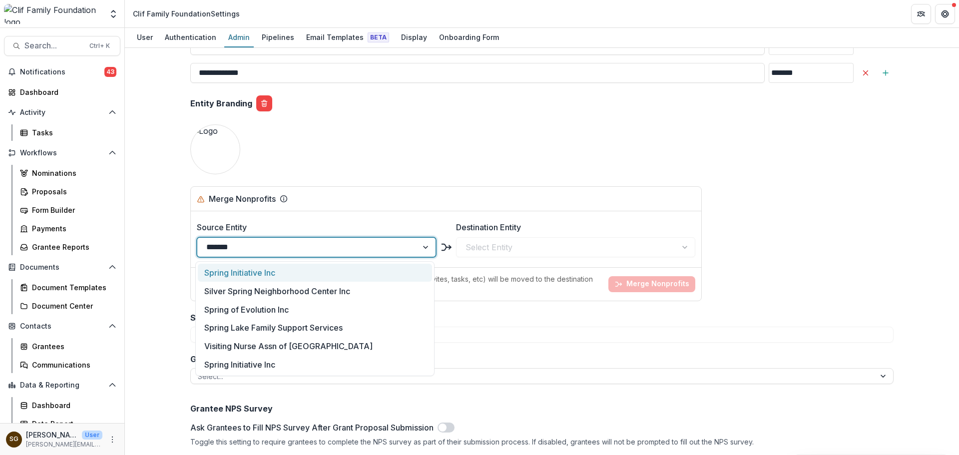
click at [257, 271] on div "Spring Initiative Inc" at bounding box center [315, 273] width 234 height 18
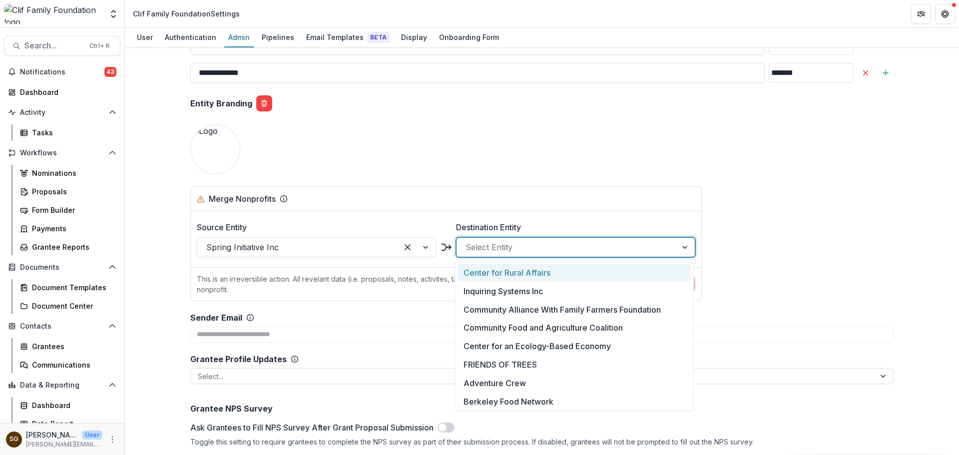
click at [541, 247] on div at bounding box center [566, 247] width 202 height 14
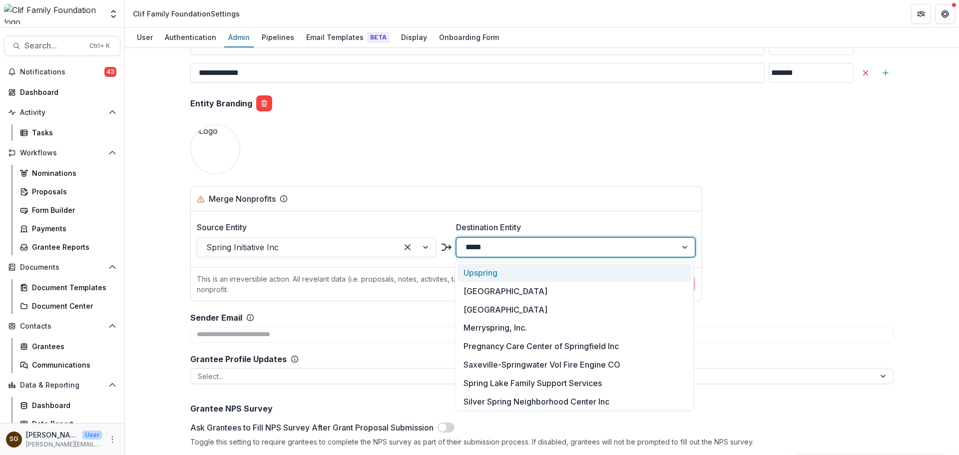
type input "******"
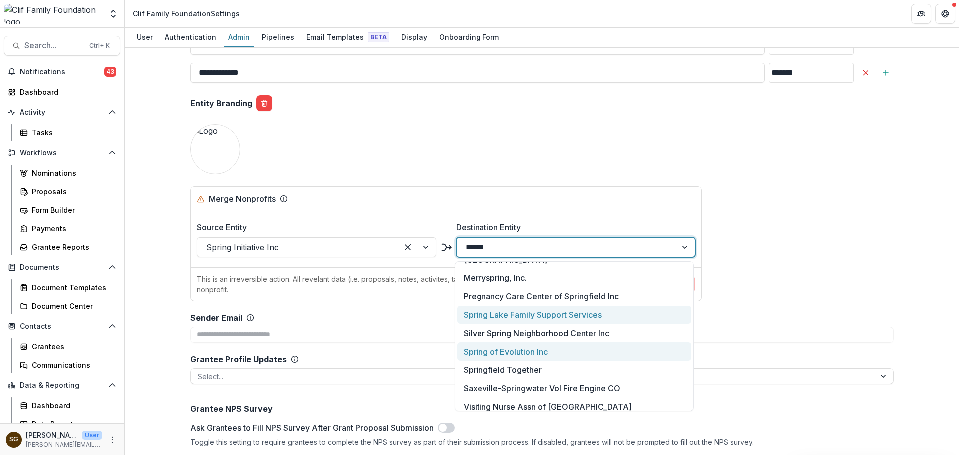
scroll to position [94, 0]
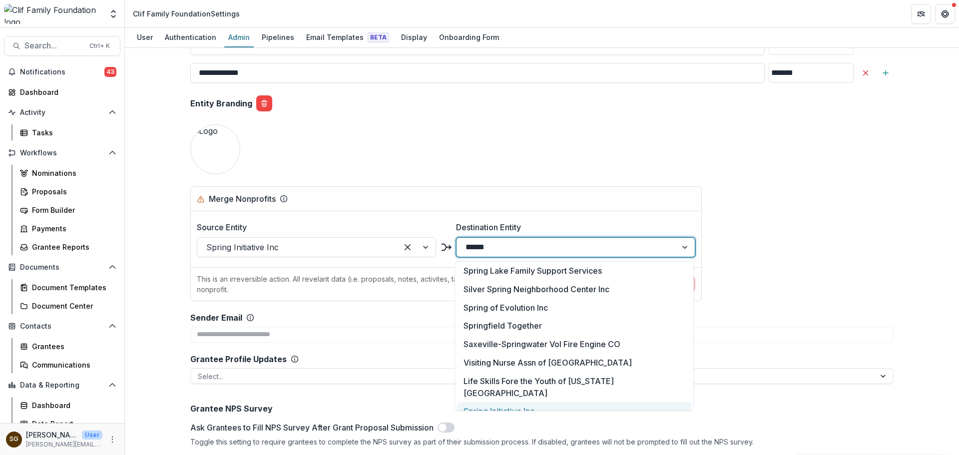
click at [545, 402] on div "Spring Initiative Inc" at bounding box center [574, 411] width 234 height 18
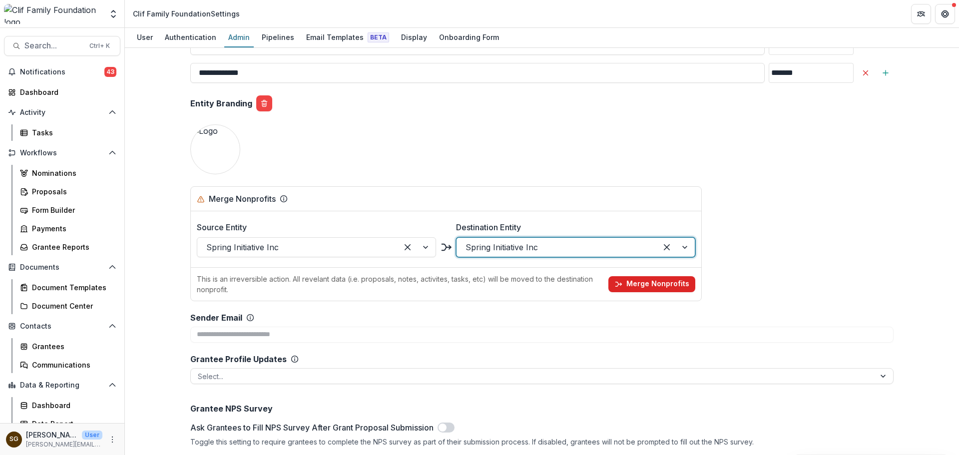
click at [635, 285] on button "Merge Nonprofits" at bounding box center [651, 284] width 87 height 16
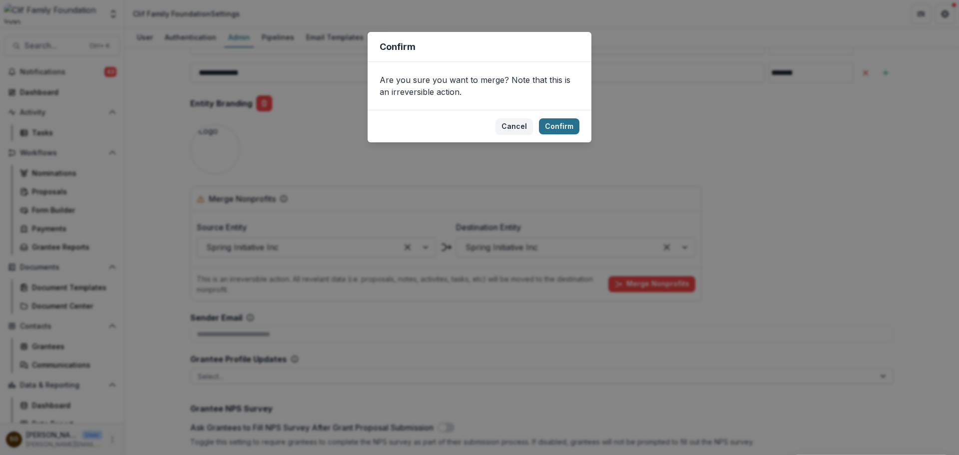
click at [576, 125] on button "Confirm" at bounding box center [559, 126] width 40 height 16
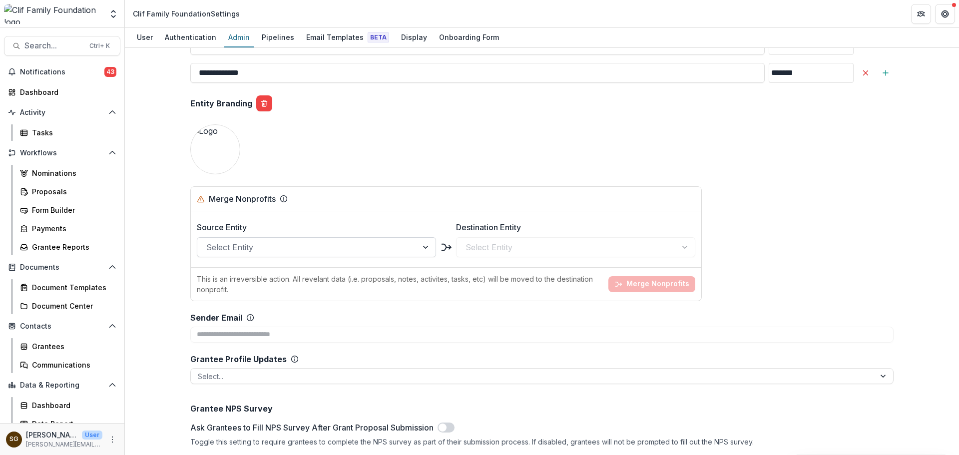
click at [225, 246] on div at bounding box center [307, 247] width 202 height 14
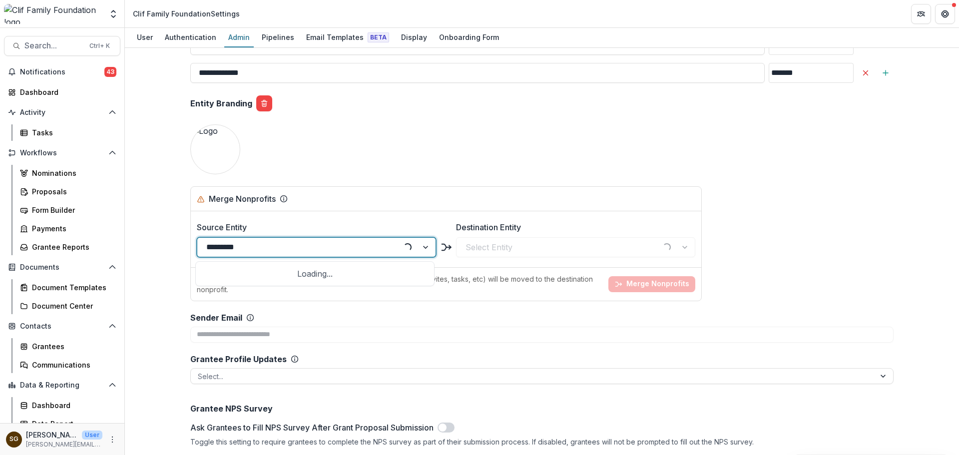
type input "**********"
click at [240, 269] on div "Roam Share" at bounding box center [315, 273] width 234 height 18
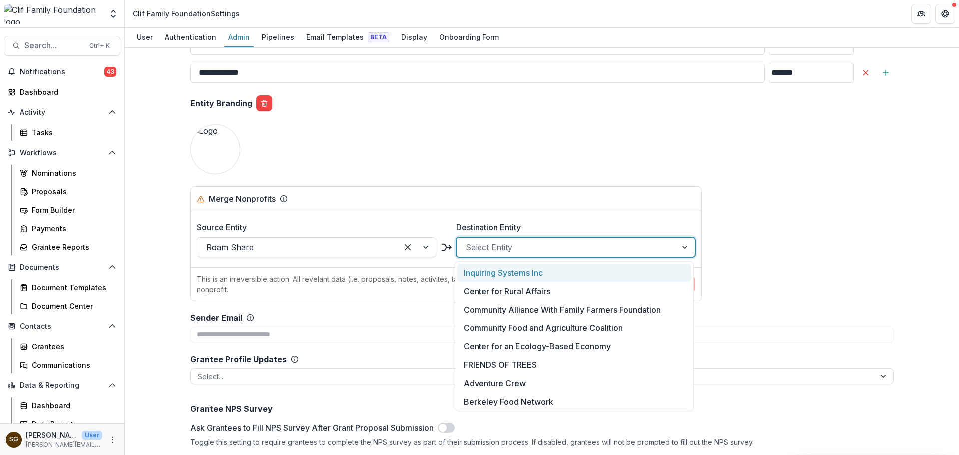
click at [480, 243] on div at bounding box center [566, 247] width 202 height 14
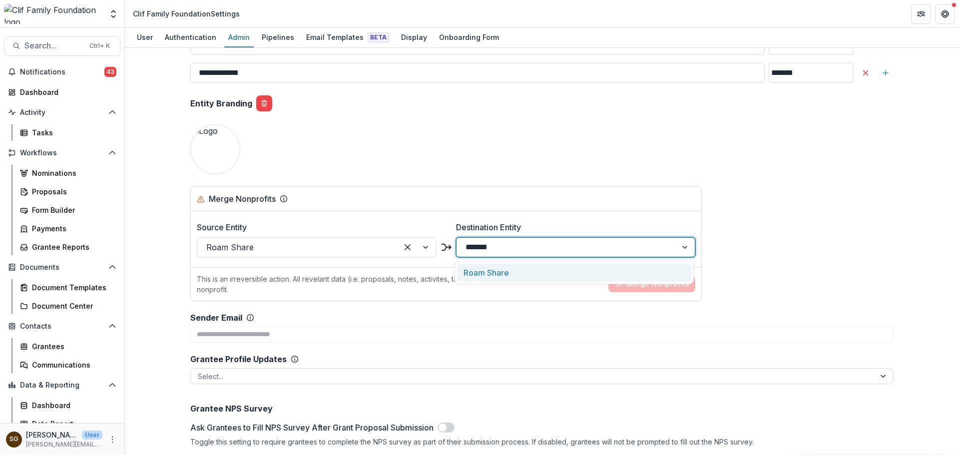
type input "********"
click at [502, 279] on div "Roam Share" at bounding box center [574, 273] width 234 height 18
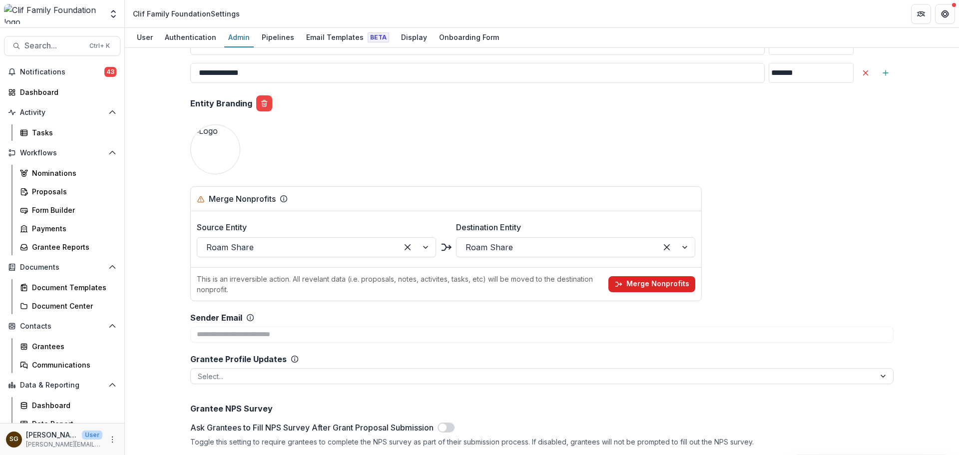
click at [621, 285] on polyline "button" at bounding box center [620, 284] width 1 height 2
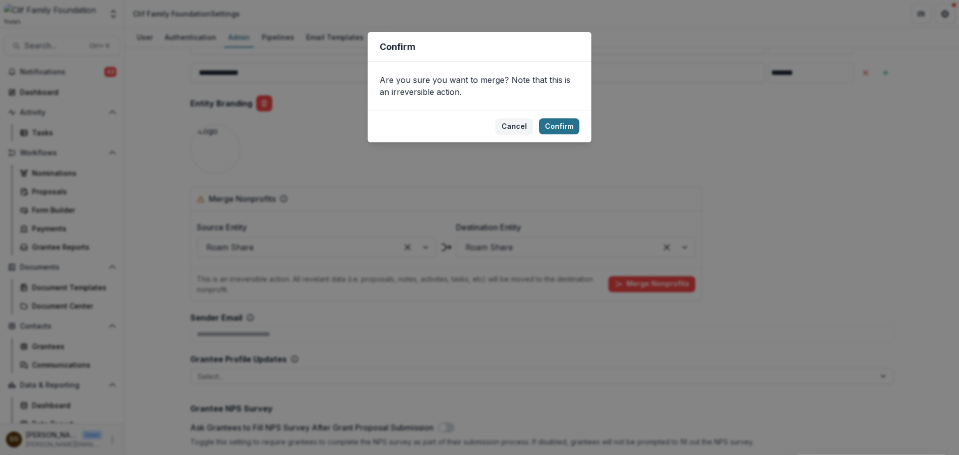
click at [564, 124] on button "Confirm" at bounding box center [559, 126] width 40 height 16
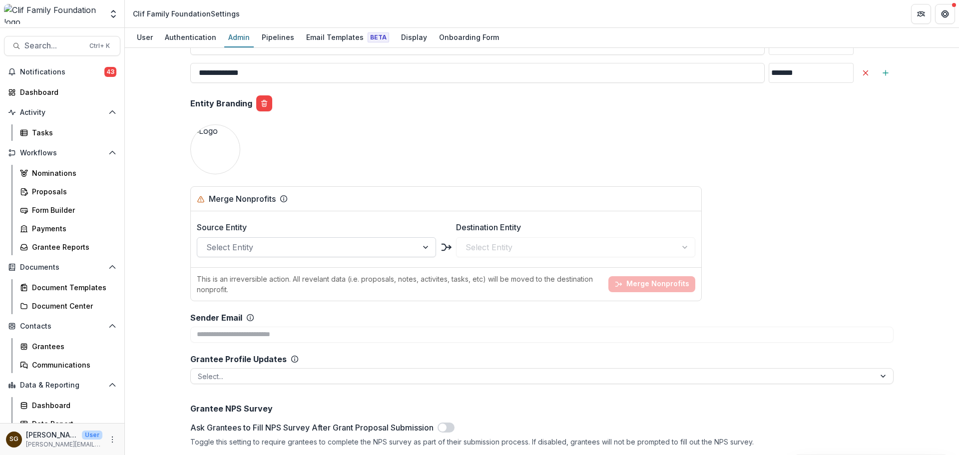
click at [263, 249] on div at bounding box center [307, 247] width 202 height 14
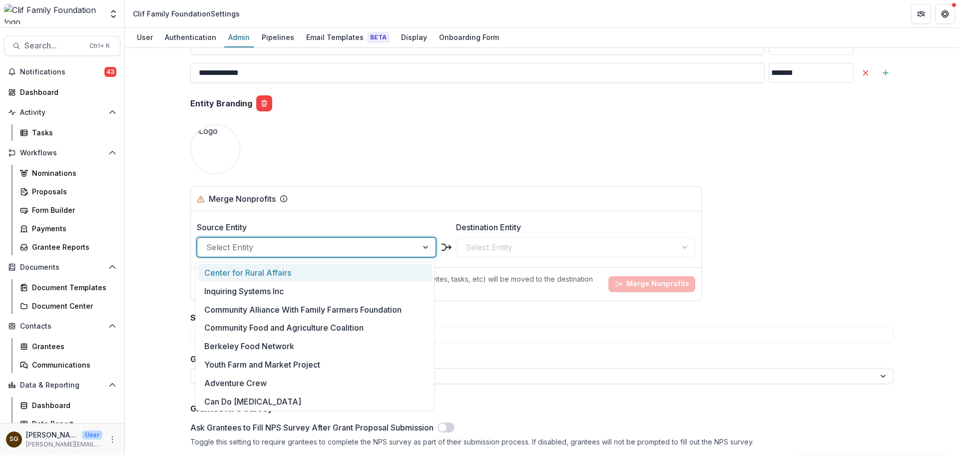
type input "*"
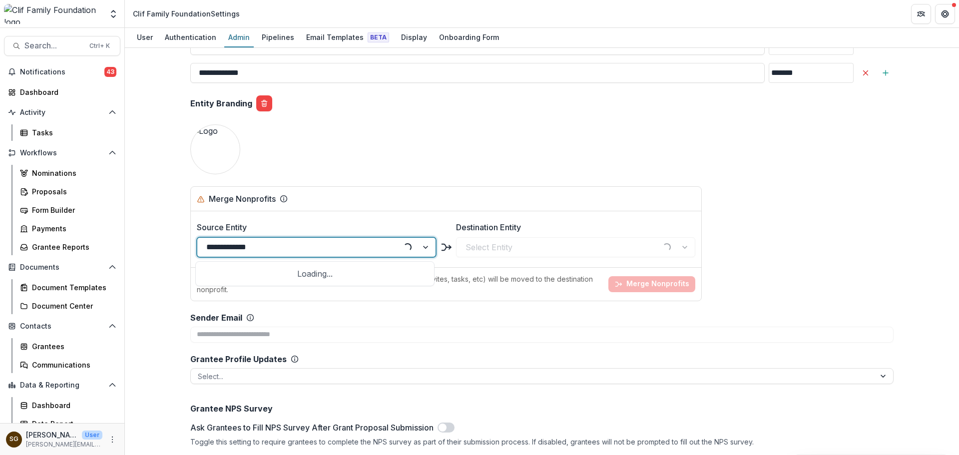
type input "**********"
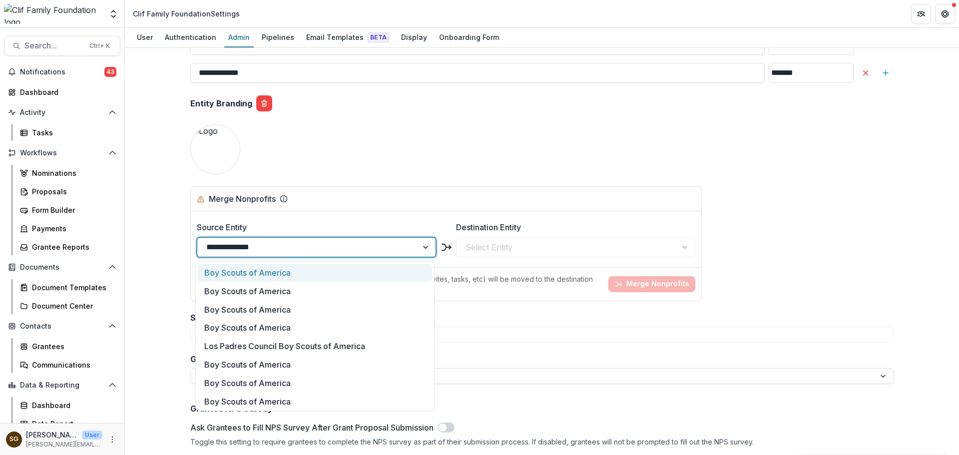
click at [268, 276] on div "Boy Scouts of America" at bounding box center [315, 273] width 234 height 18
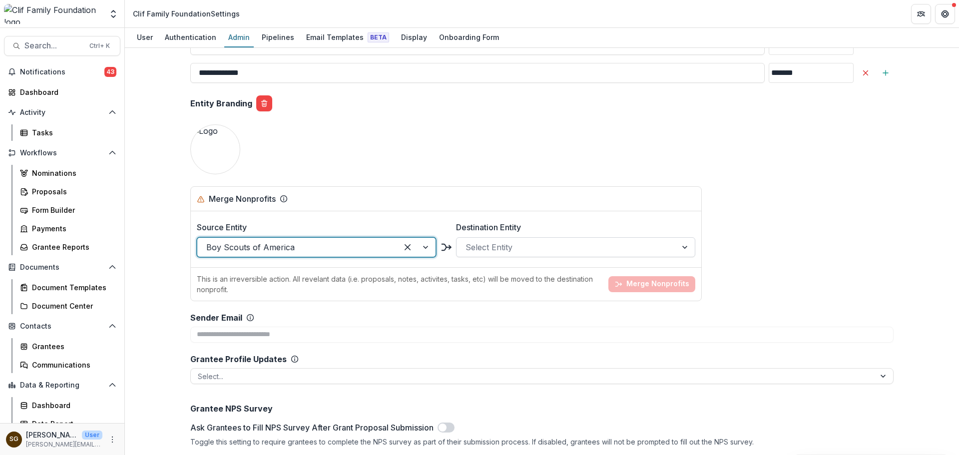
click at [479, 241] on div at bounding box center [566, 247] width 202 height 14
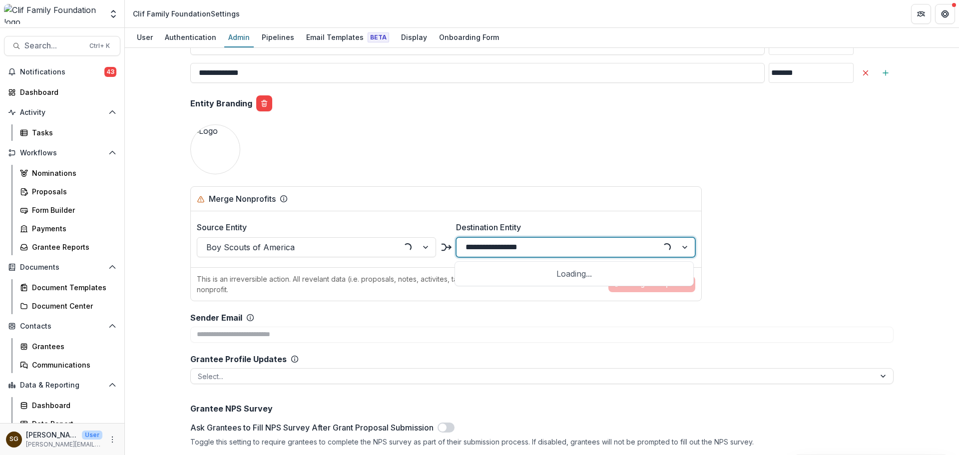
type input "**********"
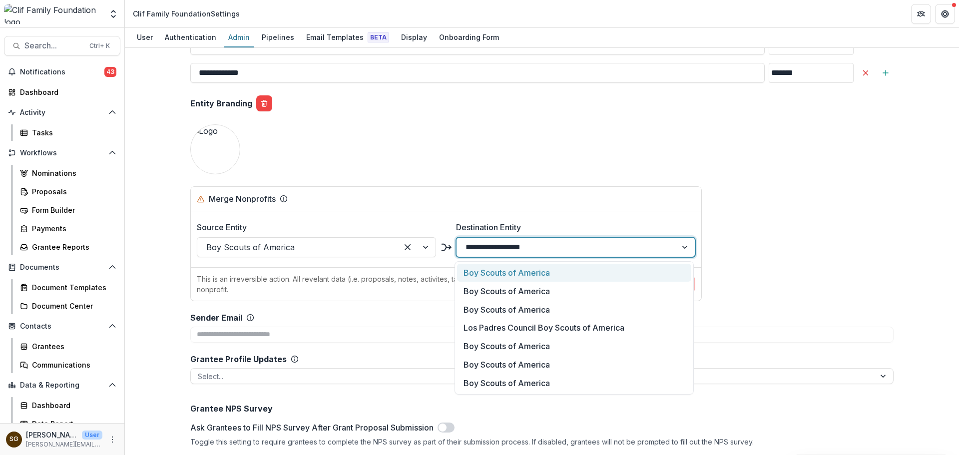
click at [517, 275] on div "Boy Scouts of America" at bounding box center [574, 273] width 234 height 18
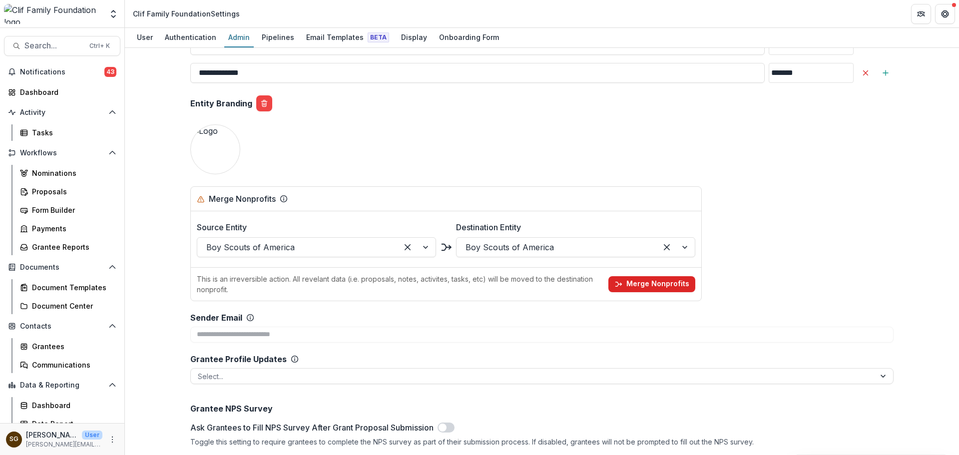
click at [654, 284] on button "Merge Nonprofits" at bounding box center [651, 284] width 87 height 16
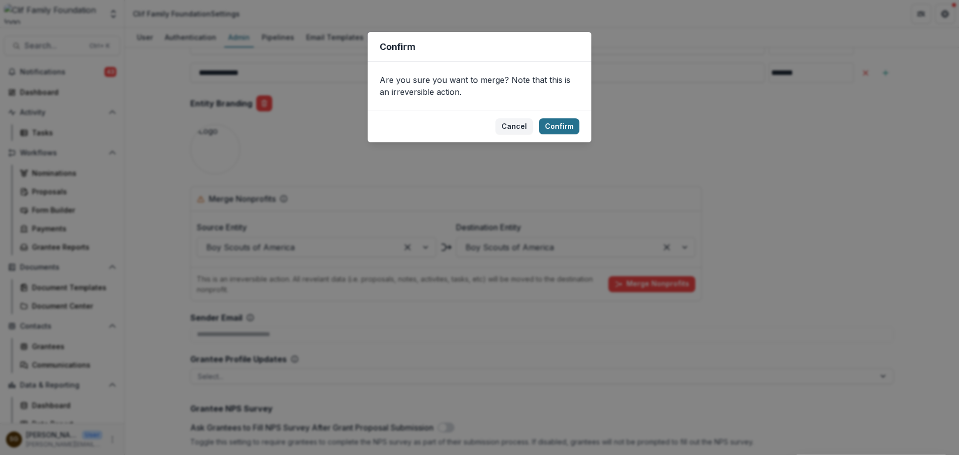
click at [557, 125] on button "Confirm" at bounding box center [559, 126] width 40 height 16
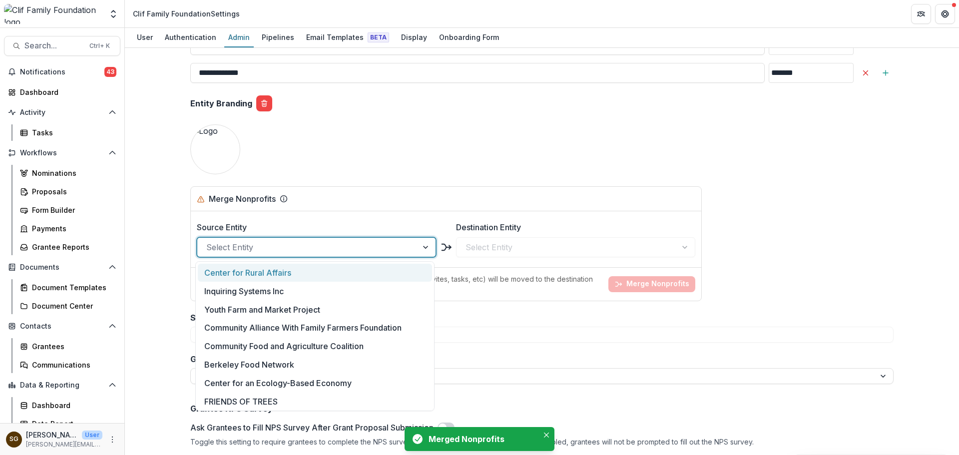
click at [256, 250] on div at bounding box center [307, 247] width 202 height 14
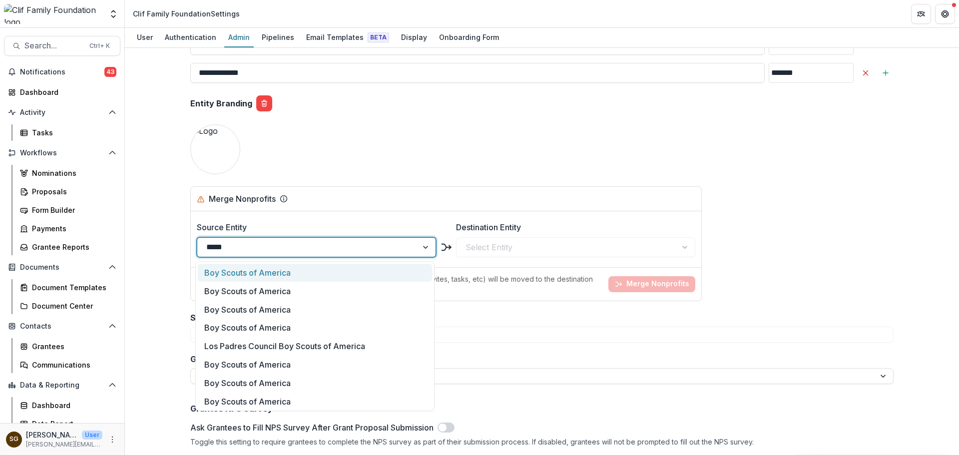
type input "******"
click at [258, 270] on div "Boy Scouts of America" at bounding box center [315, 273] width 234 height 18
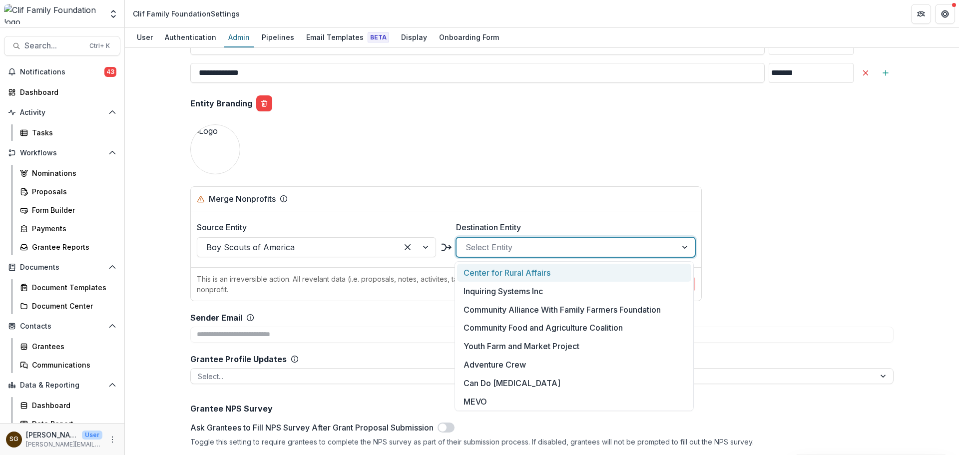
click at [480, 244] on div at bounding box center [566, 247] width 202 height 14
type input "******"
click at [491, 273] on div "Boy Scouts of America" at bounding box center [574, 273] width 234 height 18
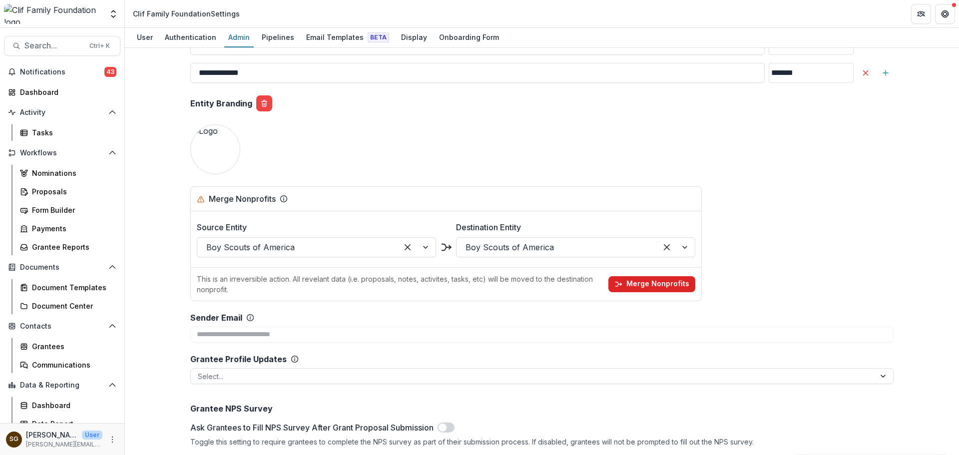
click at [656, 279] on button "Merge Nonprofits" at bounding box center [651, 284] width 87 height 16
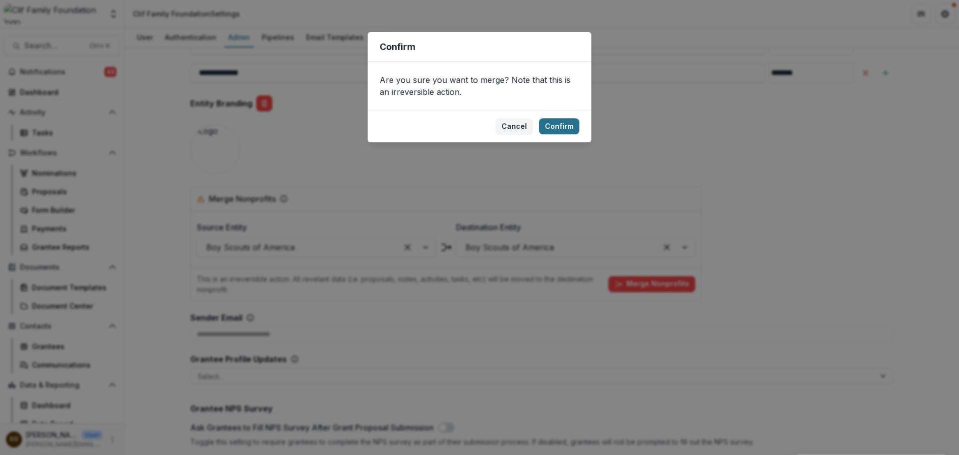
click at [556, 120] on button "Confirm" at bounding box center [559, 126] width 40 height 16
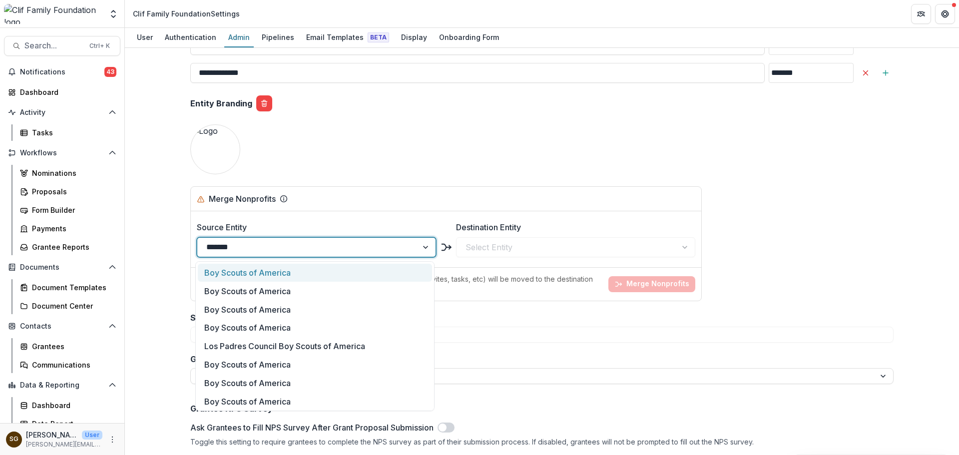
type input "********"
click at [245, 276] on div "Boy Scouts of America" at bounding box center [315, 273] width 234 height 18
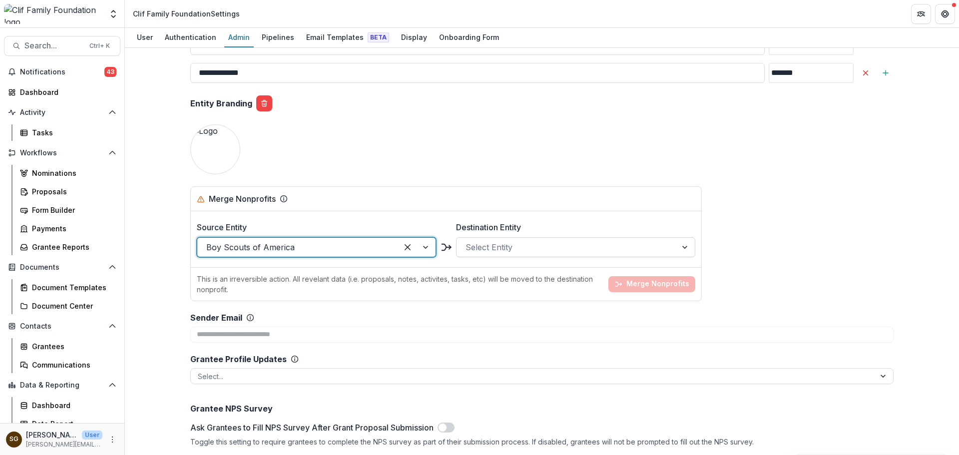
click at [482, 248] on div at bounding box center [566, 247] width 202 height 14
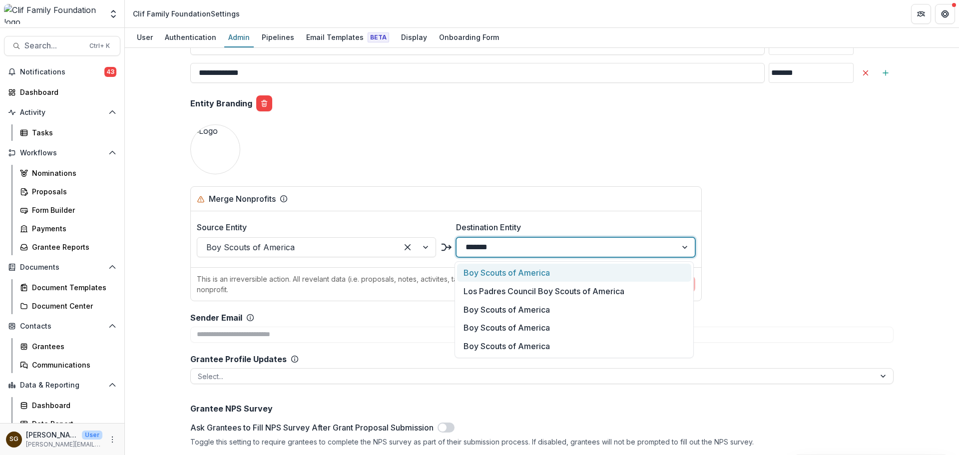
type input "********"
click at [496, 274] on div "Boy Scouts of America" at bounding box center [574, 273] width 234 height 18
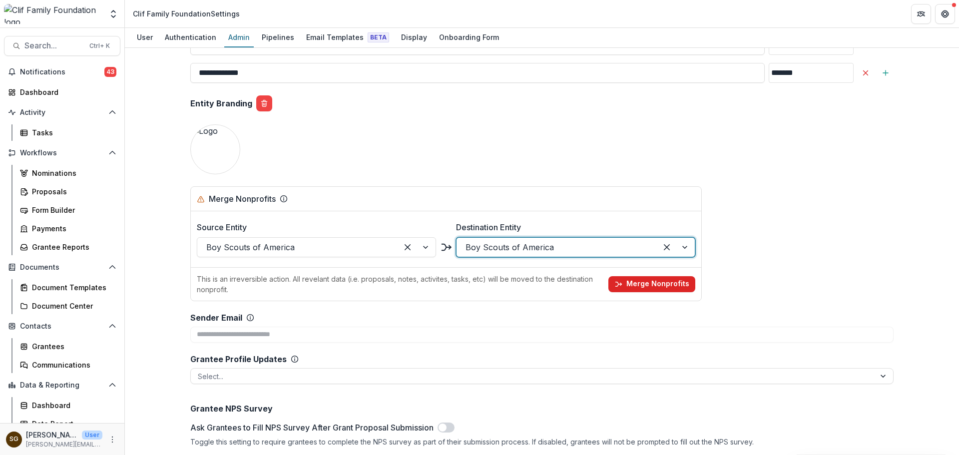
click at [652, 280] on button "Merge Nonprofits" at bounding box center [651, 284] width 87 height 16
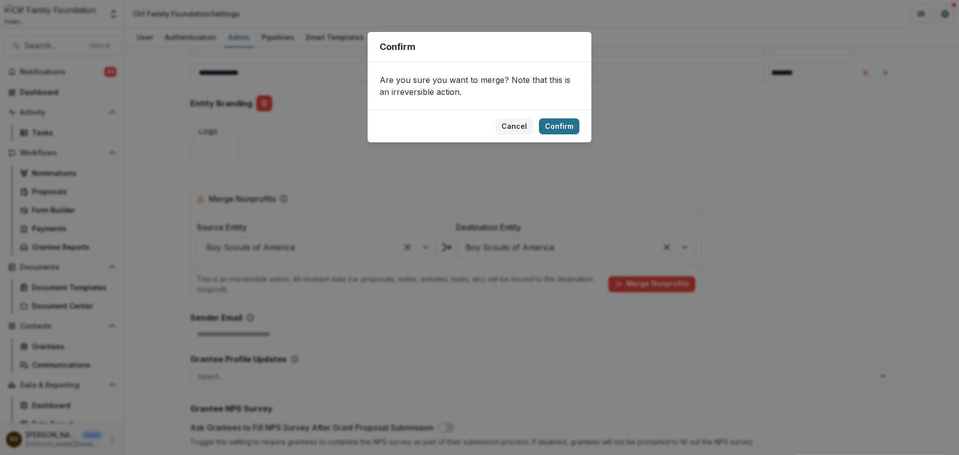
click at [563, 124] on button "Confirm" at bounding box center [559, 126] width 40 height 16
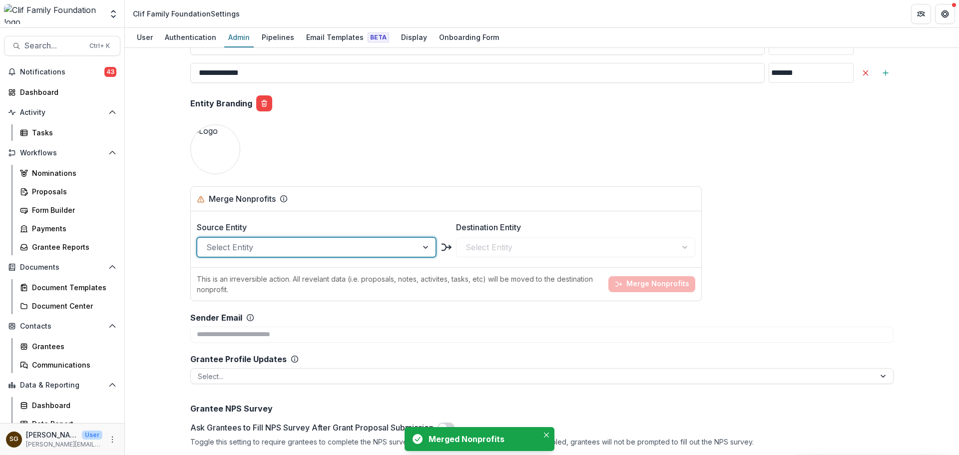
click at [248, 248] on div at bounding box center [307, 247] width 202 height 14
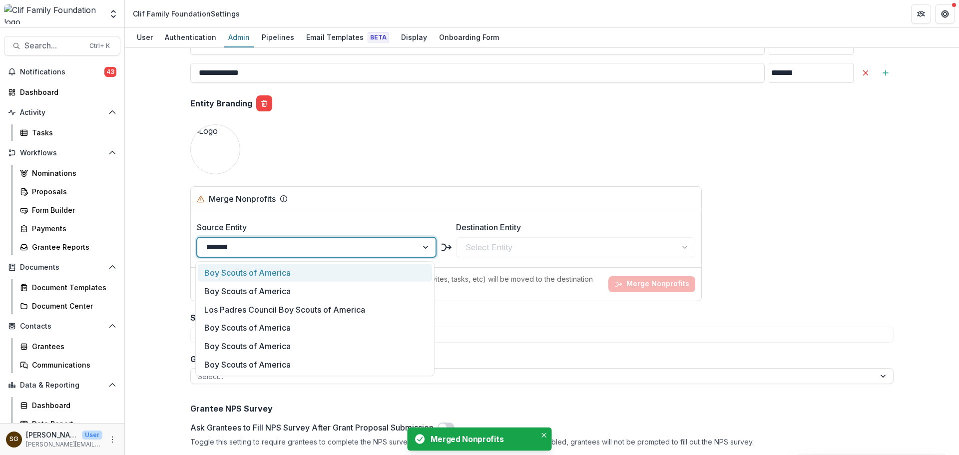
type input "********"
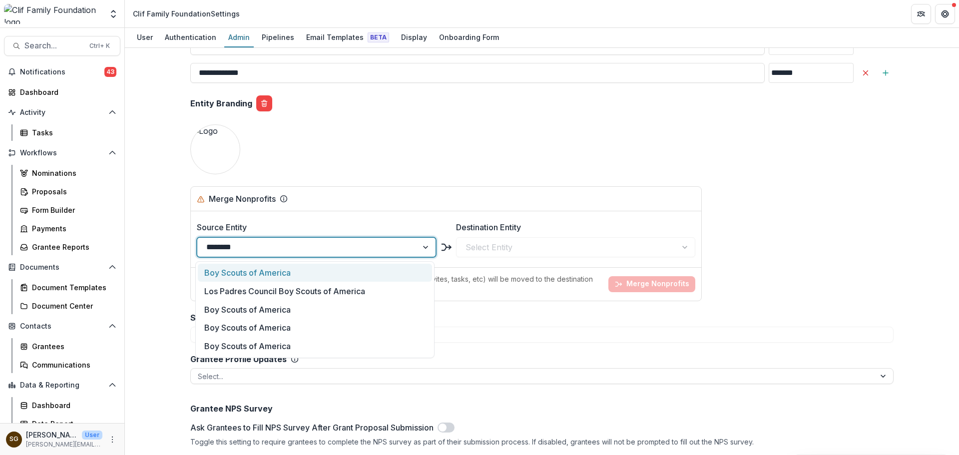
click at [264, 273] on div "Boy Scouts of America" at bounding box center [315, 273] width 234 height 18
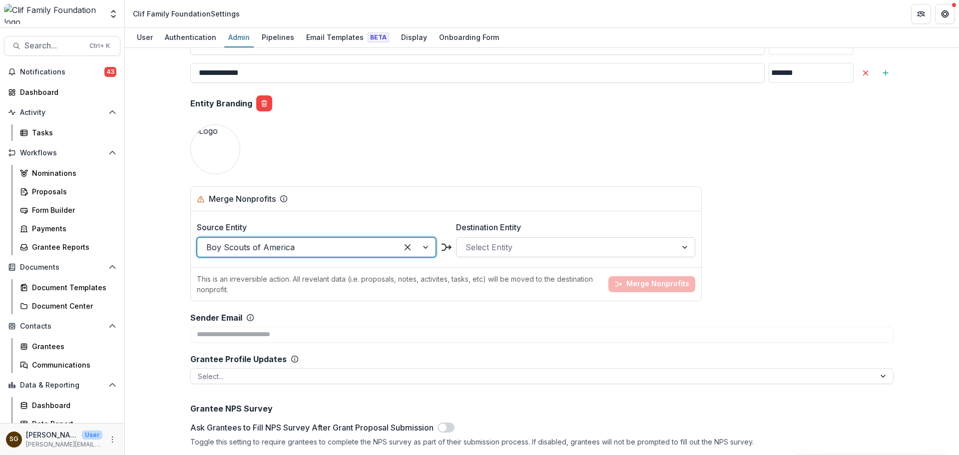
click at [529, 246] on div at bounding box center [566, 247] width 202 height 14
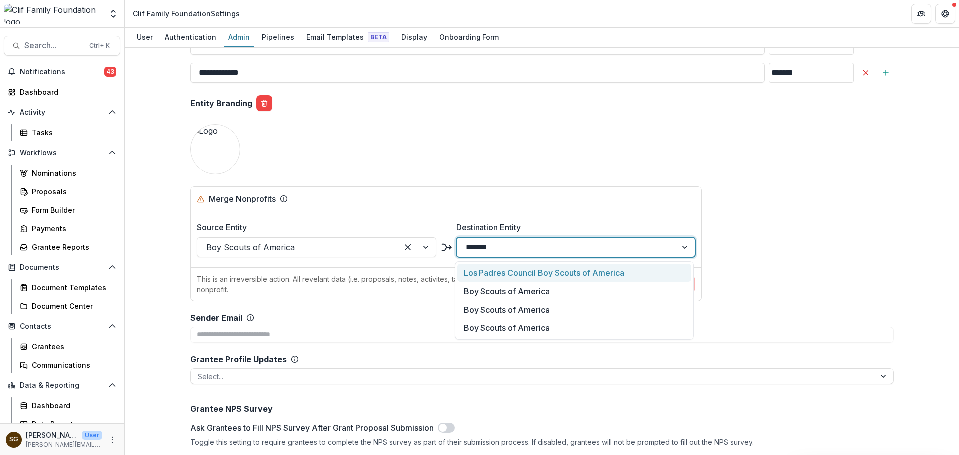
type input "********"
click at [522, 295] on div "Boy Scouts of America" at bounding box center [574, 291] width 234 height 18
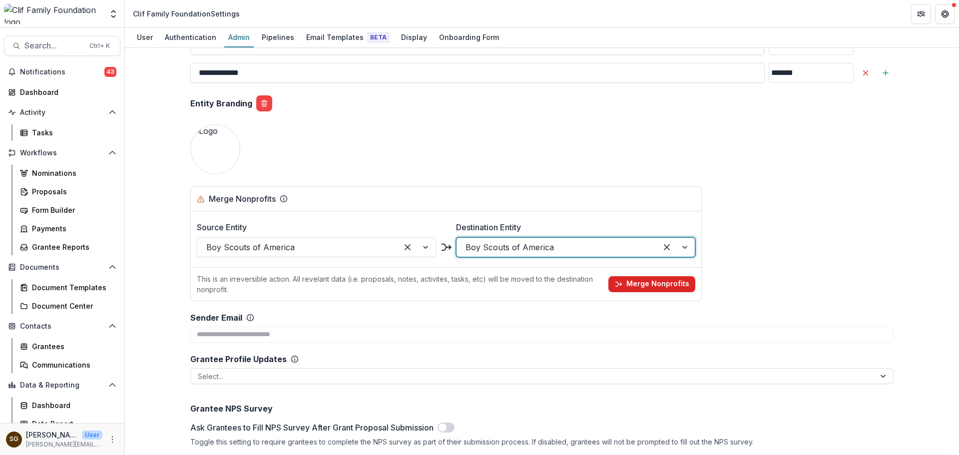
click at [631, 290] on button "Merge Nonprofits" at bounding box center [651, 284] width 87 height 16
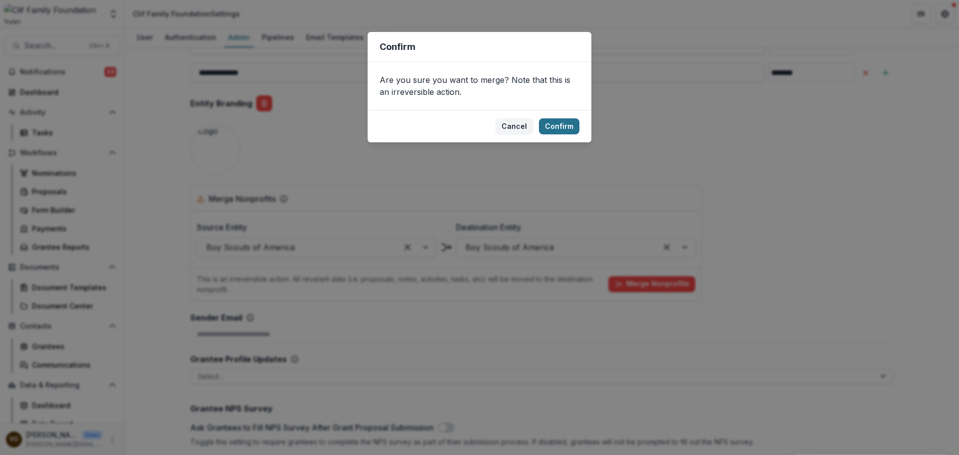
drag, startPoint x: 556, startPoint y: 110, endPoint x: 555, endPoint y: 119, distance: 9.6
click at [555, 118] on footer "Cancel Confirm" at bounding box center [479, 126] width 224 height 32
click at [555, 120] on button "Confirm" at bounding box center [559, 126] width 40 height 16
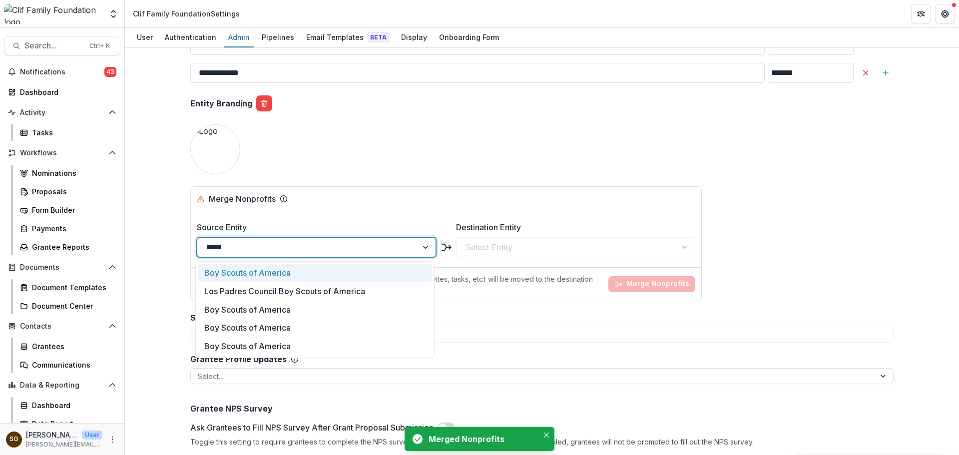
type input "******"
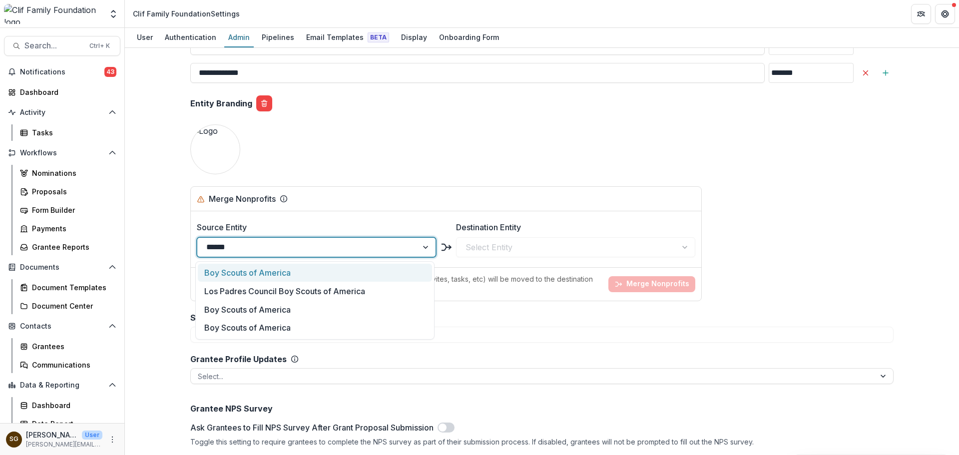
click at [265, 276] on div "Boy Scouts of America" at bounding box center [315, 273] width 234 height 18
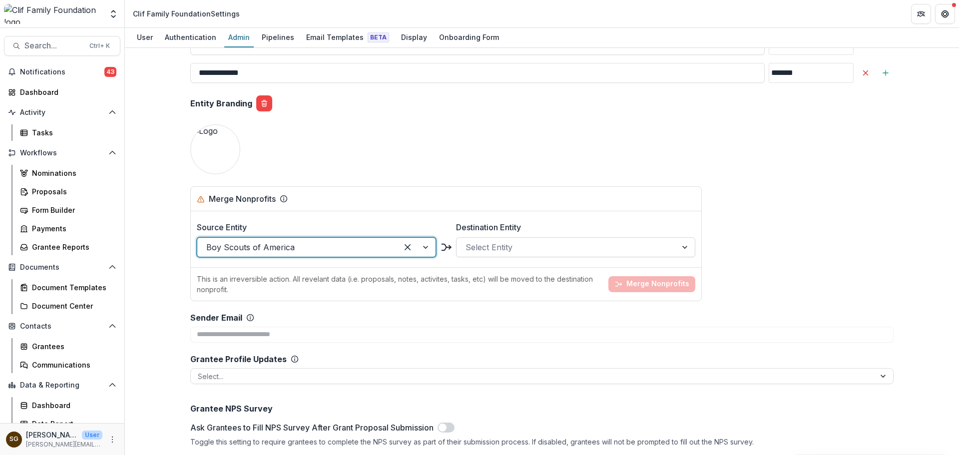
click at [481, 250] on div at bounding box center [566, 247] width 202 height 14
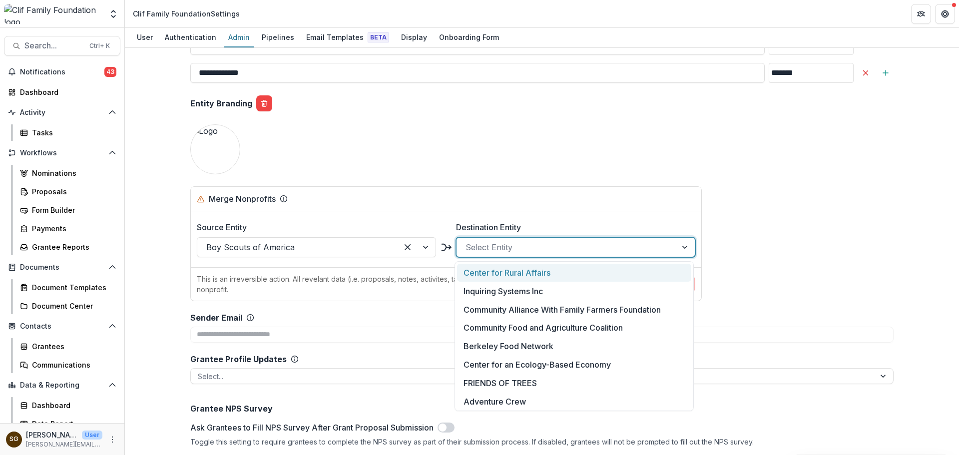
type input "*"
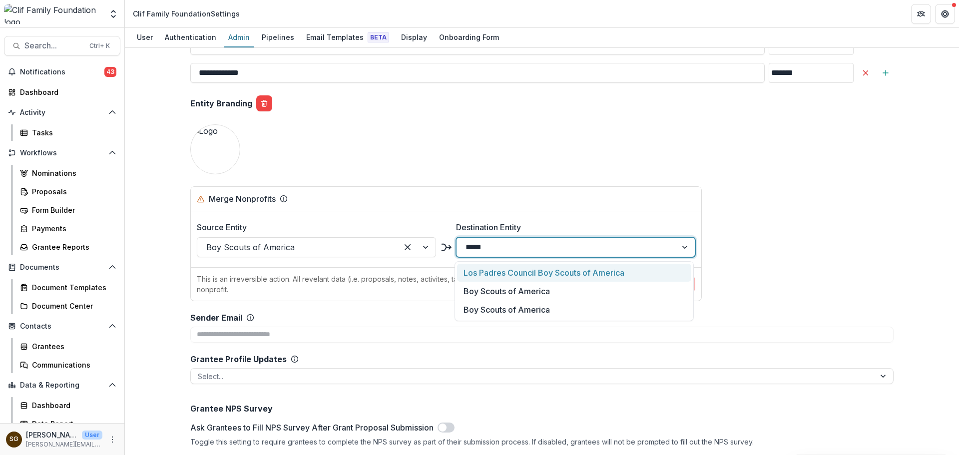
type input "******"
click at [479, 289] on div "Boy Scouts of America" at bounding box center [574, 291] width 234 height 18
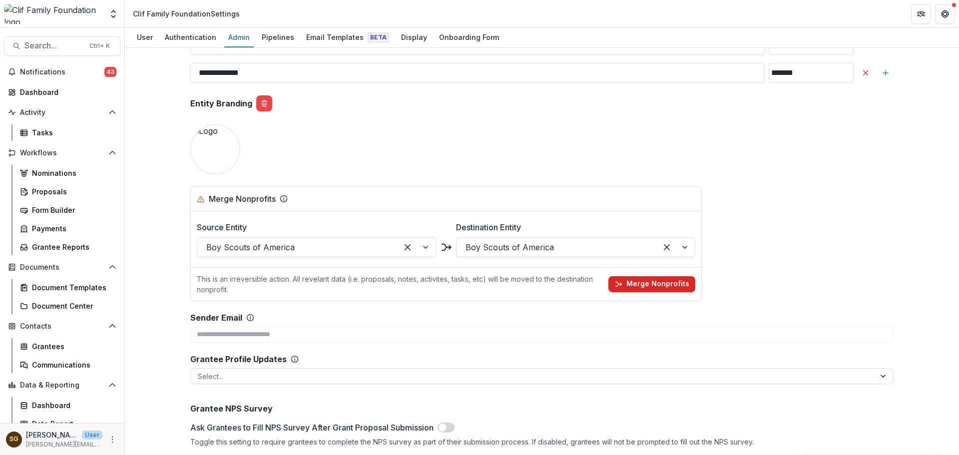
click at [646, 286] on button "Merge Nonprofits" at bounding box center [651, 284] width 87 height 16
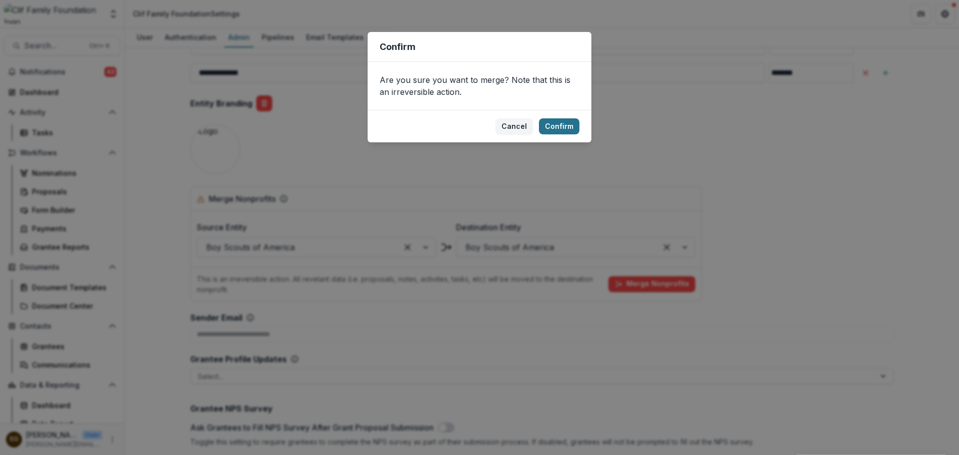
click at [556, 128] on button "Confirm" at bounding box center [559, 126] width 40 height 16
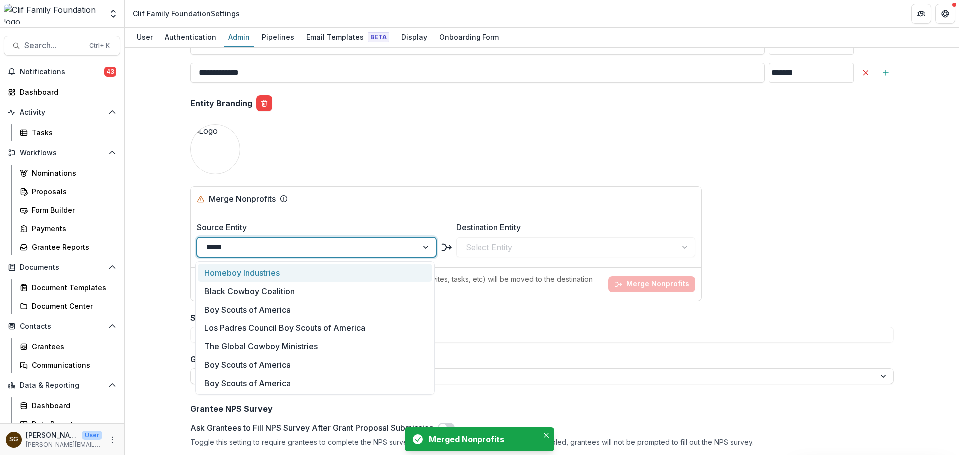
type input "******"
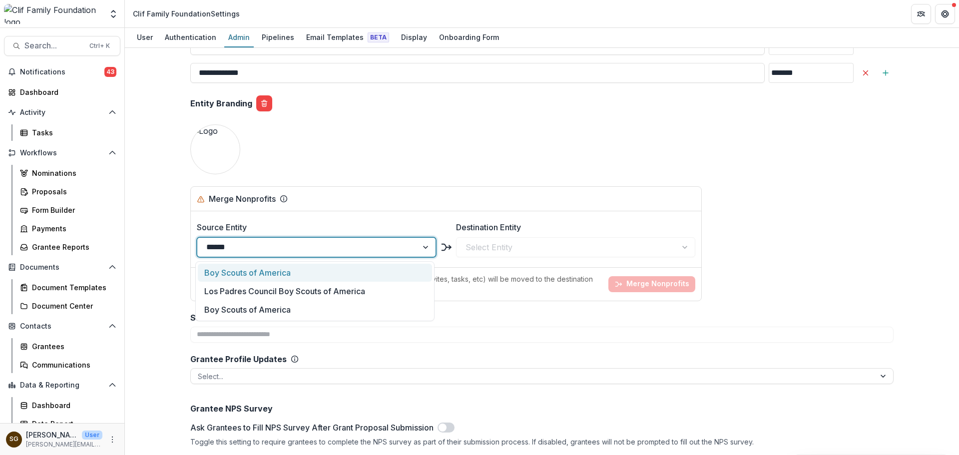
click at [251, 268] on div "Boy Scouts of America" at bounding box center [315, 273] width 234 height 18
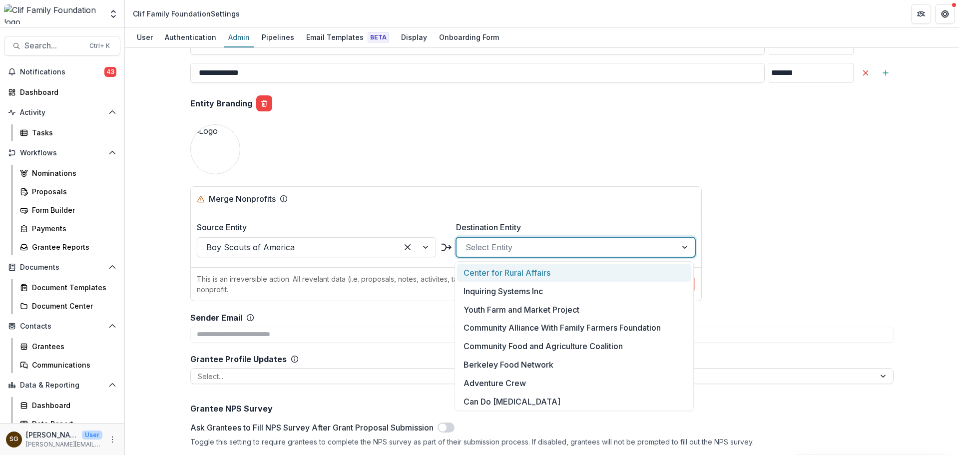
click at [488, 247] on div at bounding box center [566, 247] width 202 height 14
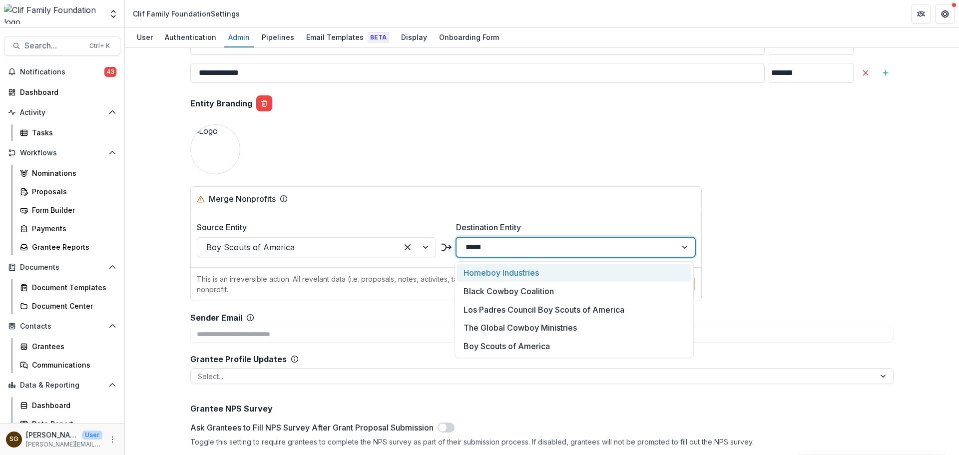
type input "******"
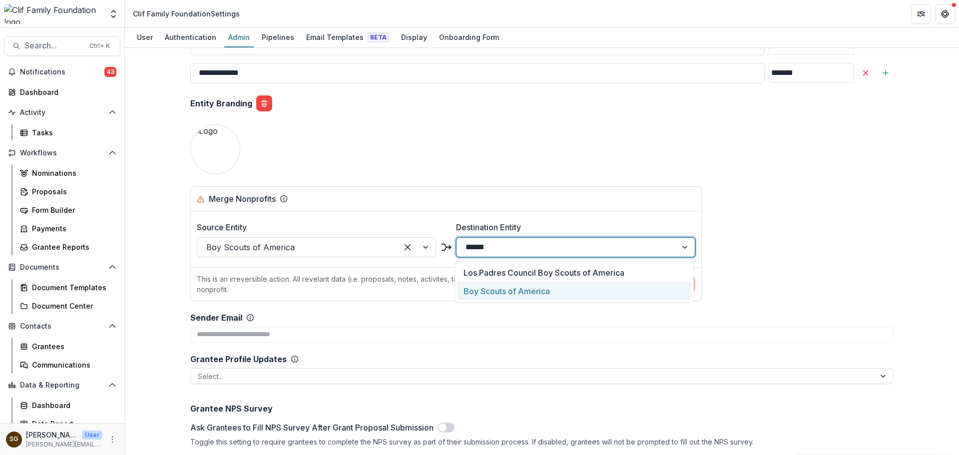
click at [495, 288] on div "Boy Scouts of America" at bounding box center [574, 291] width 234 height 18
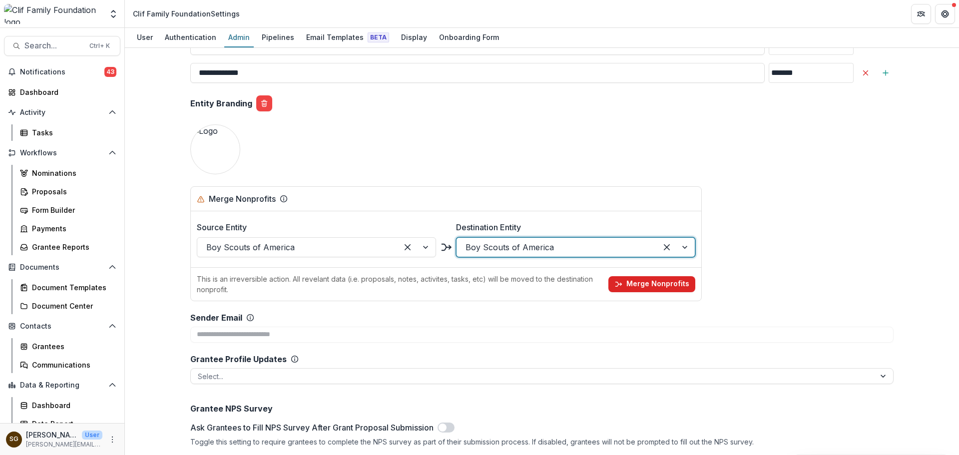
click at [617, 280] on icon "button" at bounding box center [618, 284] width 8 height 8
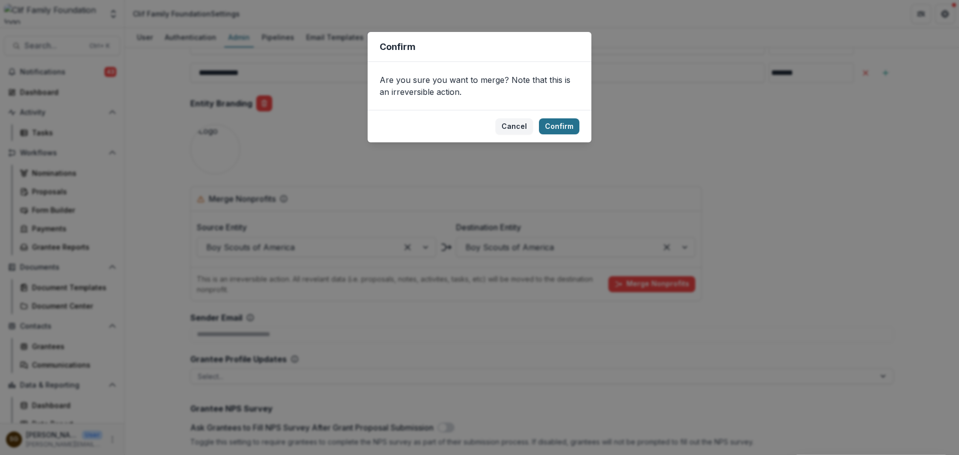
click at [575, 129] on button "Confirm" at bounding box center [559, 126] width 40 height 16
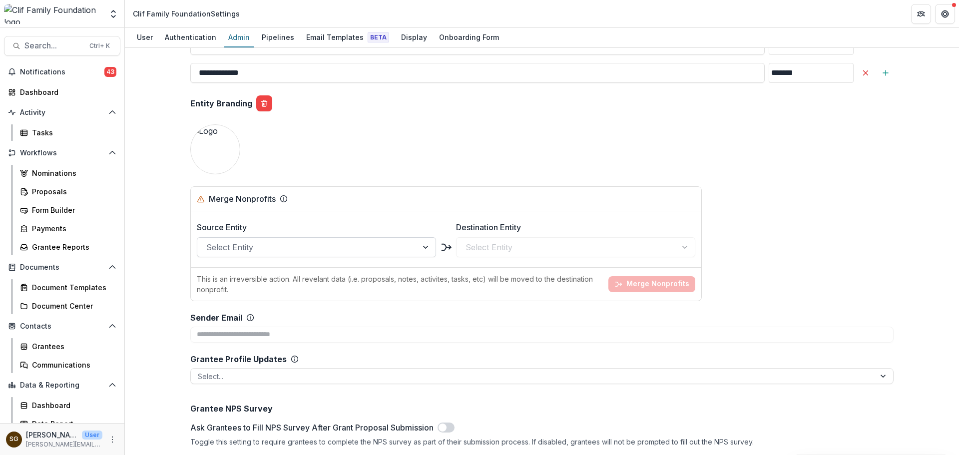
click at [253, 239] on div "Select Entity" at bounding box center [307, 247] width 220 height 16
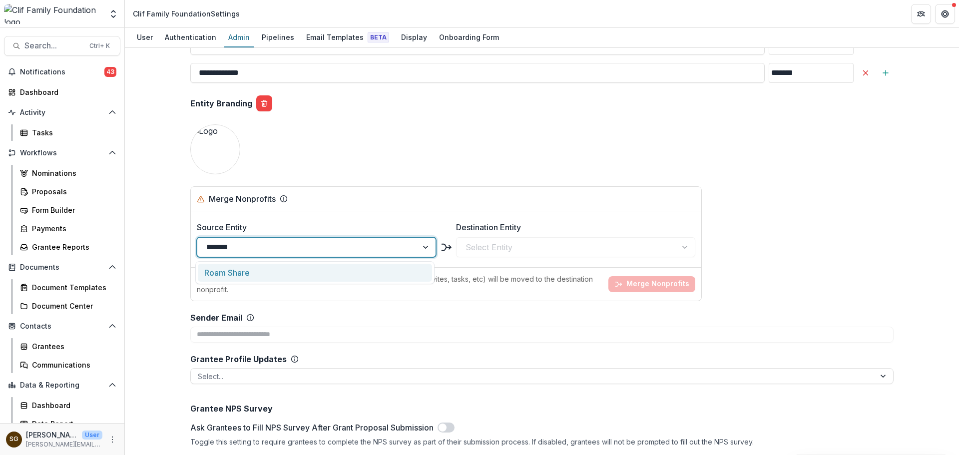
type input "*******"
click at [384, 200] on div "Merge Nonprofits" at bounding box center [446, 199] width 498 height 12
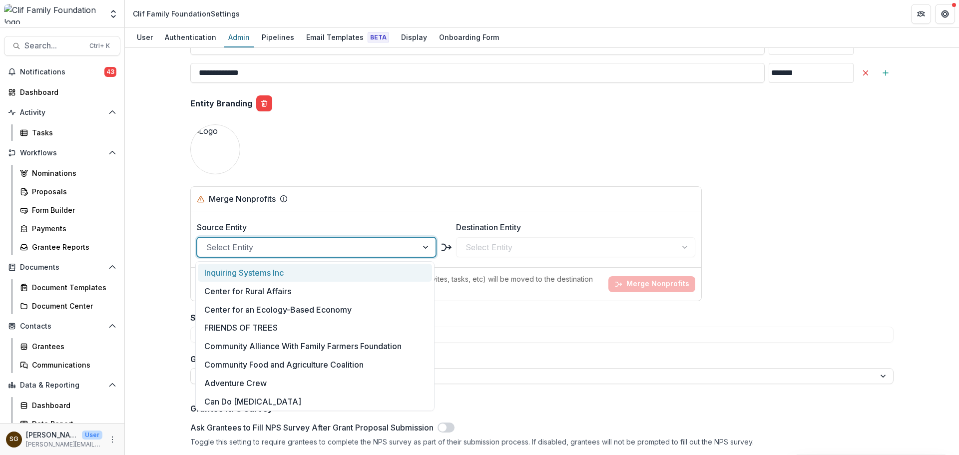
click at [279, 250] on div at bounding box center [307, 247] width 202 height 14
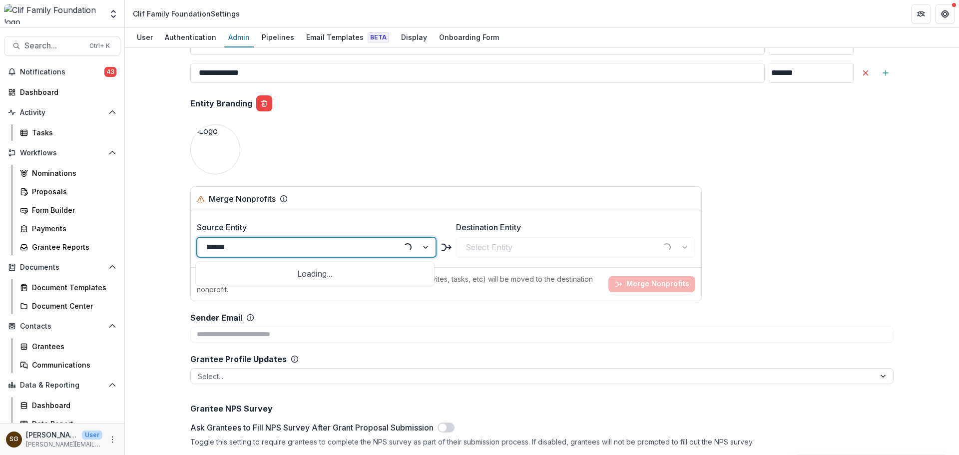
type input "*******"
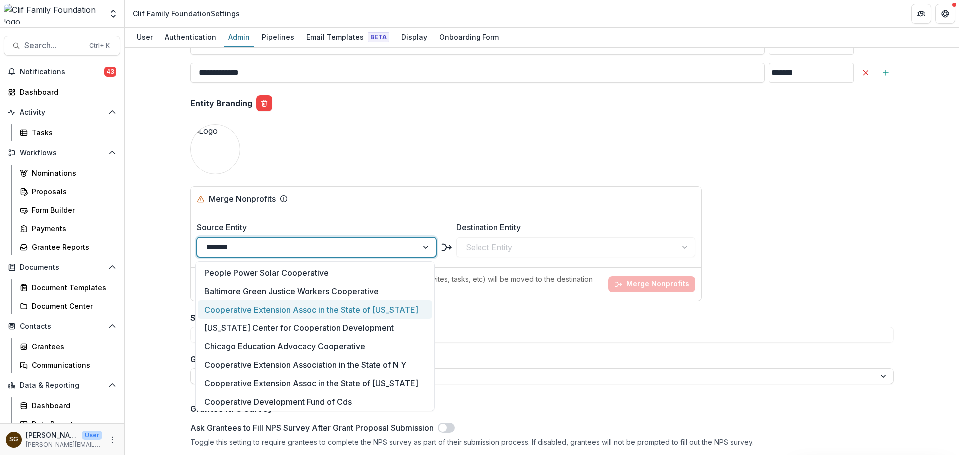
click at [297, 302] on div "Cooperative Extension Assoc in the State of [US_STATE]" at bounding box center [315, 309] width 234 height 18
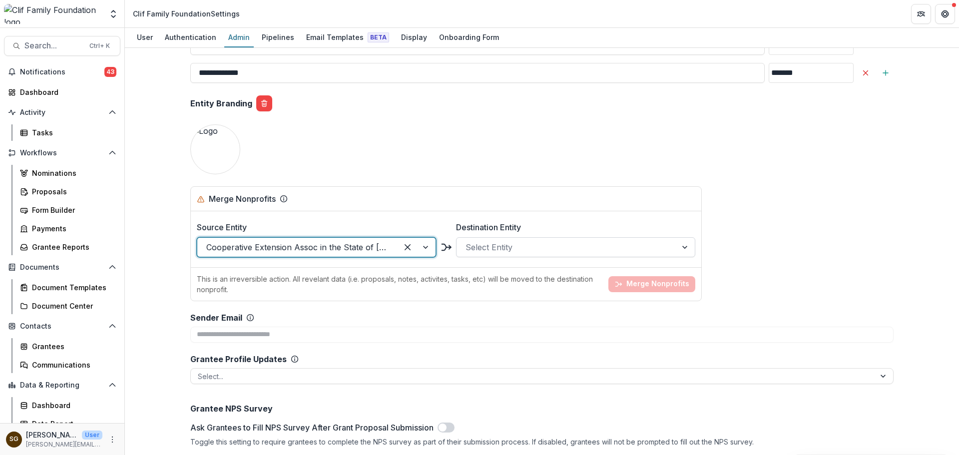
click at [485, 254] on div "Select Entity" at bounding box center [566, 247] width 220 height 16
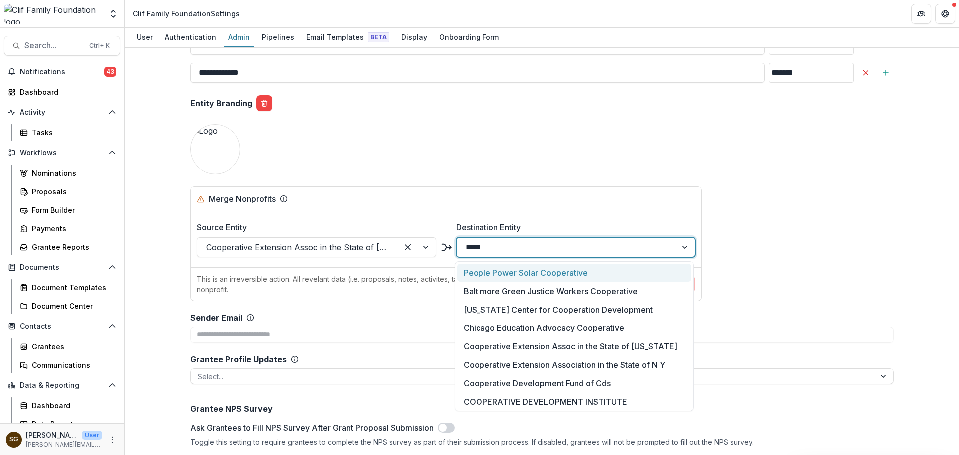
type input "******"
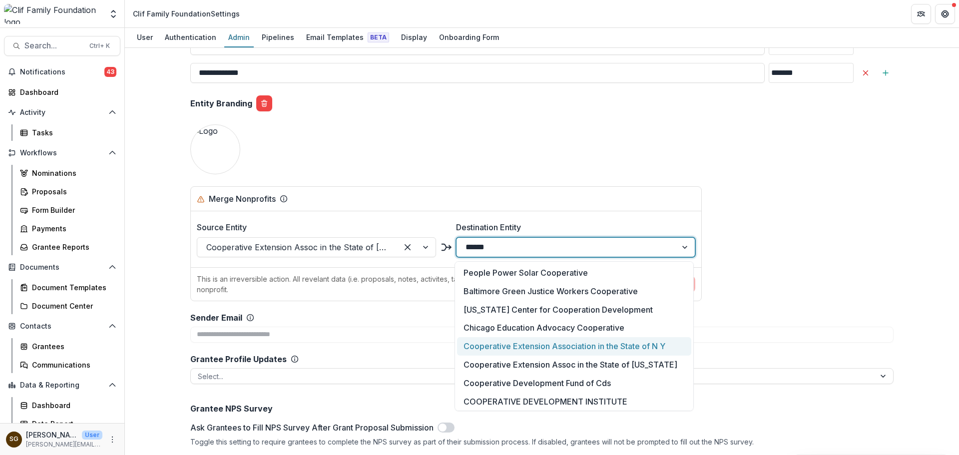
click at [527, 351] on div "Cooperative Extension Association in the State of N Y" at bounding box center [574, 346] width 234 height 18
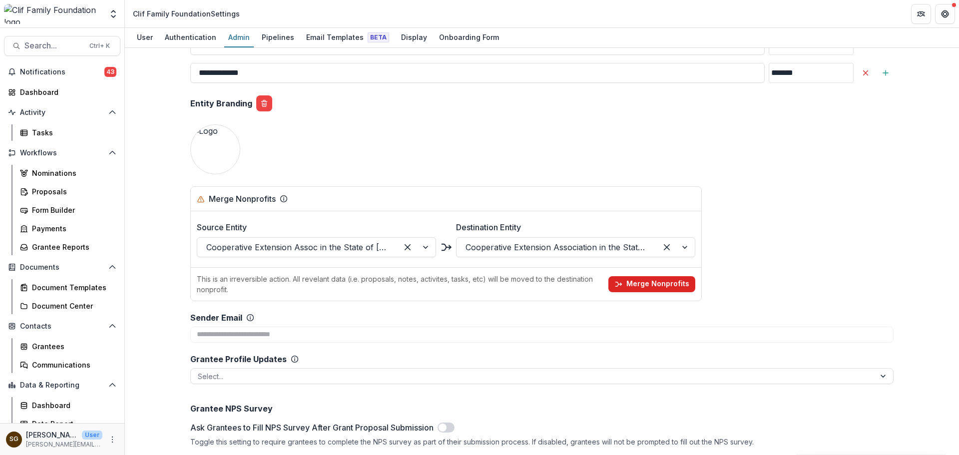
click at [640, 284] on button "Merge Nonprofits" at bounding box center [651, 284] width 87 height 16
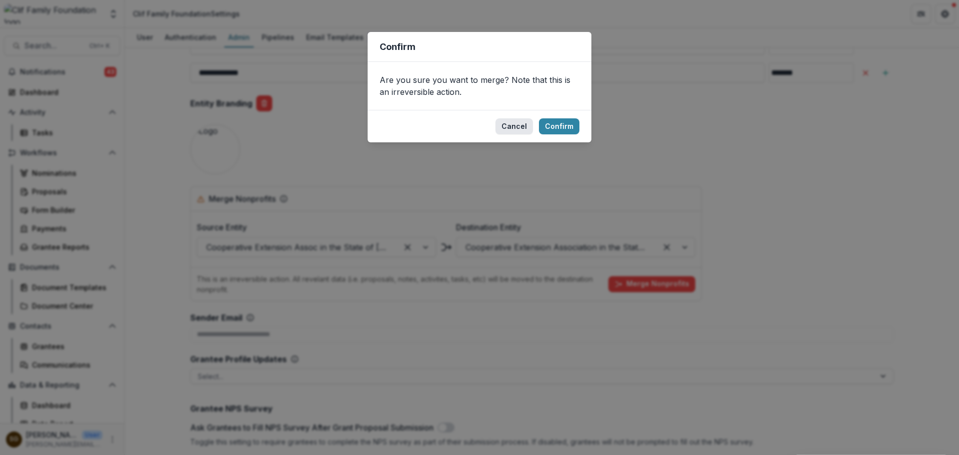
click at [518, 129] on button "Cancel" at bounding box center [513, 126] width 37 height 16
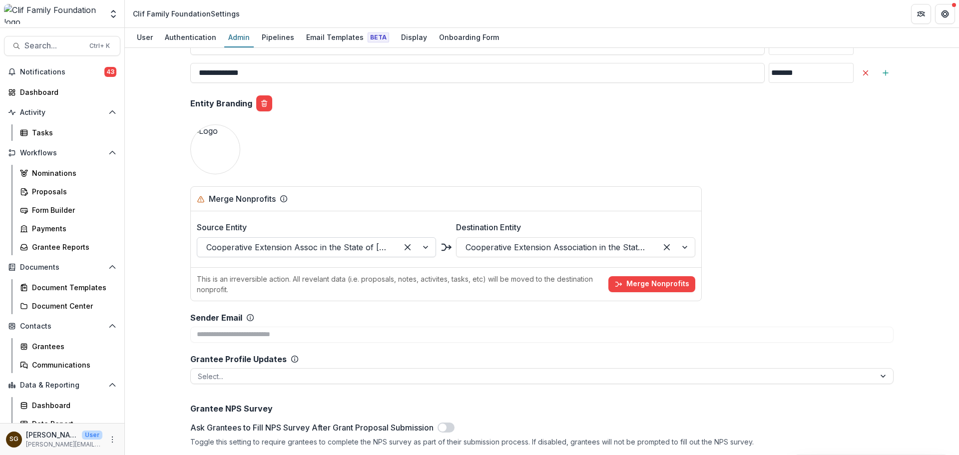
click at [367, 249] on div at bounding box center [297, 247] width 182 height 14
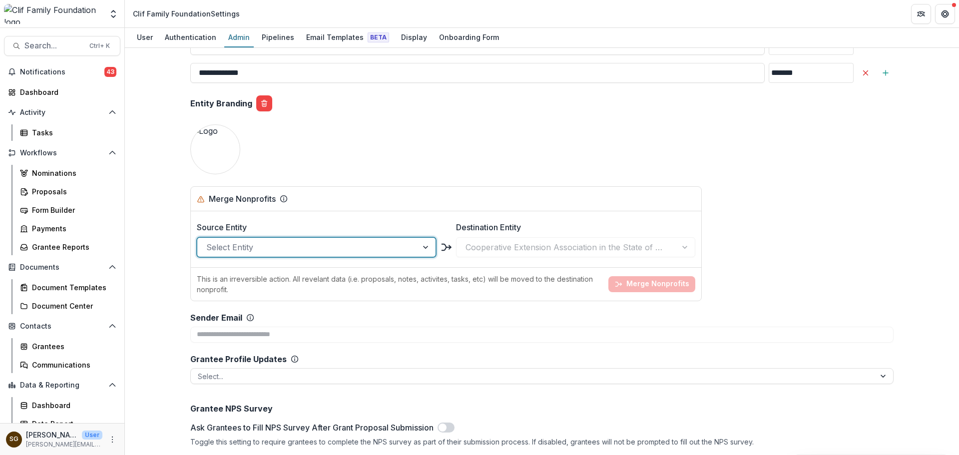
click at [306, 247] on div at bounding box center [307, 247] width 202 height 14
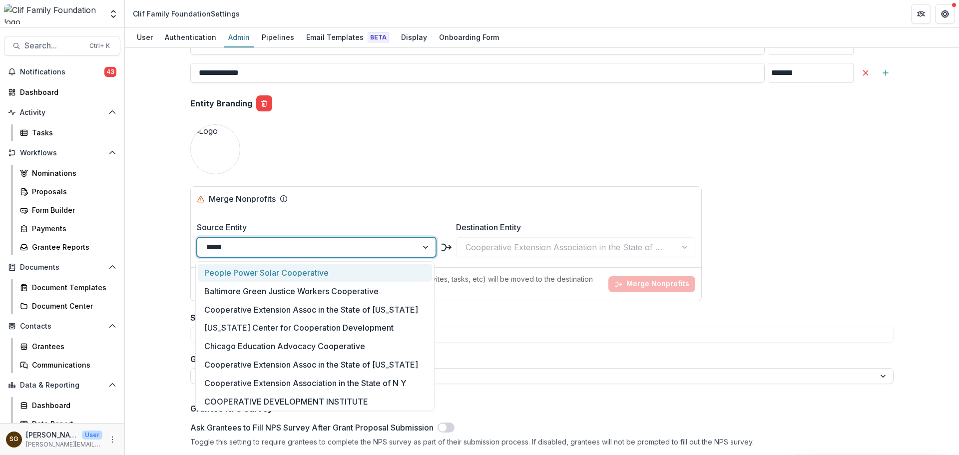
type input "******"
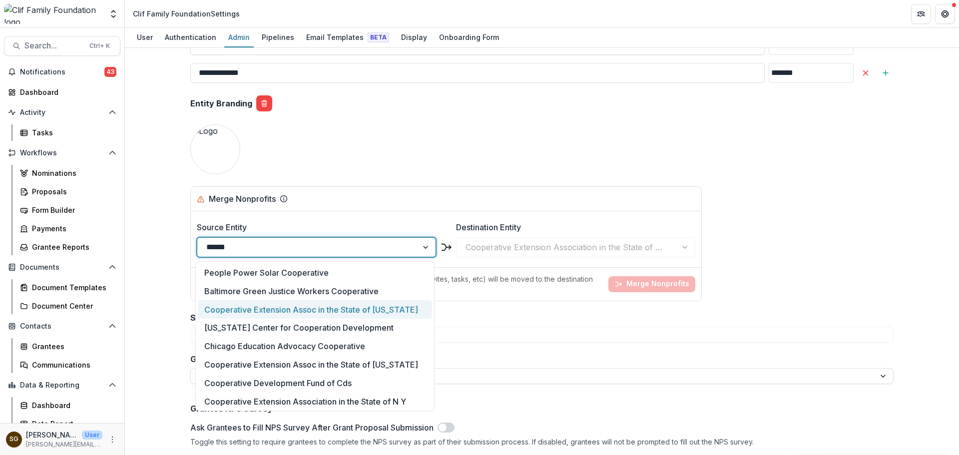
click at [308, 311] on div "Cooperative Extension Assoc in the State of [US_STATE]" at bounding box center [315, 309] width 234 height 18
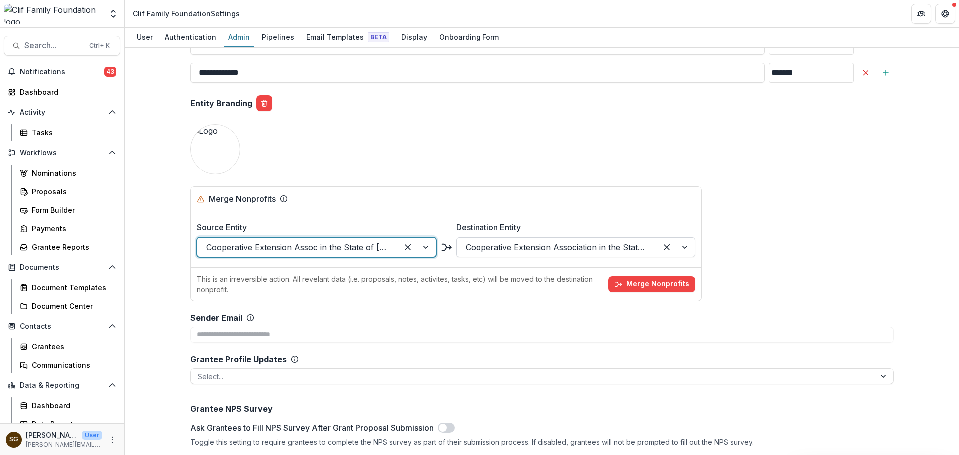
click at [587, 252] on div at bounding box center [556, 247] width 182 height 14
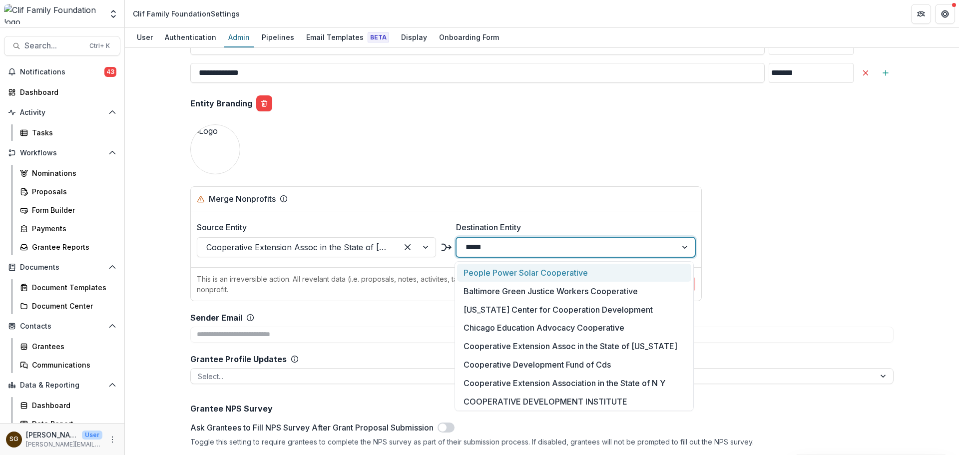
type input "******"
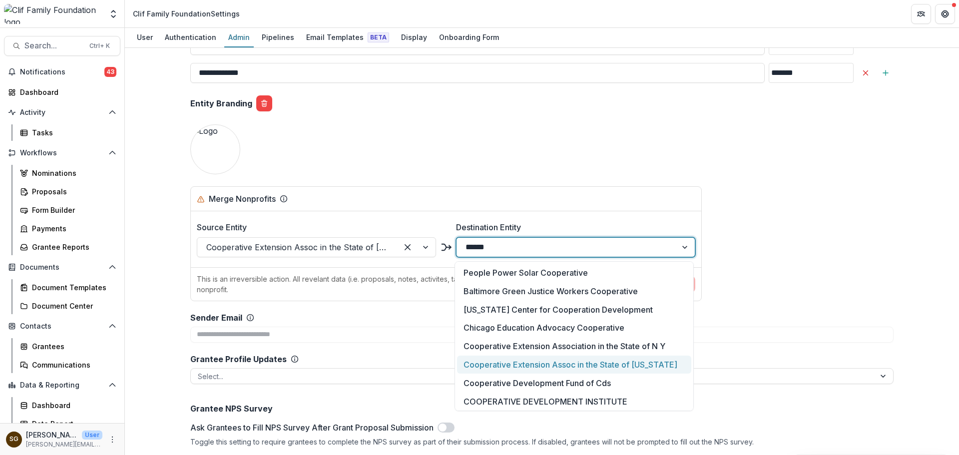
click at [657, 357] on div "Cooperative Extension Assoc in the State of [US_STATE]" at bounding box center [574, 364] width 234 height 18
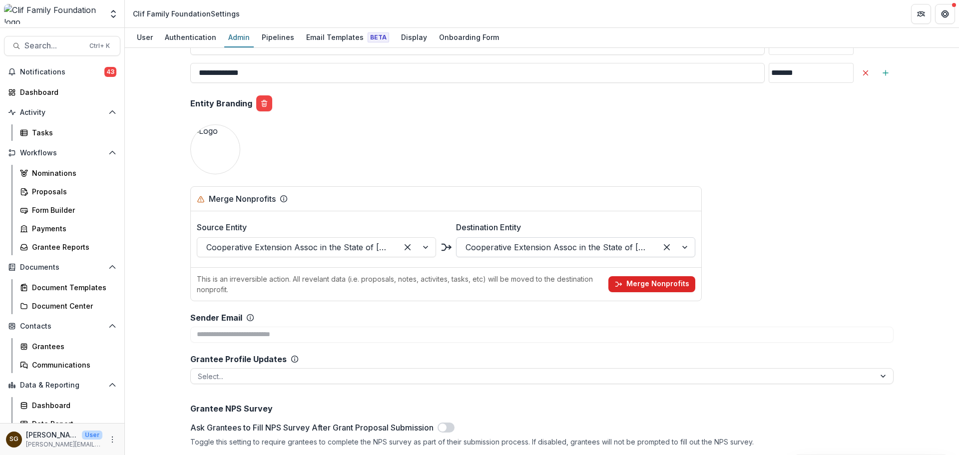
click at [651, 279] on button "Merge Nonprofits" at bounding box center [651, 284] width 87 height 16
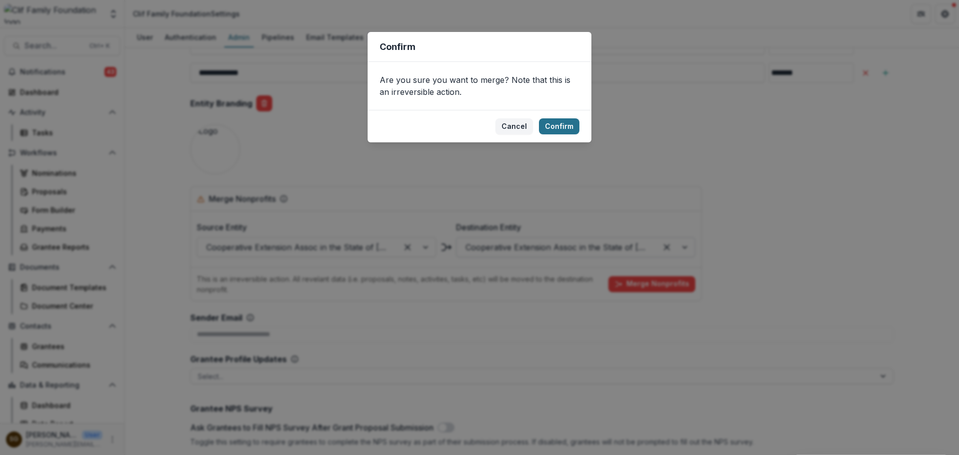
click at [561, 124] on button "Confirm" at bounding box center [559, 126] width 40 height 16
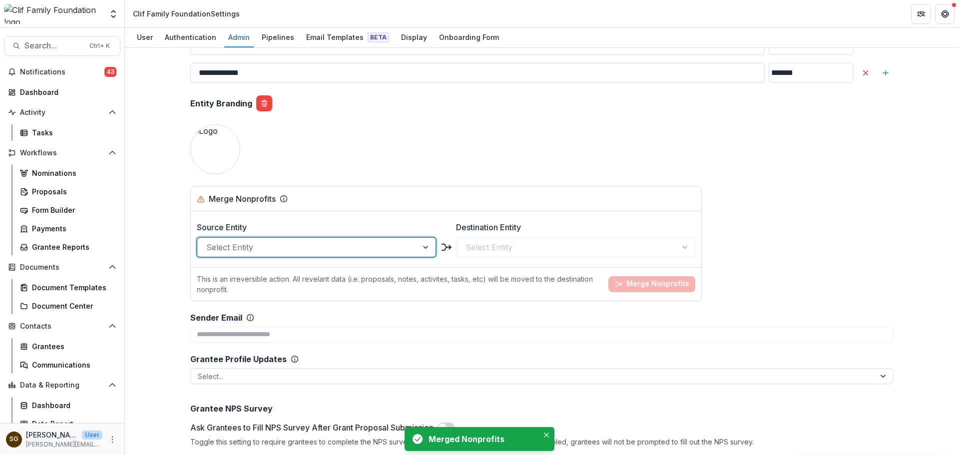
click at [307, 246] on div at bounding box center [307, 247] width 202 height 14
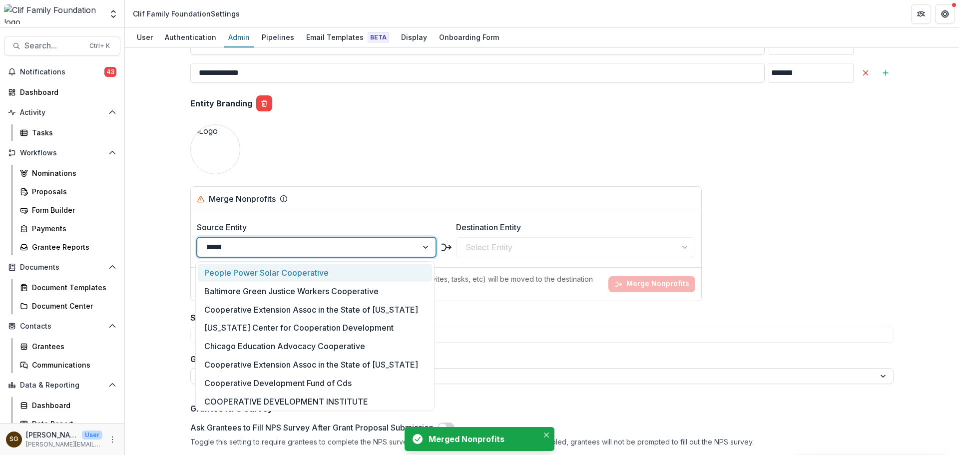
type input "******"
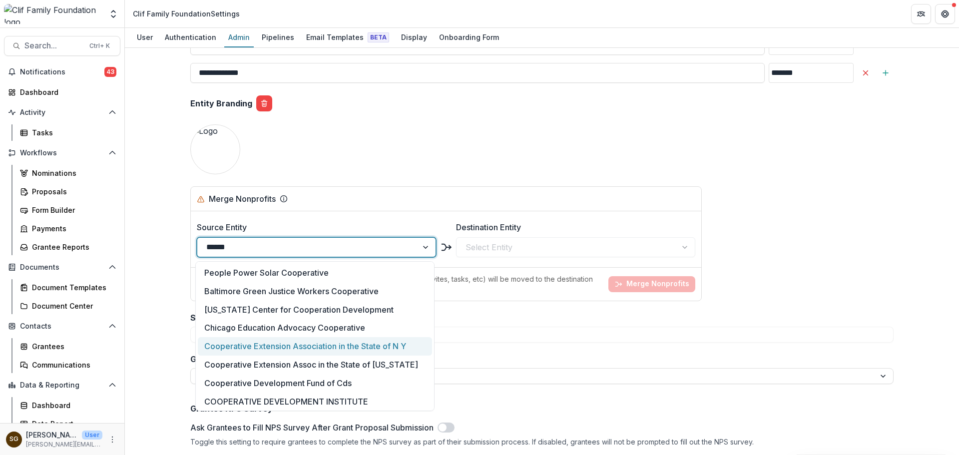
click at [341, 345] on div "Cooperative Extension Association in the State of N Y" at bounding box center [315, 346] width 234 height 18
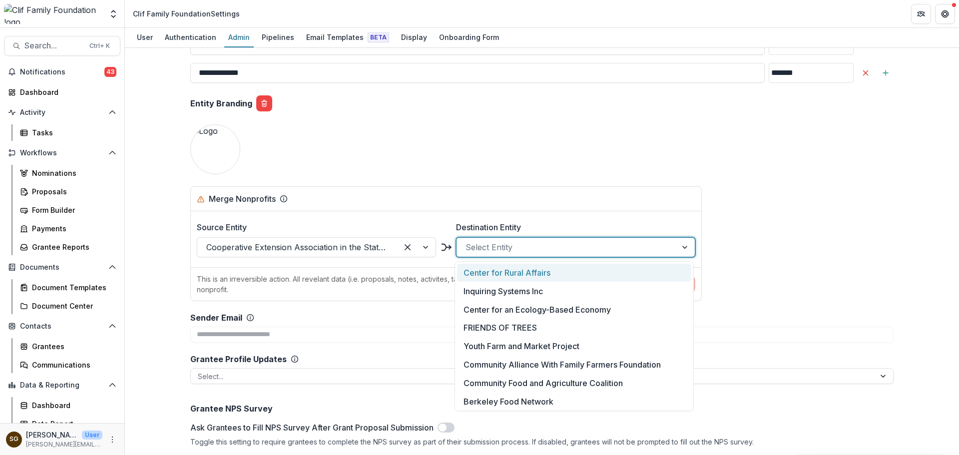
click at [500, 252] on div at bounding box center [566, 247] width 202 height 14
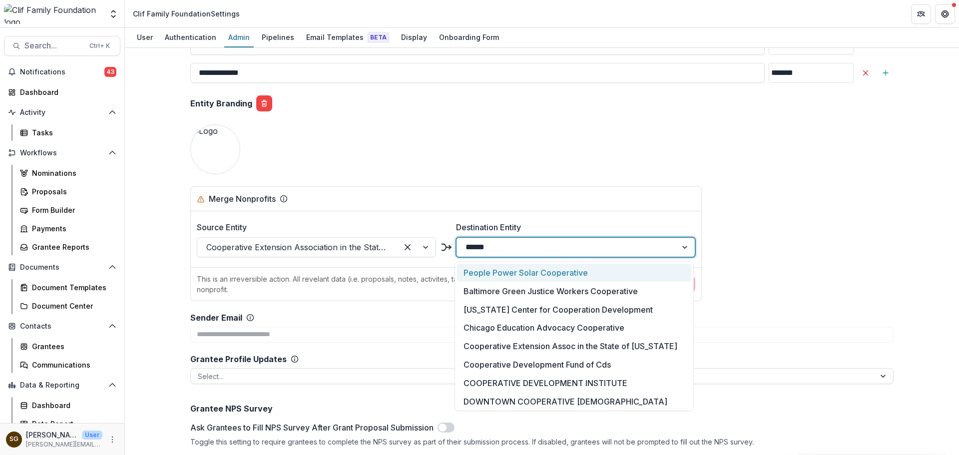
type input "*******"
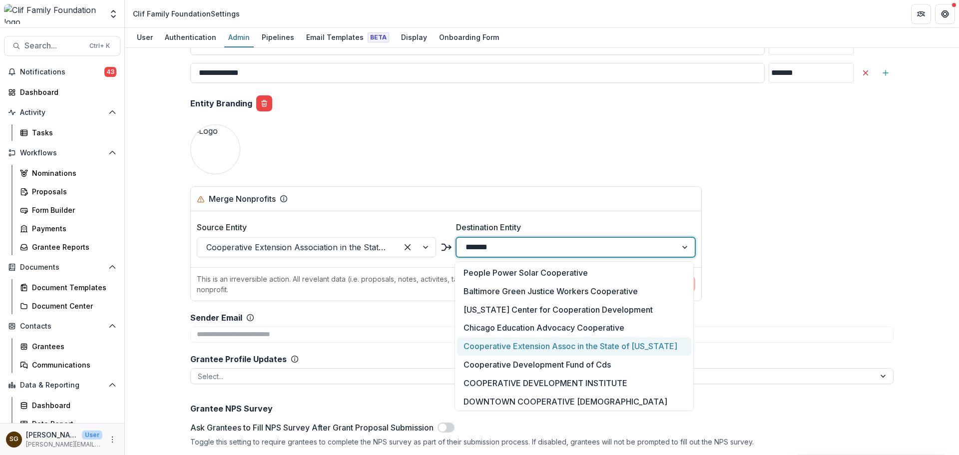
click at [546, 344] on div "Cooperative Extension Assoc in the State of [US_STATE]" at bounding box center [574, 346] width 234 height 18
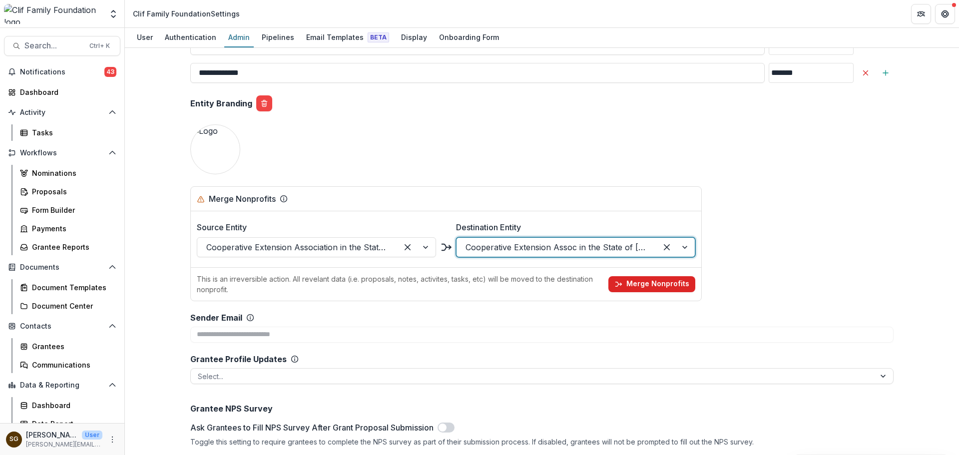
click at [641, 284] on button "Merge Nonprofits" at bounding box center [651, 284] width 87 height 16
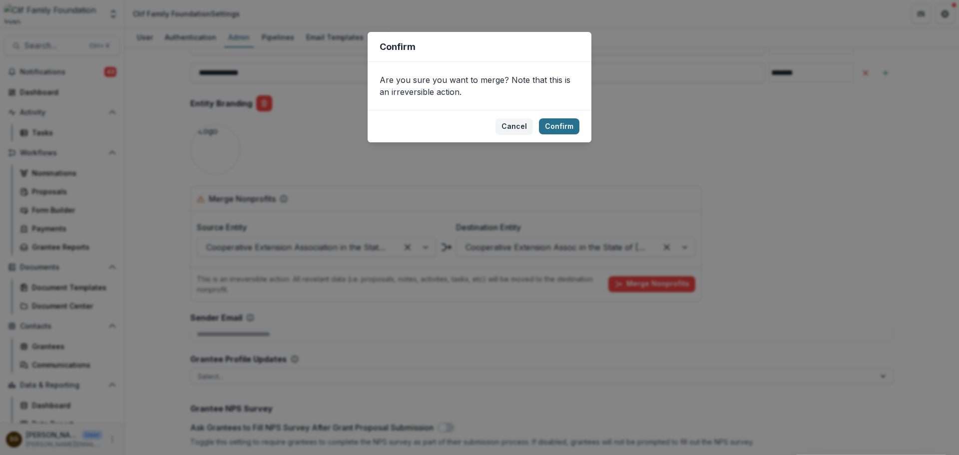
click at [578, 128] on button "Confirm" at bounding box center [559, 126] width 40 height 16
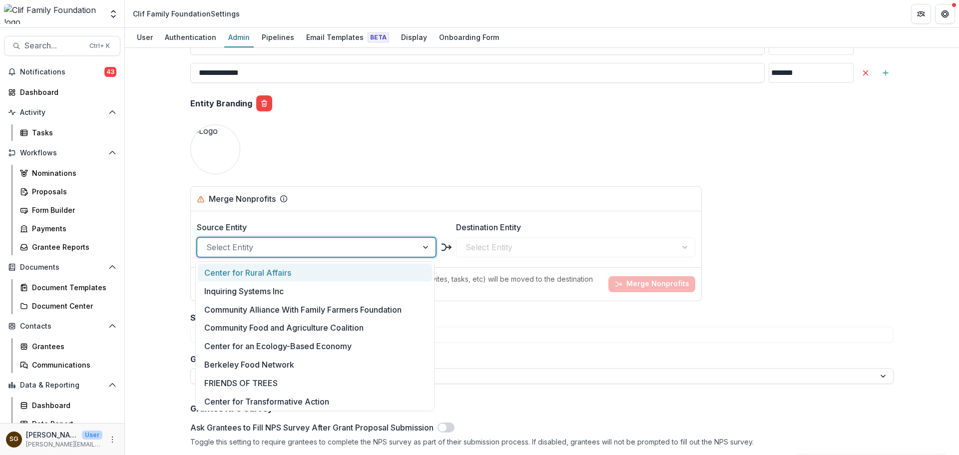
click at [302, 251] on div at bounding box center [307, 247] width 202 height 14
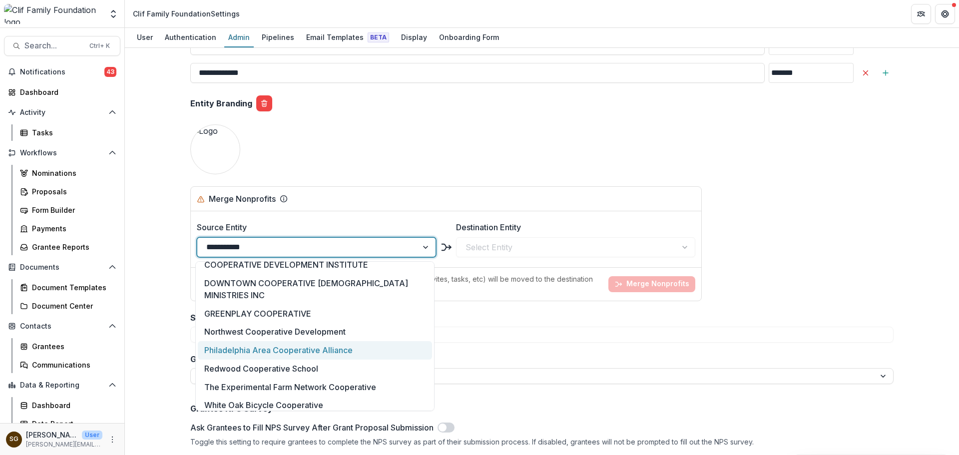
scroll to position [112, 0]
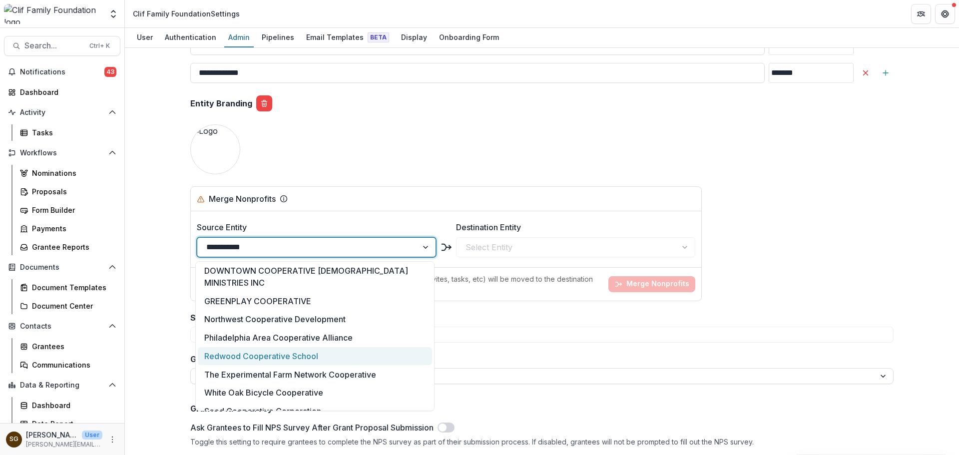
type input "**********"
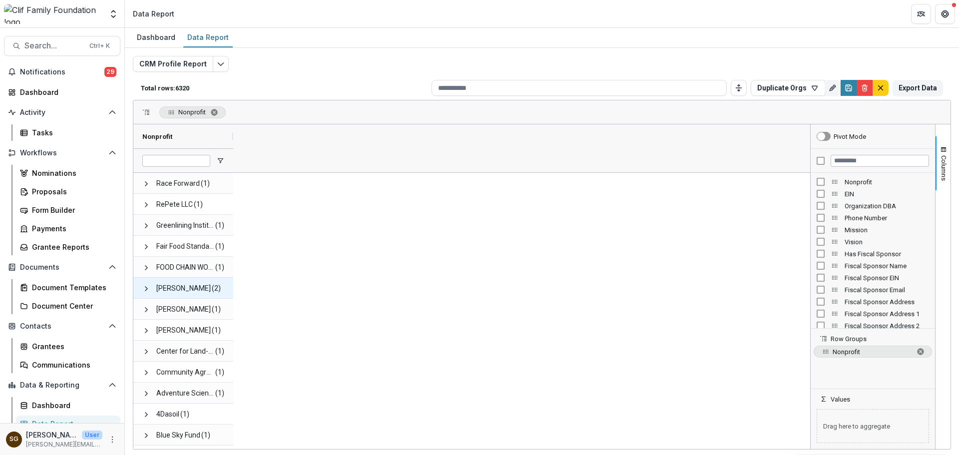
scroll to position [6390, 0]
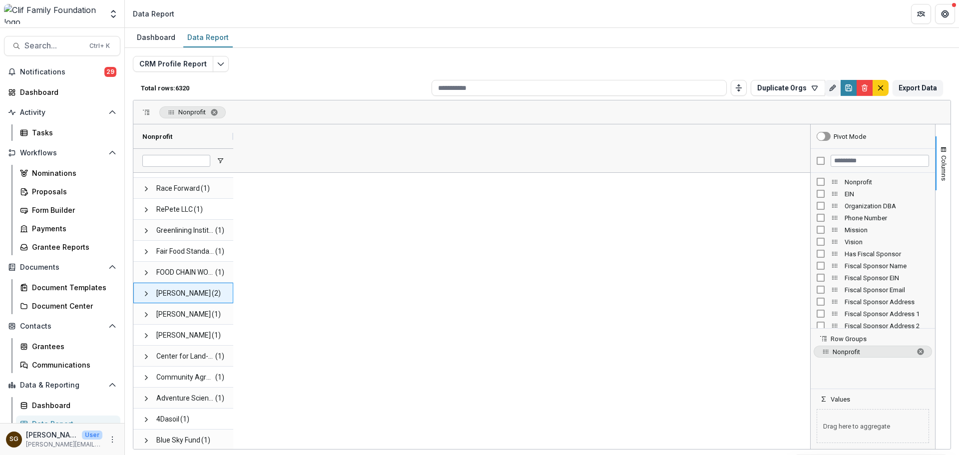
click at [151, 296] on span "[PERSON_NAME] (2)" at bounding box center [183, 293] width 82 height 20
click at [147, 293] on span at bounding box center [146, 294] width 8 height 8
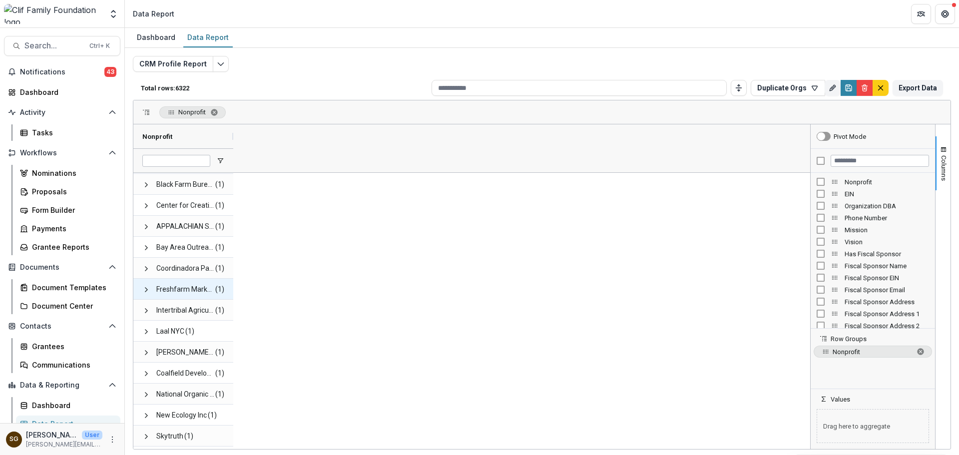
scroll to position [6976, 0]
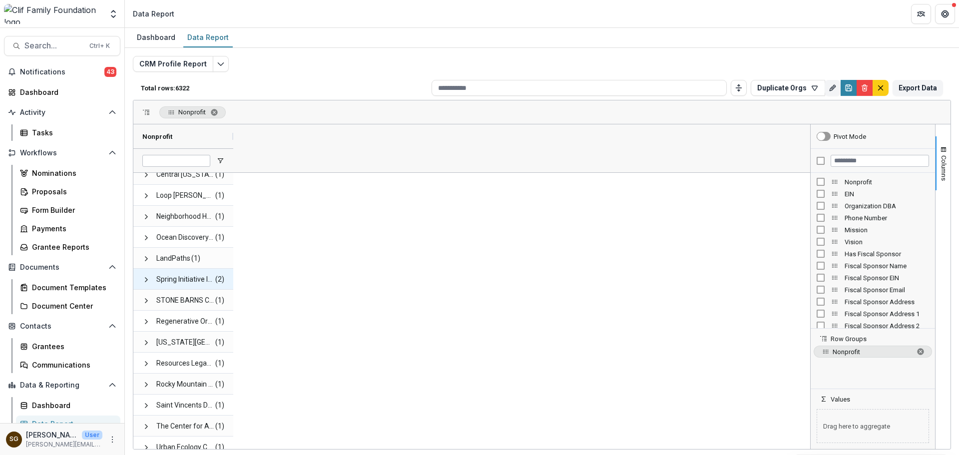
click at [159, 281] on span "Spring Initiative Inc" at bounding box center [185, 279] width 58 height 20
click at [145, 279] on span at bounding box center [146, 280] width 8 height 8
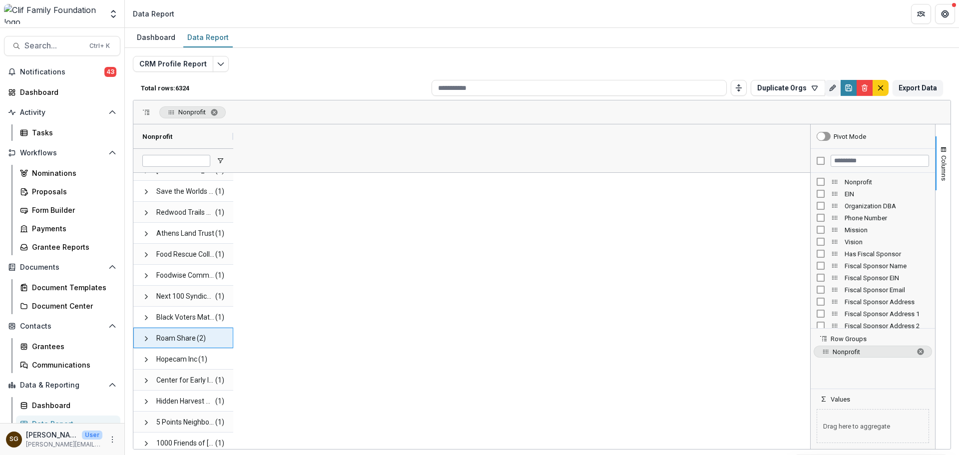
click at [199, 345] on span "(2)" at bounding box center [201, 338] width 9 height 20
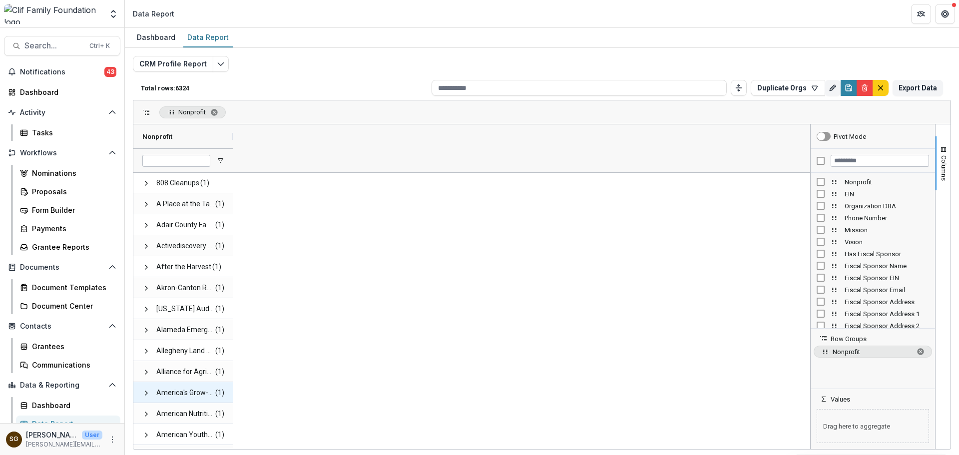
scroll to position [14725, 0]
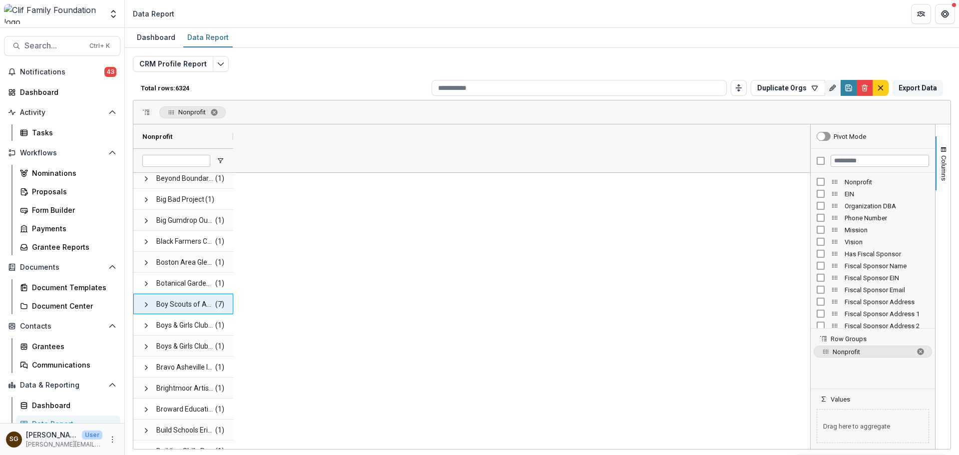
click at [200, 305] on span "Boy Scouts of America" at bounding box center [185, 304] width 58 height 20
click at [146, 304] on span at bounding box center [146, 305] width 8 height 8
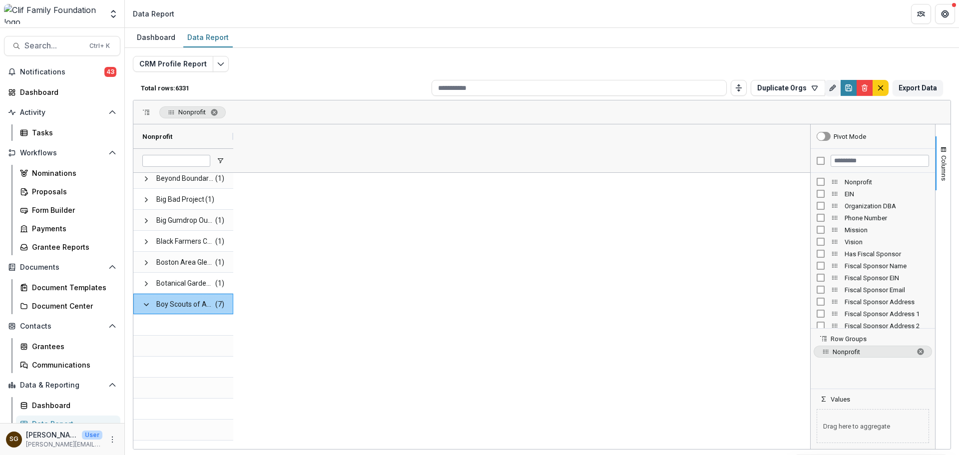
click at [190, 302] on span "Boy Scouts of America" at bounding box center [185, 304] width 58 height 20
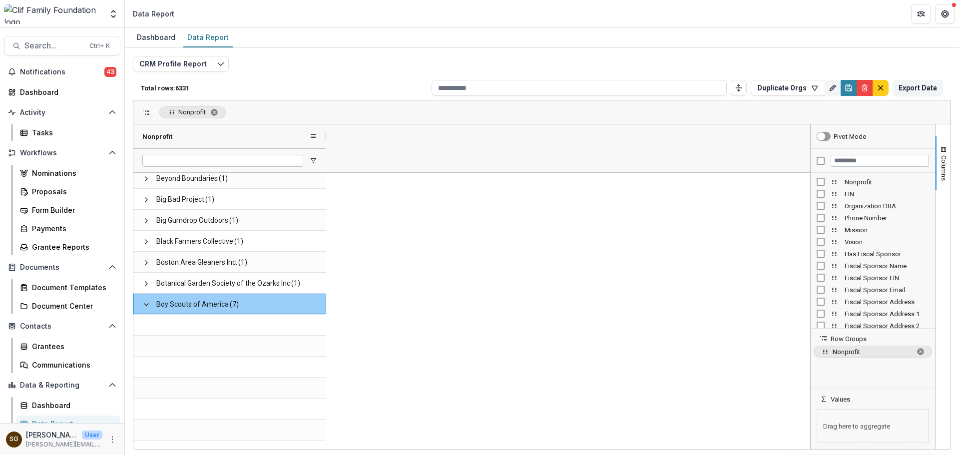
drag, startPoint x: 233, startPoint y: 136, endPoint x: 325, endPoint y: 136, distance: 92.9
click at [325, 136] on div at bounding box center [326, 136] width 4 height 24
click at [139, 305] on div "Boy Scouts of America (7)" at bounding box center [229, 304] width 193 height 20
click at [143, 305] on span at bounding box center [146, 305] width 8 height 8
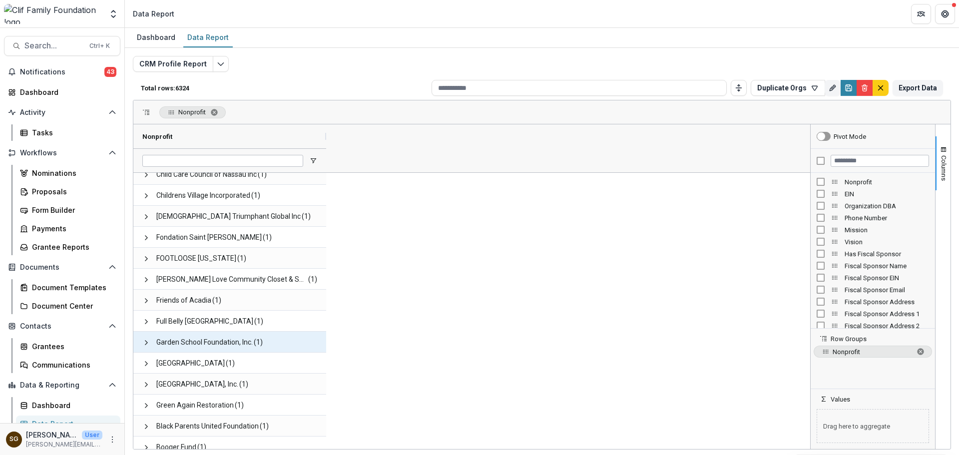
scroll to position [27755, 0]
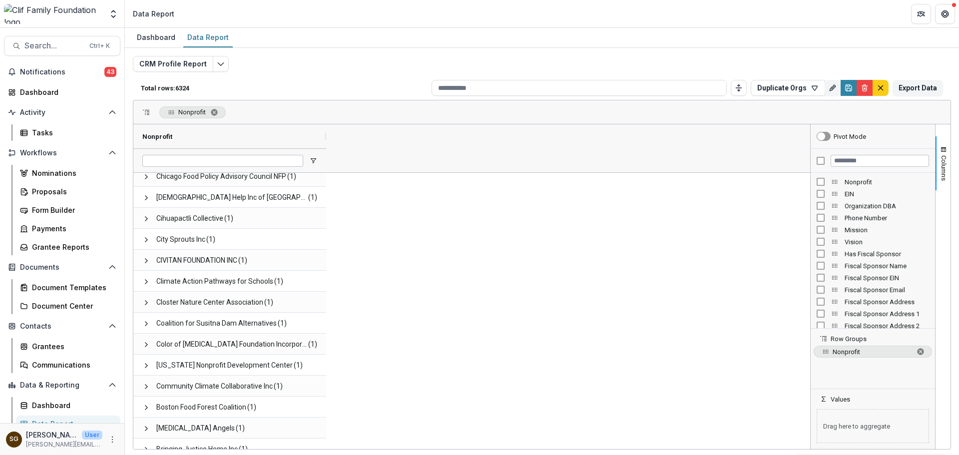
click at [317, 158] on div at bounding box center [229, 160] width 193 height 24
click at [312, 159] on span "Open Filter Menu" at bounding box center [313, 161] width 8 height 8
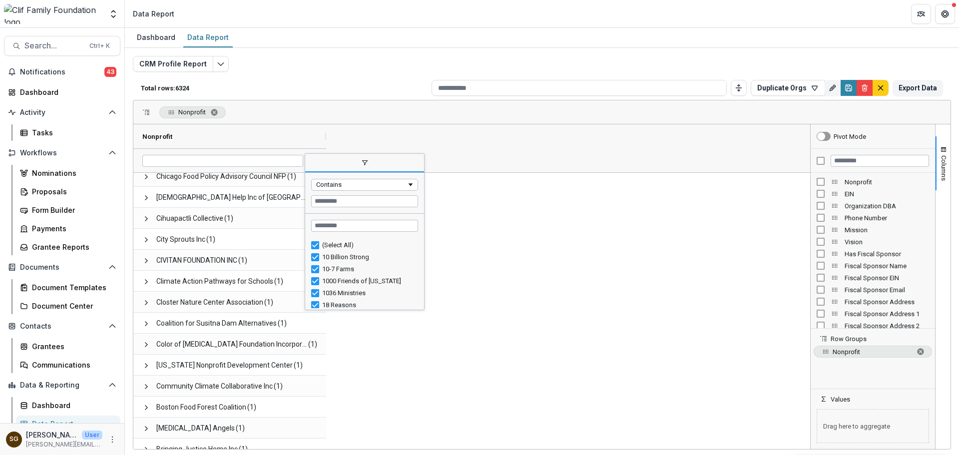
click at [312, 159] on span "filter" at bounding box center [364, 163] width 119 height 18
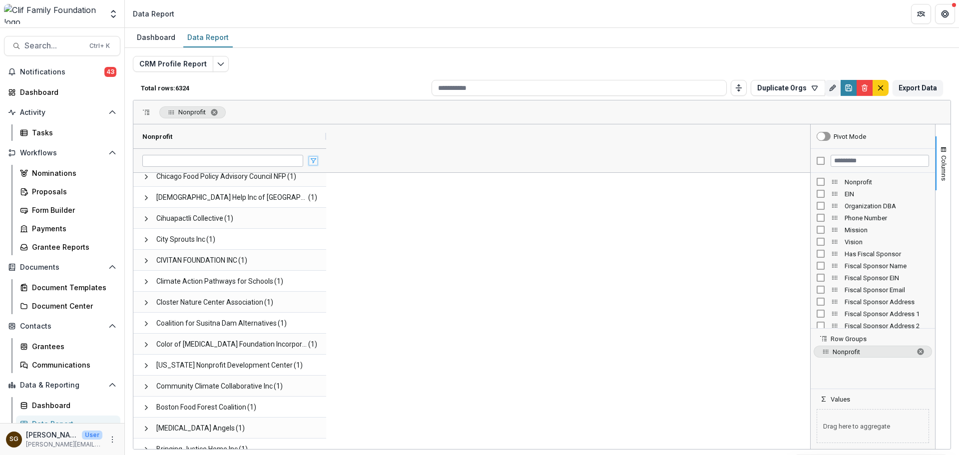
click at [316, 157] on span "Open Filter Menu" at bounding box center [313, 161] width 8 height 8
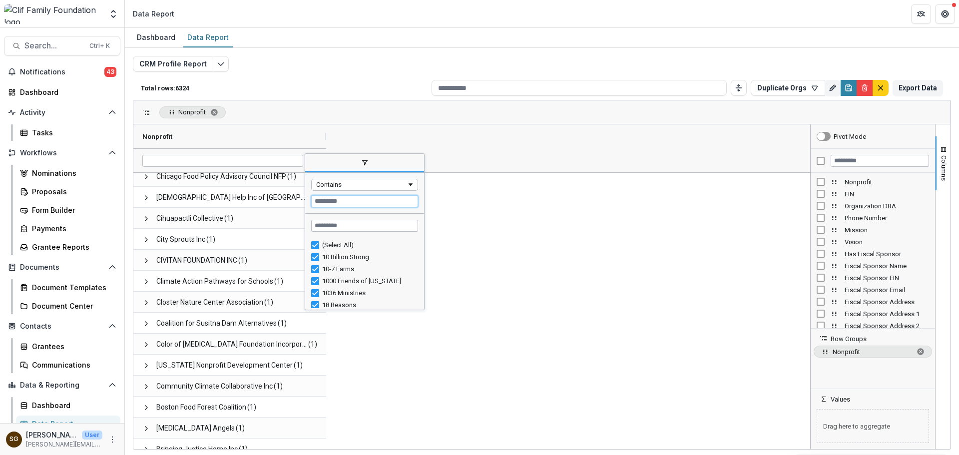
click at [337, 201] on input "Filter Value" at bounding box center [364, 201] width 107 height 12
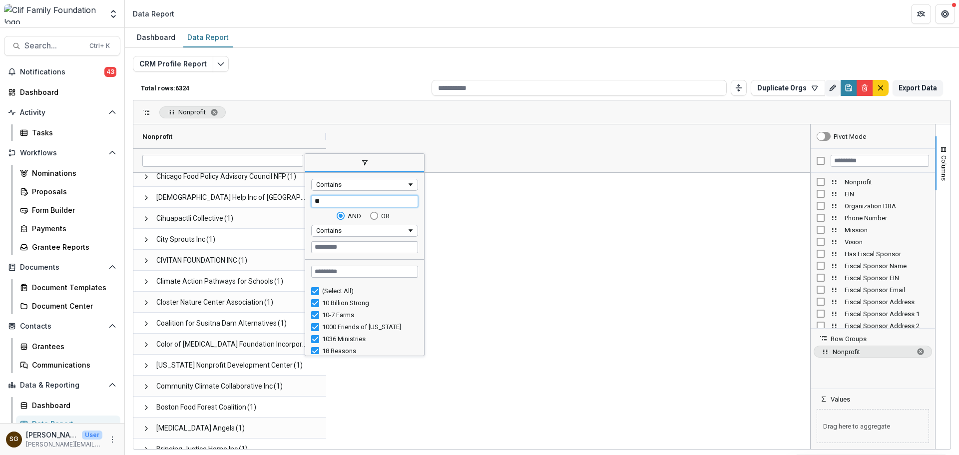
type input "***"
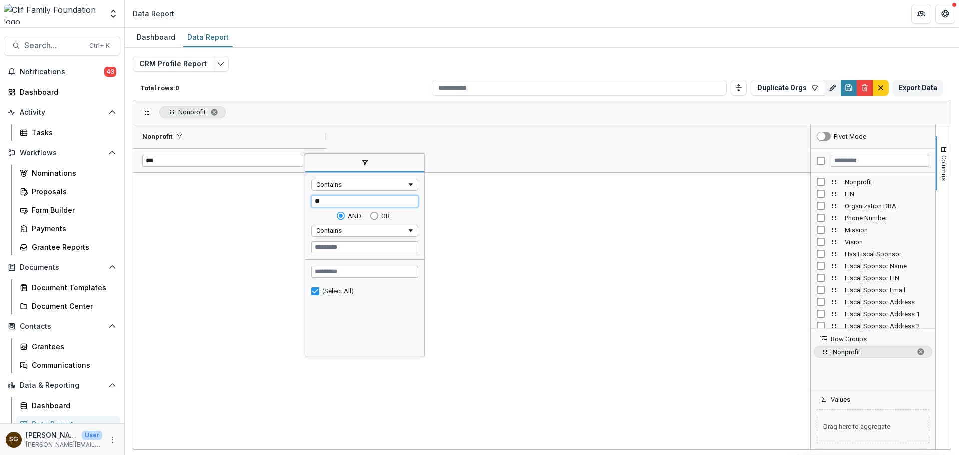
type input "*"
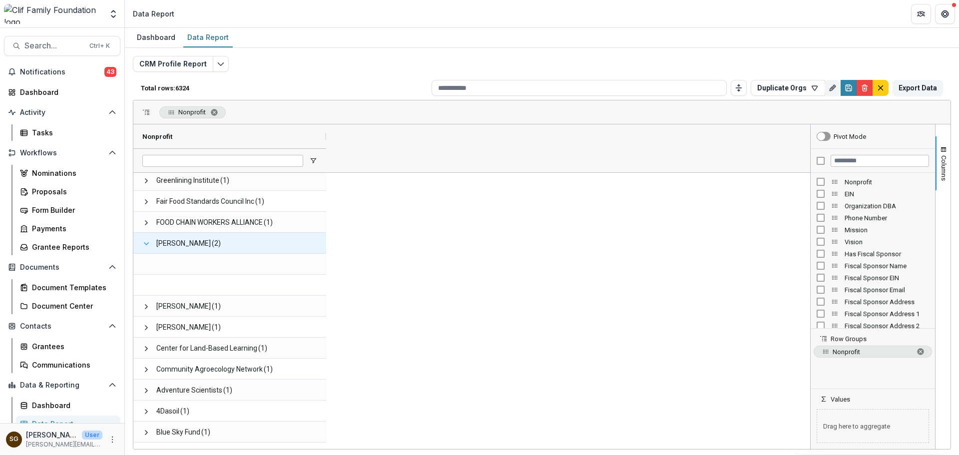
click at [147, 247] on span at bounding box center [146, 244] width 8 height 8
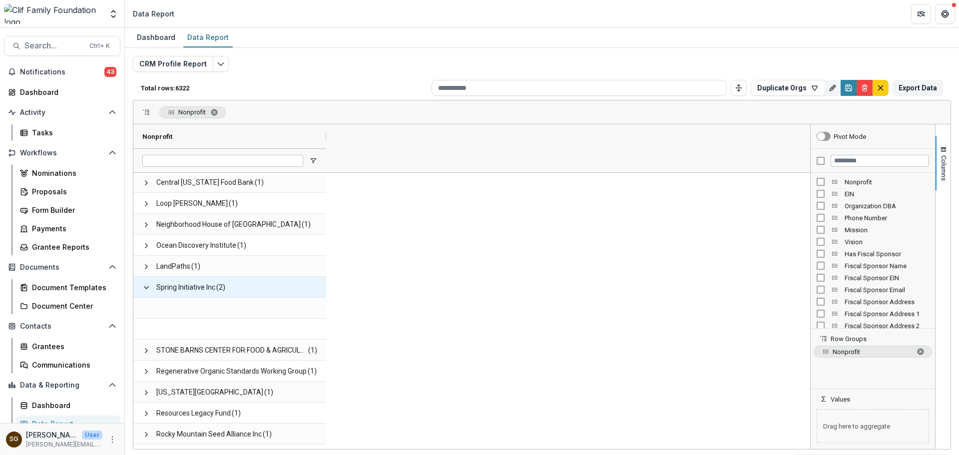
click at [179, 286] on span "Spring Initiative Inc" at bounding box center [185, 287] width 59 height 20
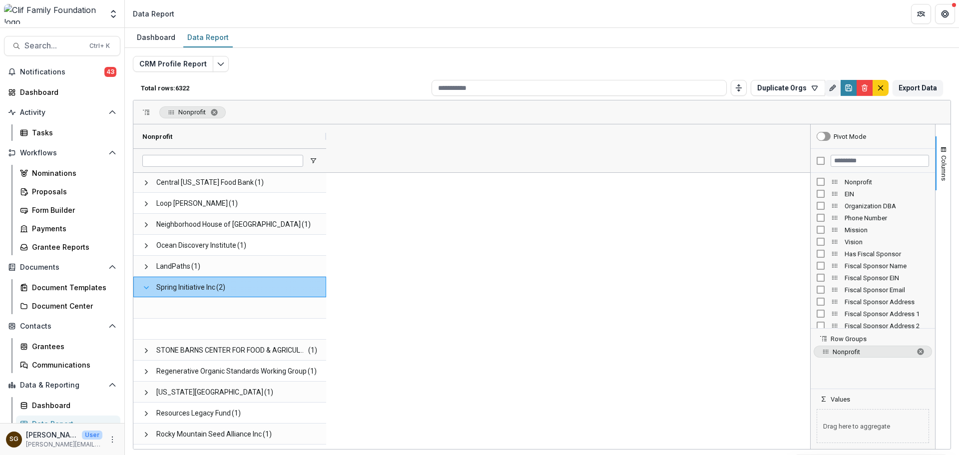
click at [148, 288] on span at bounding box center [146, 288] width 8 height 8
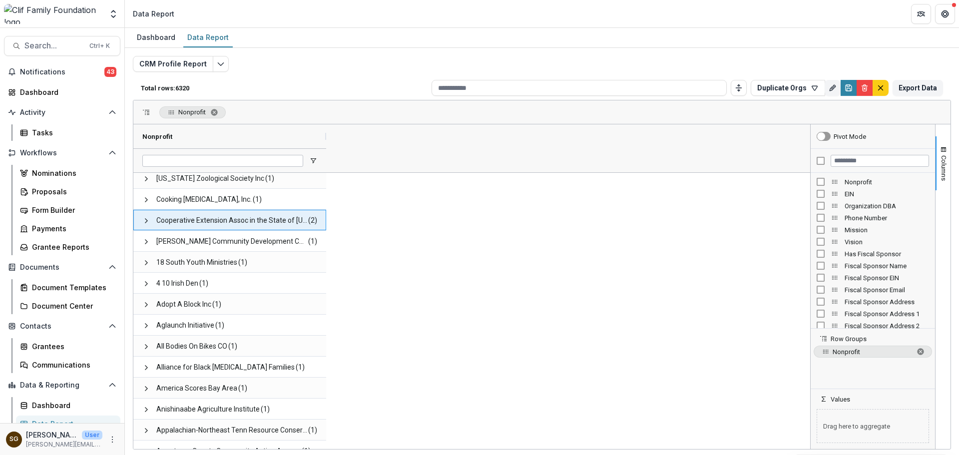
click at [270, 229] on span "Cooperative Extension Assoc in the State of [US_STATE]" at bounding box center [231, 220] width 151 height 20
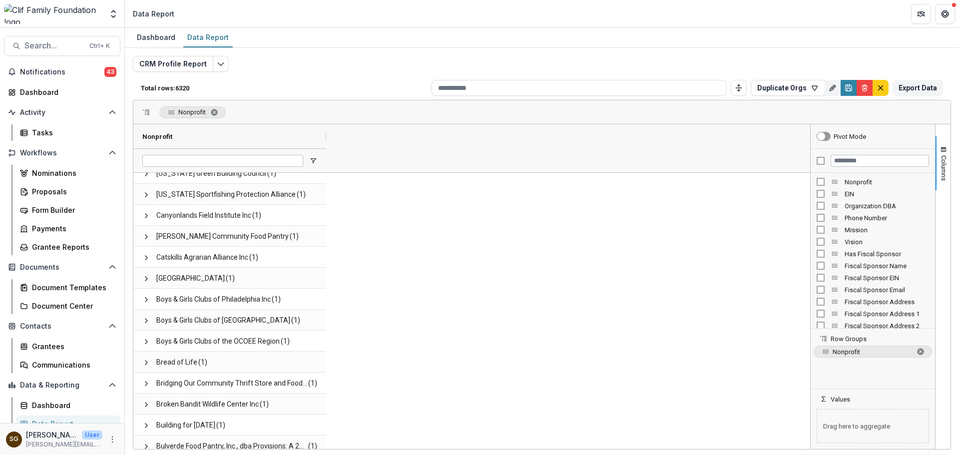
scroll to position [29503, 0]
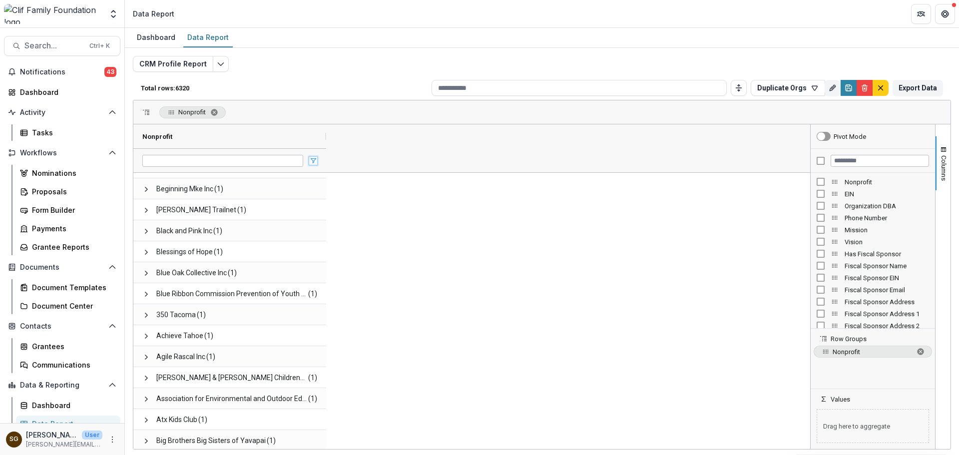
click at [312, 162] on span "Open Filter Menu" at bounding box center [313, 161] width 8 height 8
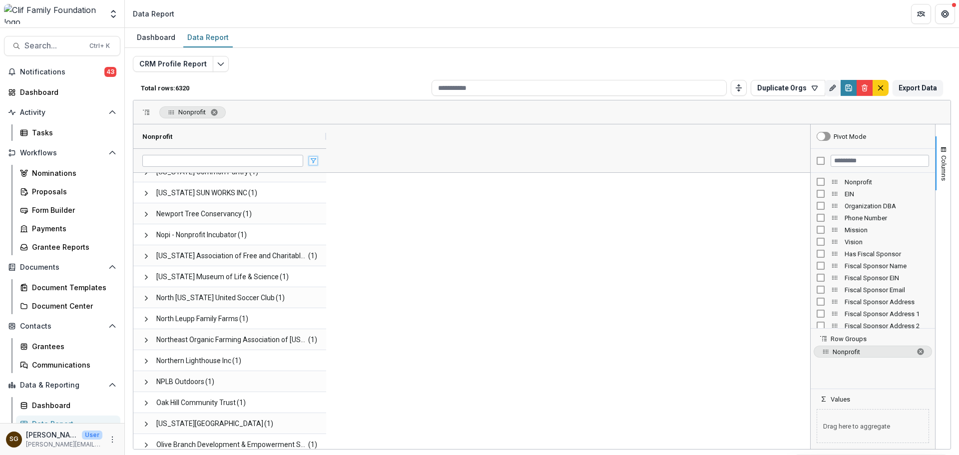
click at [310, 161] on span "Open Filter Menu" at bounding box center [313, 161] width 8 height 8
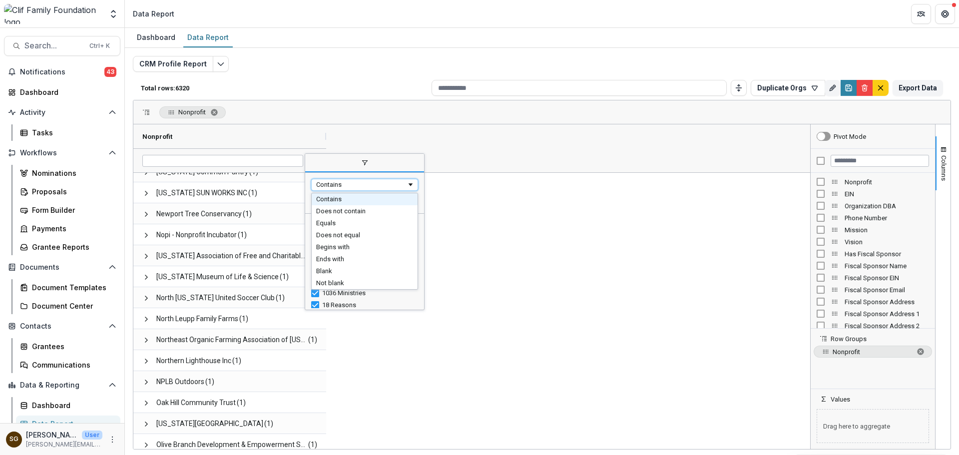
click at [337, 189] on div "Contains" at bounding box center [364, 185] width 107 height 12
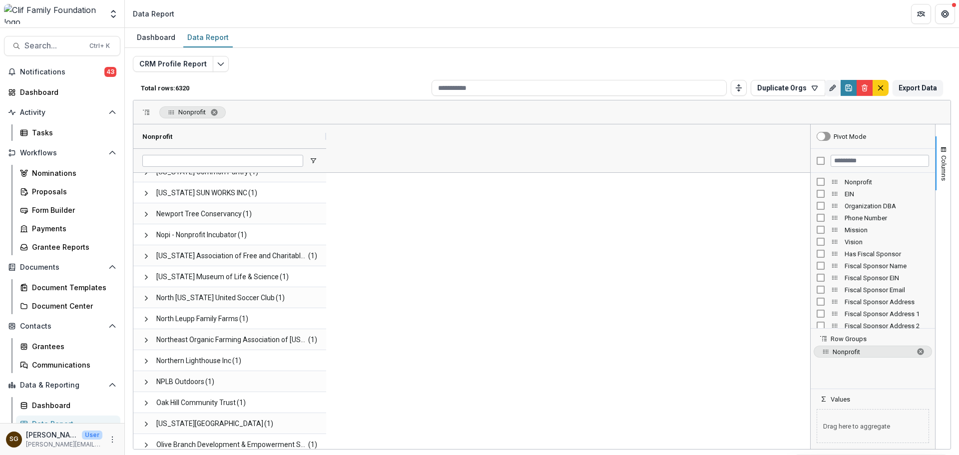
drag, startPoint x: 327, startPoint y: 136, endPoint x: 535, endPoint y: 141, distance: 208.2
click at [535, 141] on div at bounding box center [534, 136] width 4 height 24
click at [224, 159] on input "Nonprofit Filter Input" at bounding box center [326, 161] width 369 height 12
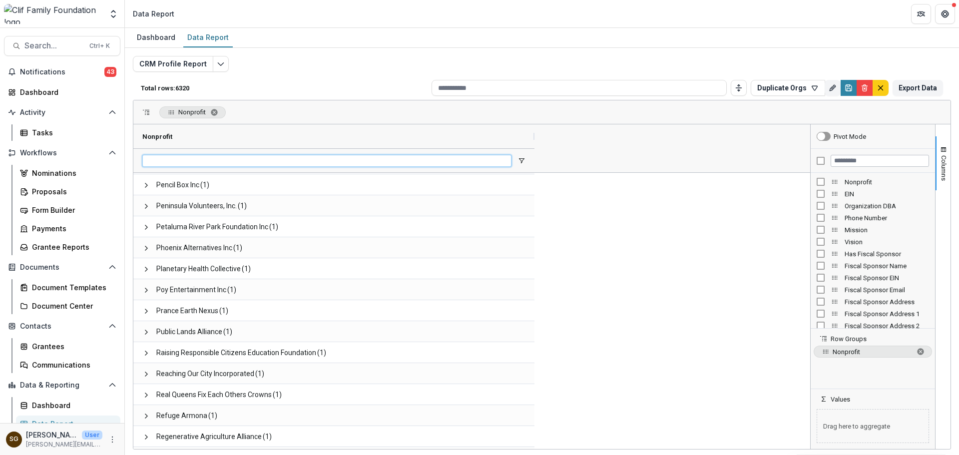
click at [223, 157] on input "Nonprofit Filter Input" at bounding box center [326, 161] width 369 height 12
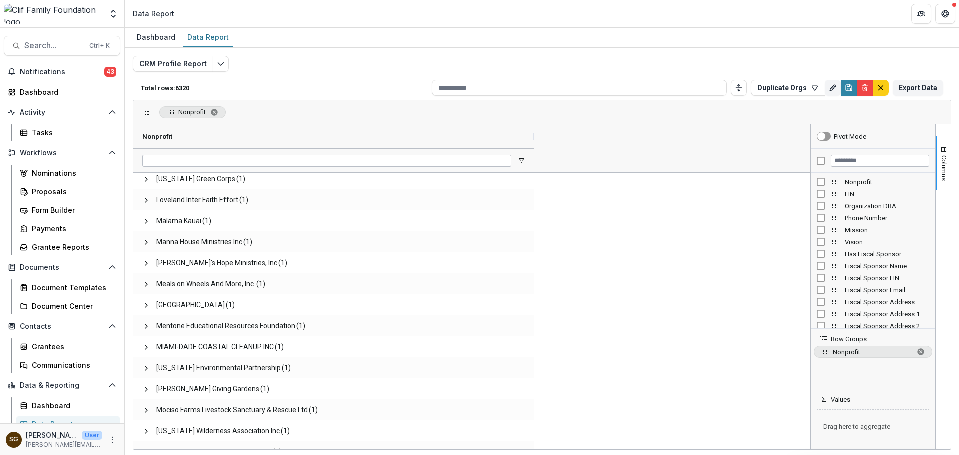
click at [529, 133] on div "Nonprofit" at bounding box center [333, 136] width 401 height 24
click at [517, 136] on div "Nonprofit" at bounding box center [329, 136] width 375 height 19
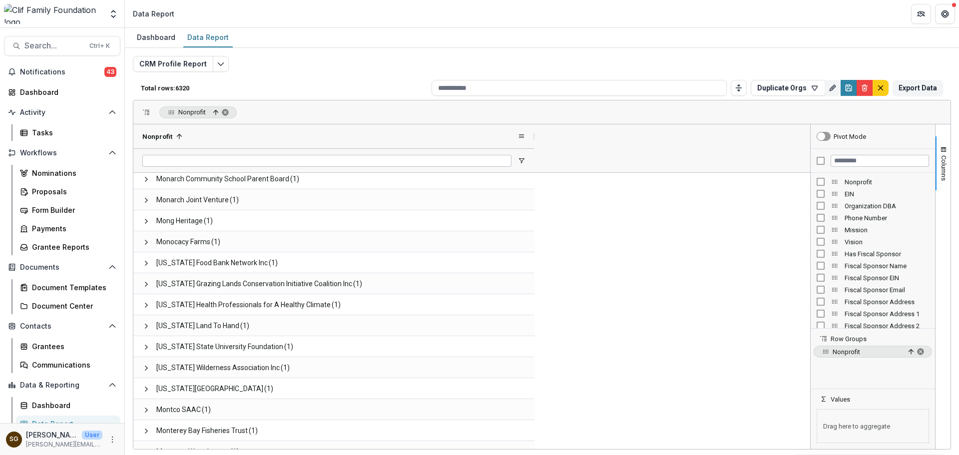
click at [423, 136] on div "Nonprofit 1" at bounding box center [329, 136] width 375 height 19
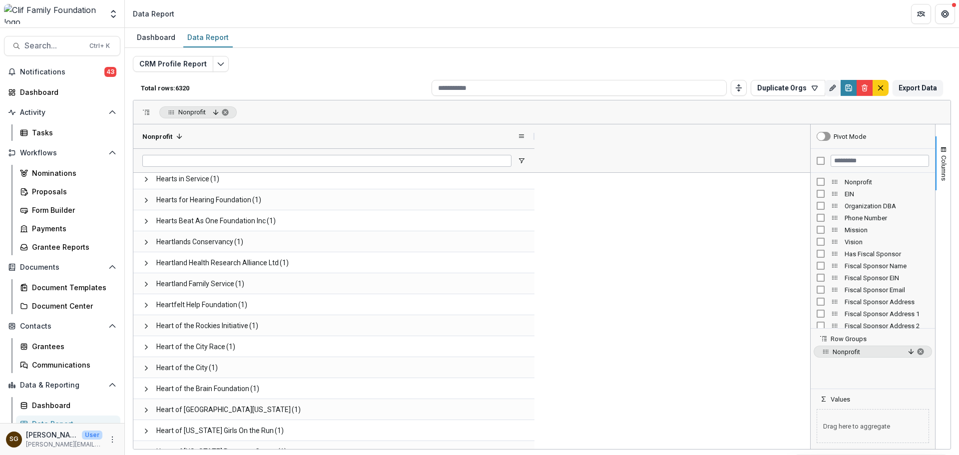
click at [172, 135] on span "Nonprofit" at bounding box center [157, 136] width 30 height 7
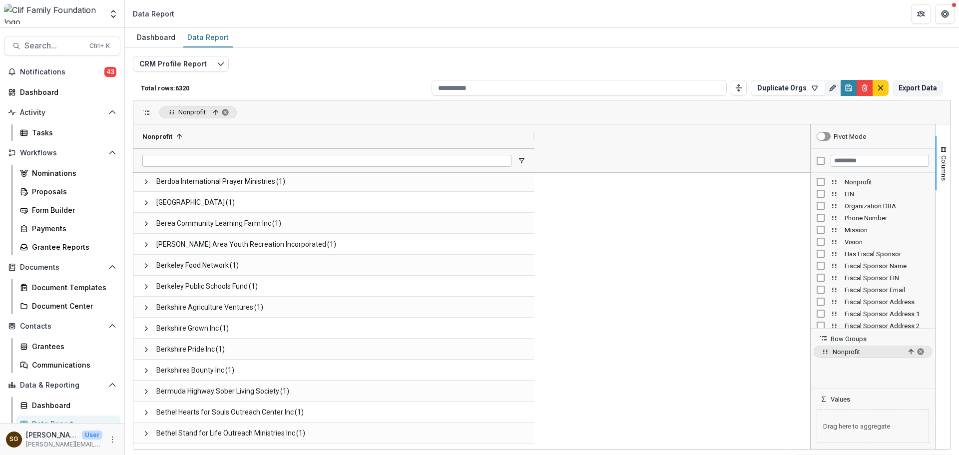
scroll to position [10583, 0]
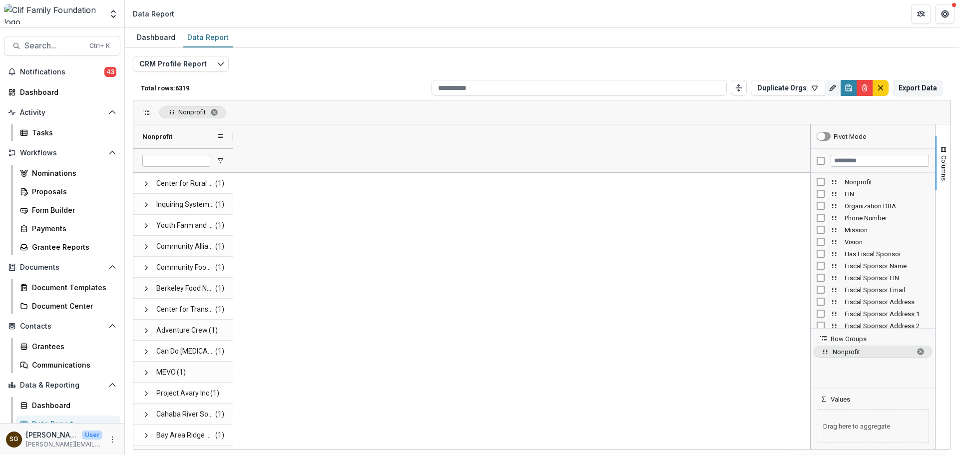
click at [186, 134] on div "Nonprofit" at bounding box center [179, 136] width 74 height 19
